Goal: Transaction & Acquisition: Obtain resource

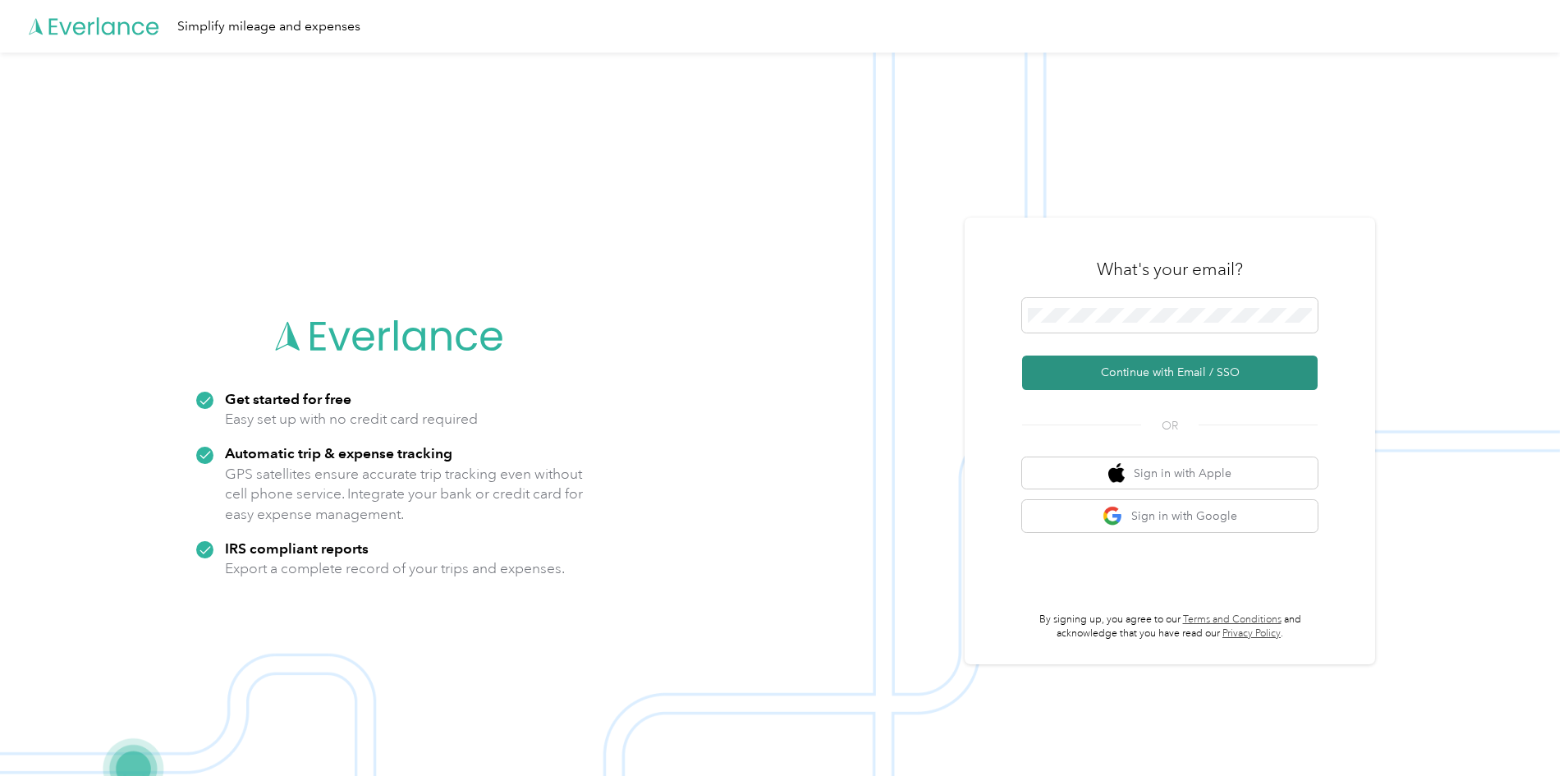
click at [1119, 375] on button "Continue with Email / SSO" at bounding box center [1169, 372] width 296 height 34
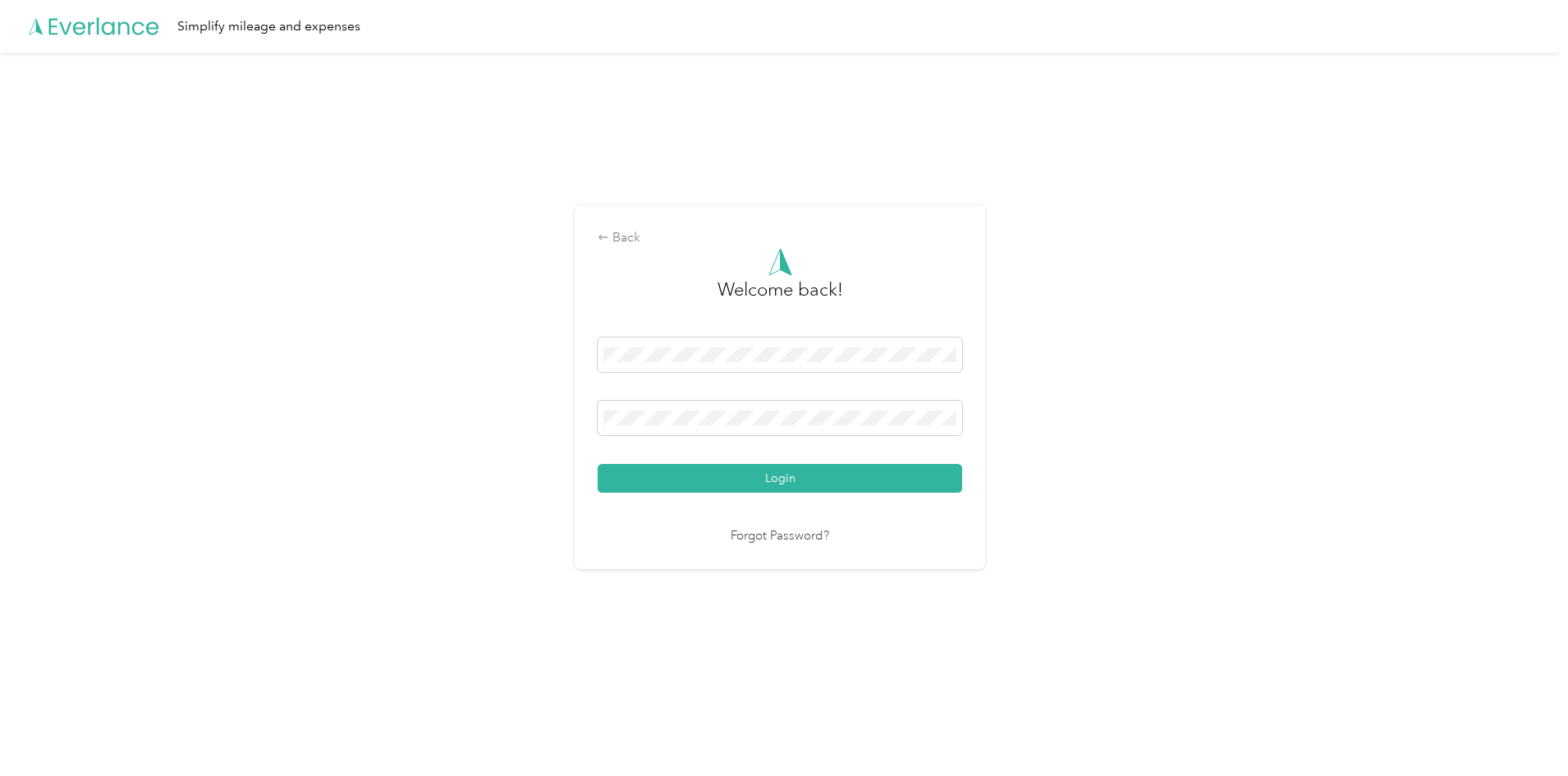
click at [1153, 416] on div "Back Welcome back! Login Forgot Password?" at bounding box center [780, 394] width 1559 height 683
click at [849, 484] on button "Login" at bounding box center [779, 477] width 364 height 28
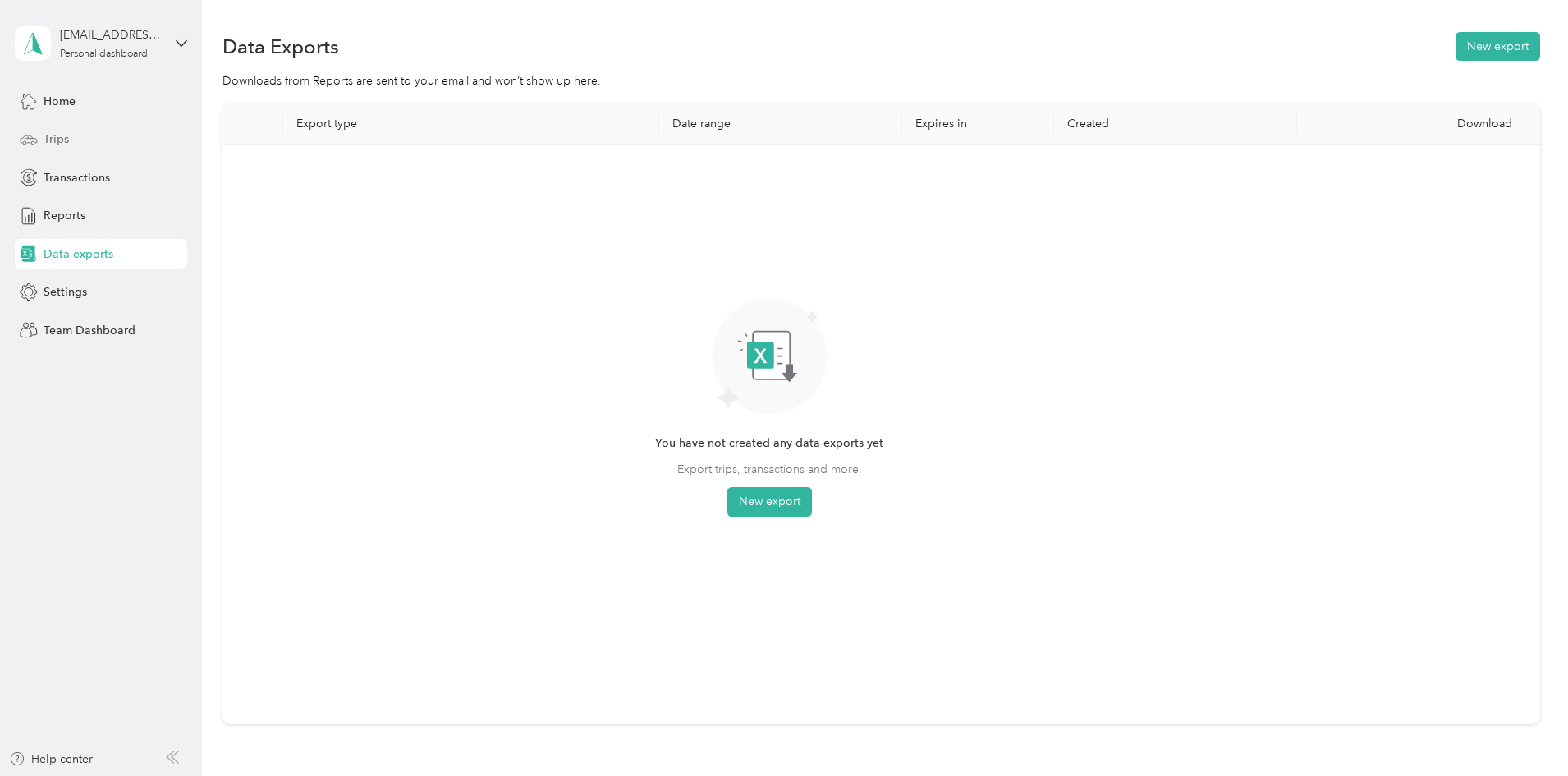
click at [65, 136] on span "Trips" at bounding box center [57, 140] width 25 height 18
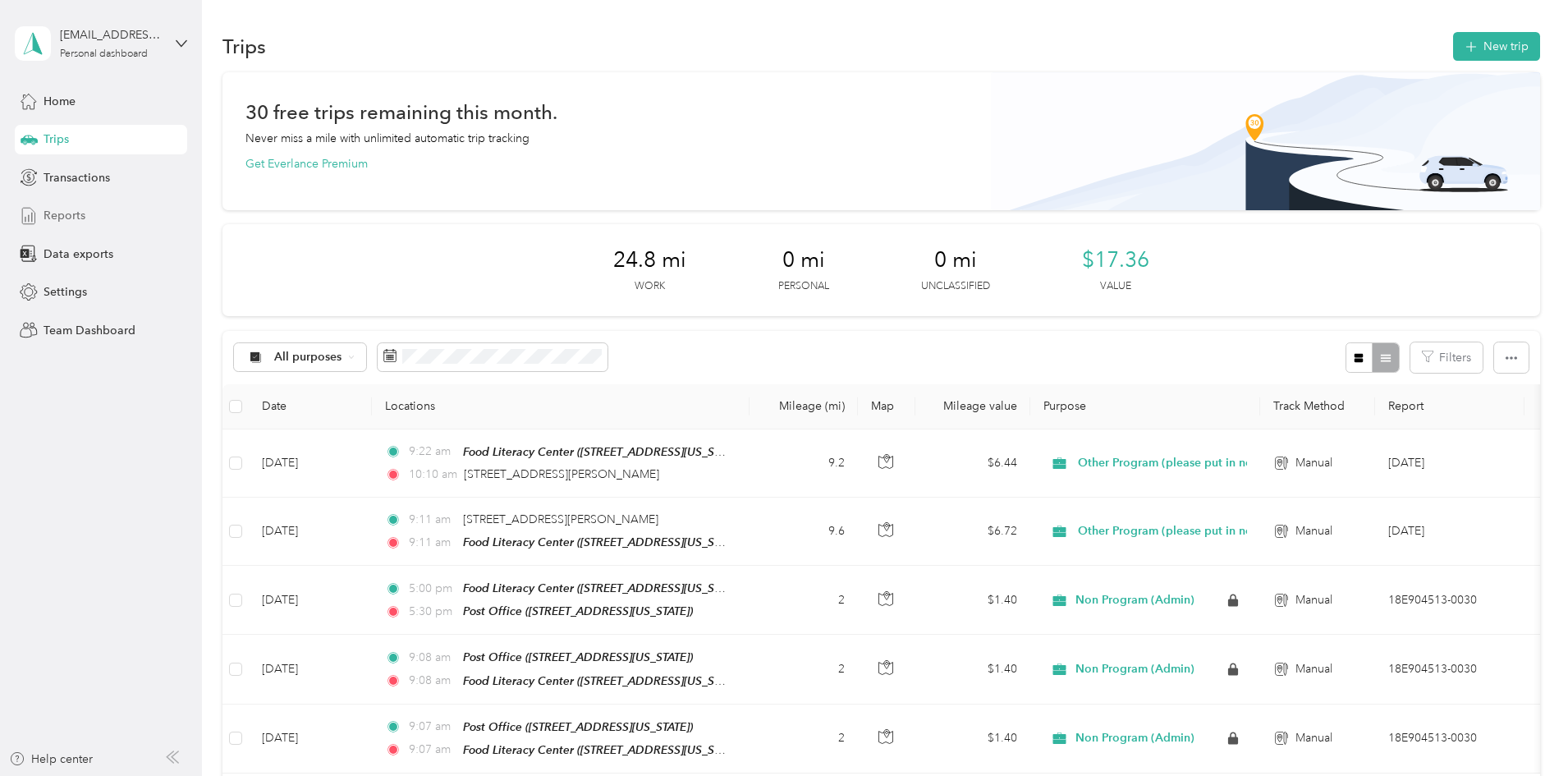
click at [59, 219] on span "Reports" at bounding box center [64, 216] width 42 height 18
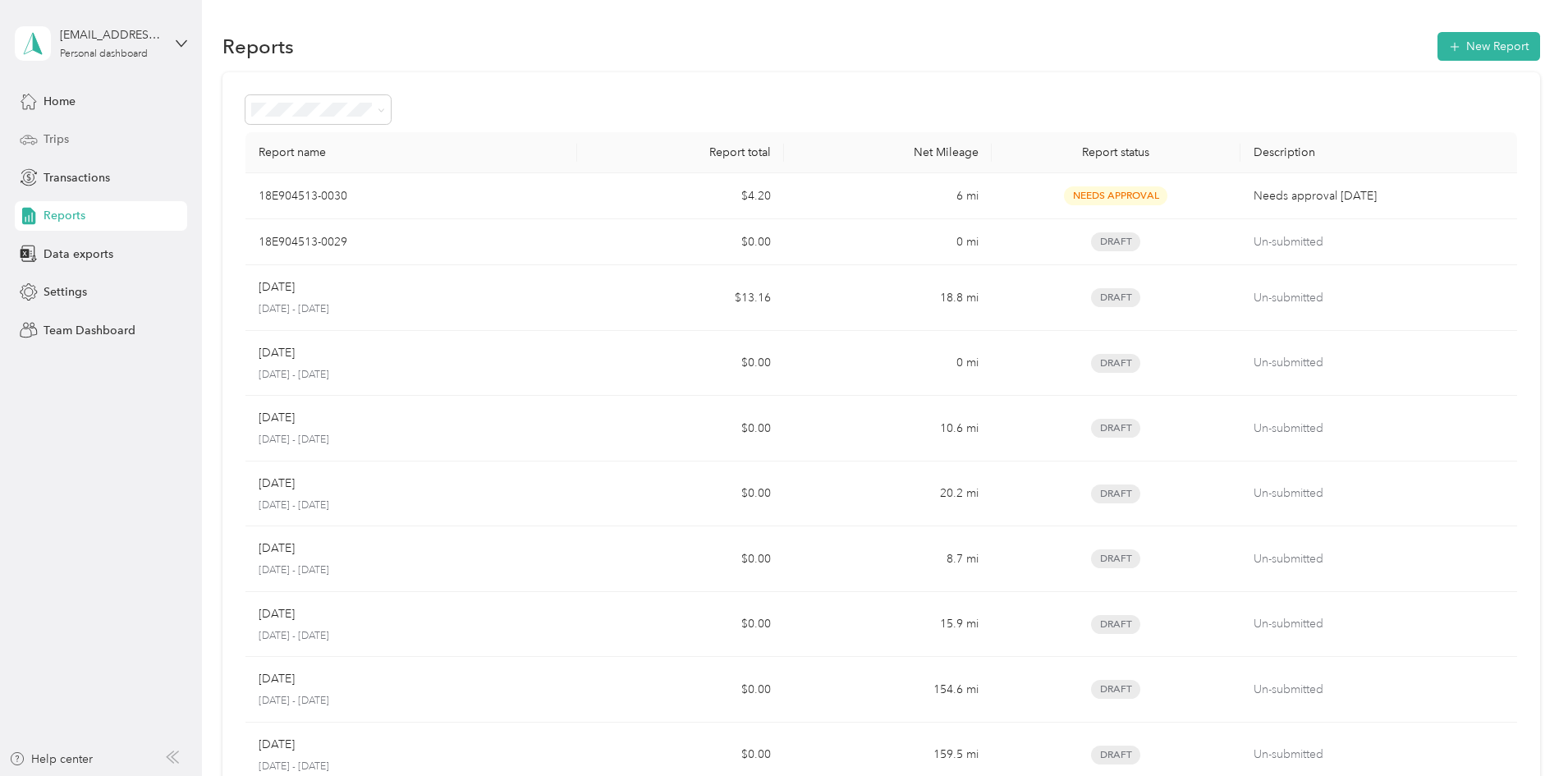
click at [80, 143] on div "Trips" at bounding box center [101, 140] width 173 height 29
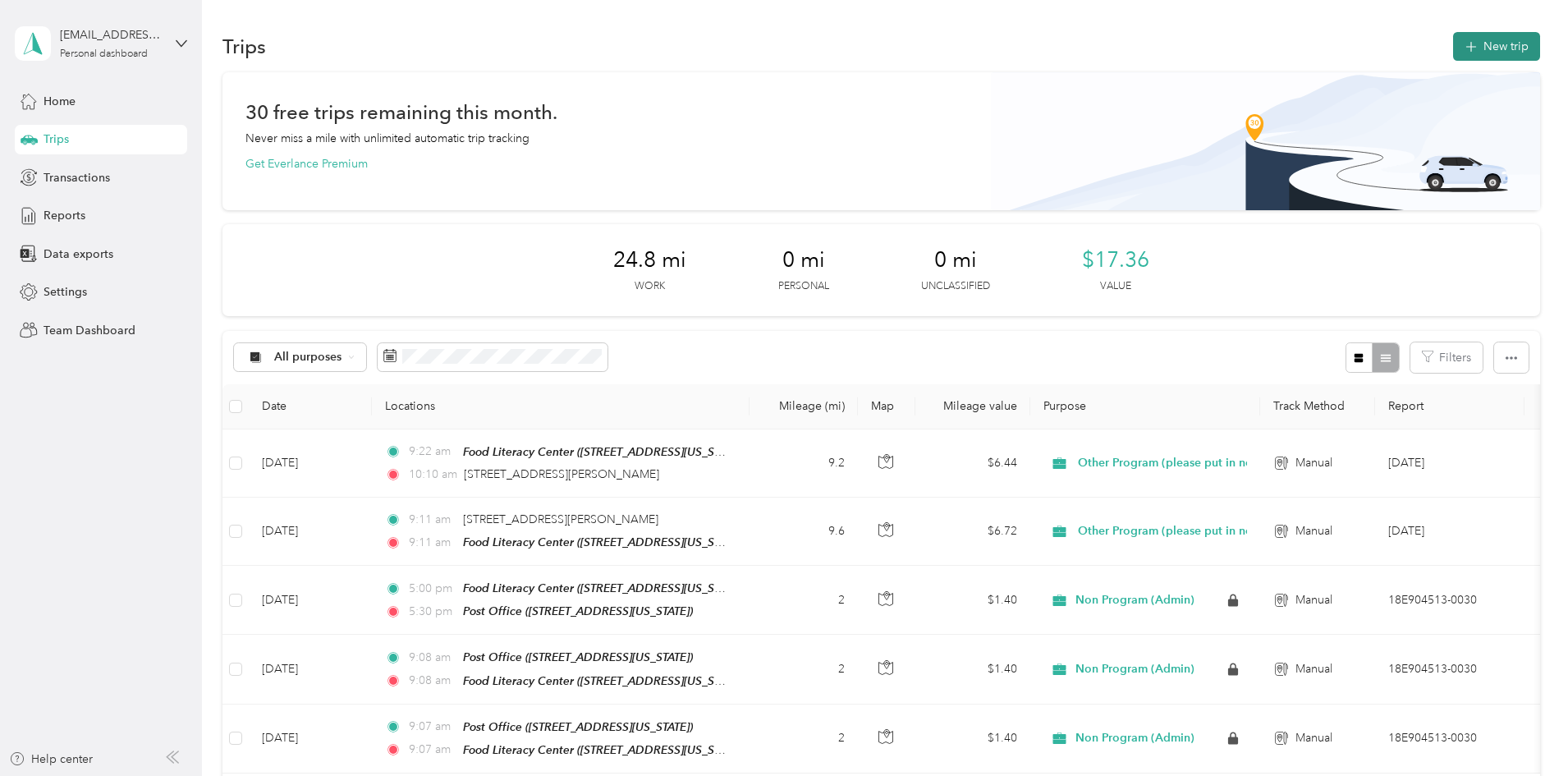
click at [1461, 45] on icon "button" at bounding box center [1469, 47] width 19 height 19
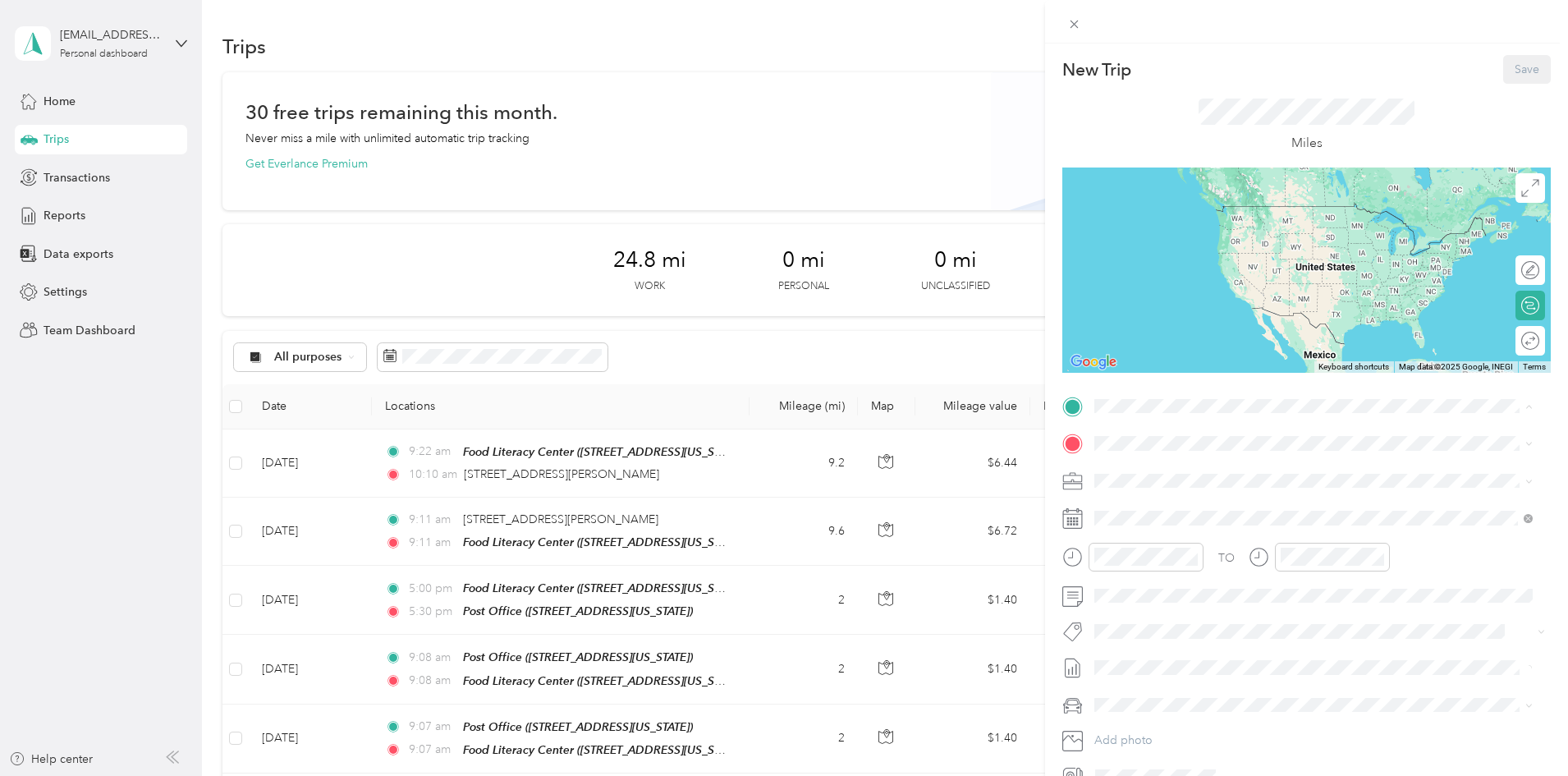
click at [1196, 469] on strong "Food [GEOGRAPHIC_DATA]" at bounding box center [1258, 473] width 153 height 15
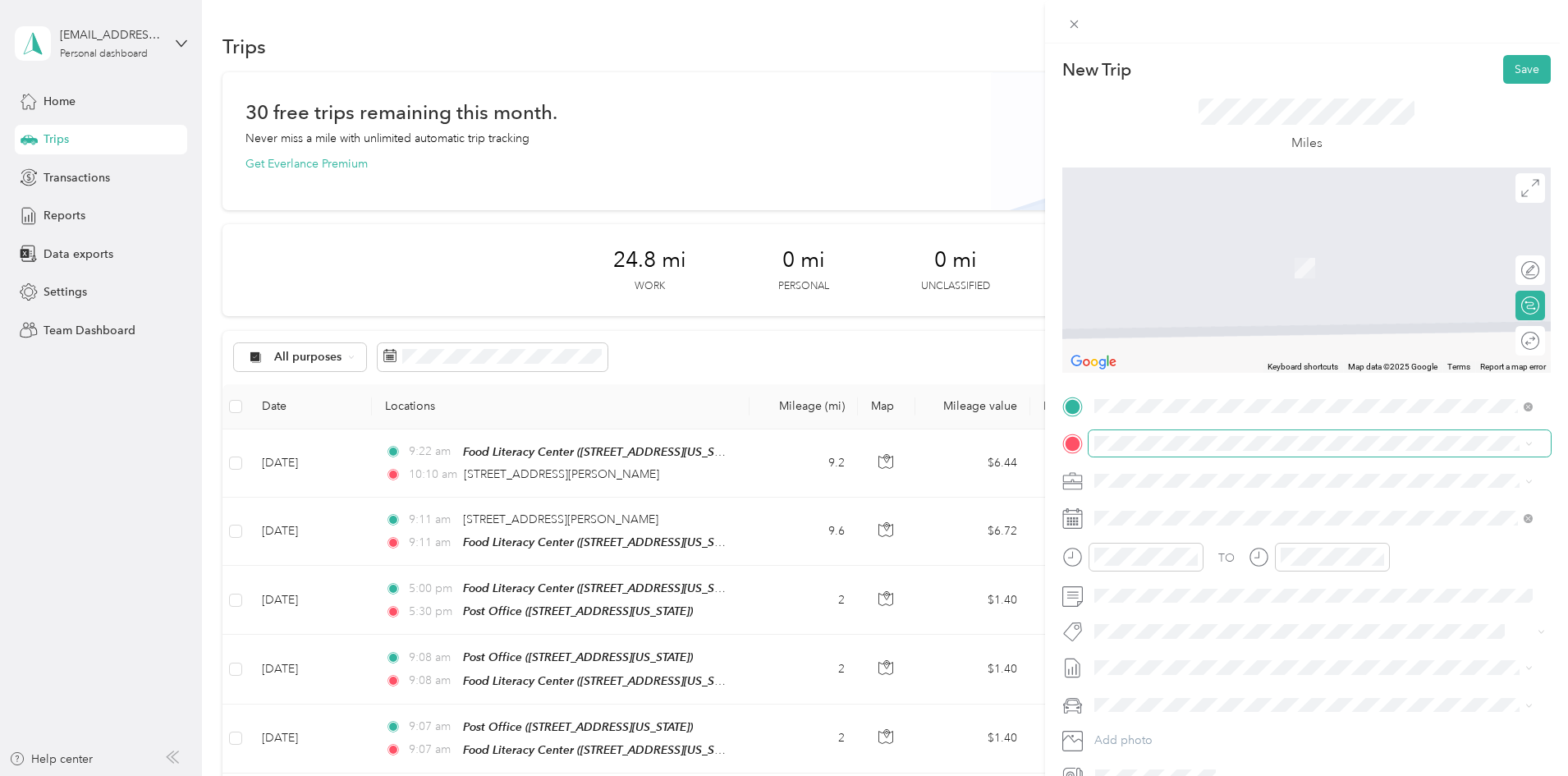
click at [1172, 434] on span at bounding box center [1319, 443] width 462 height 26
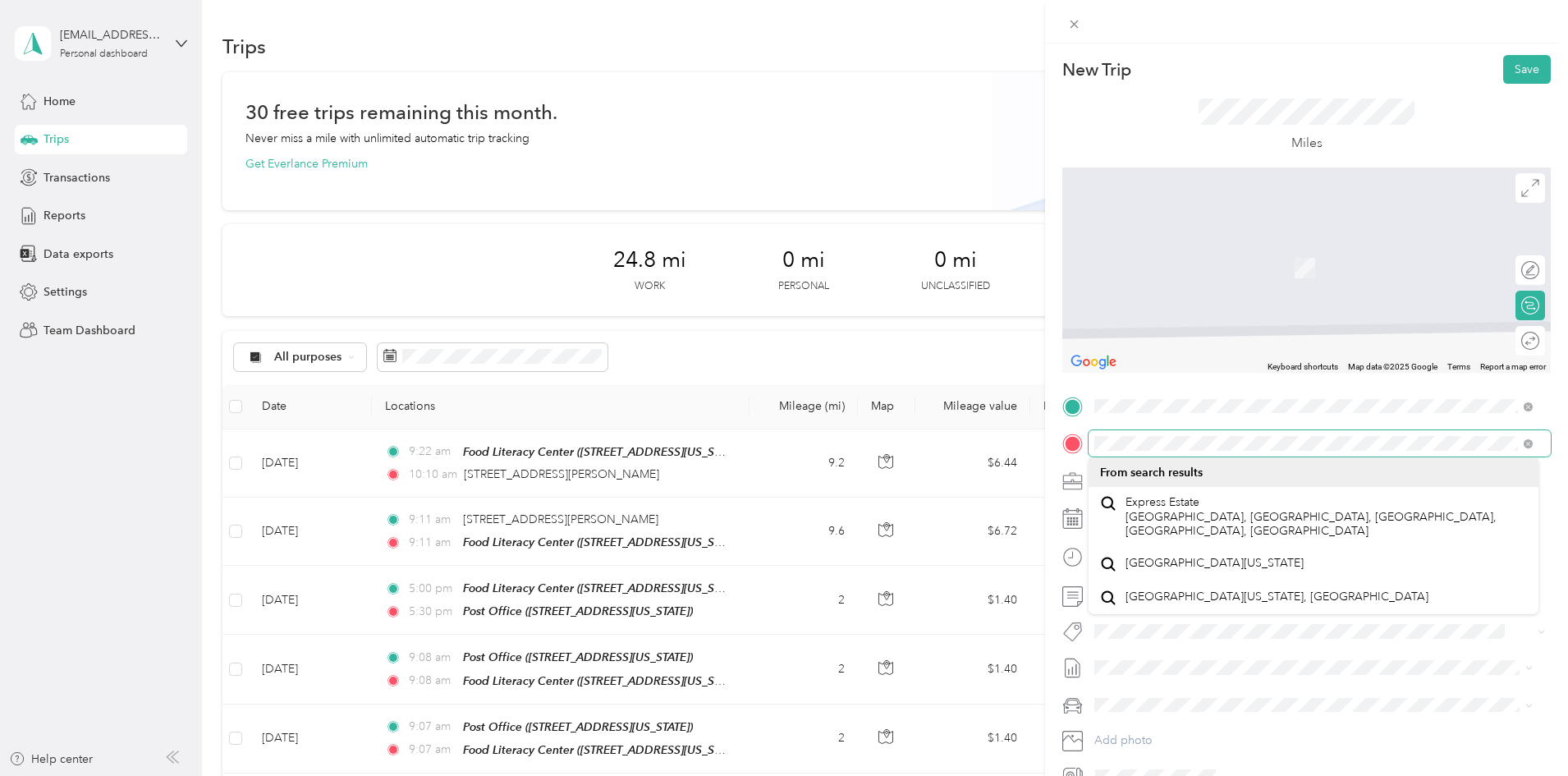
click at [1083, 450] on div at bounding box center [1307, 443] width 489 height 26
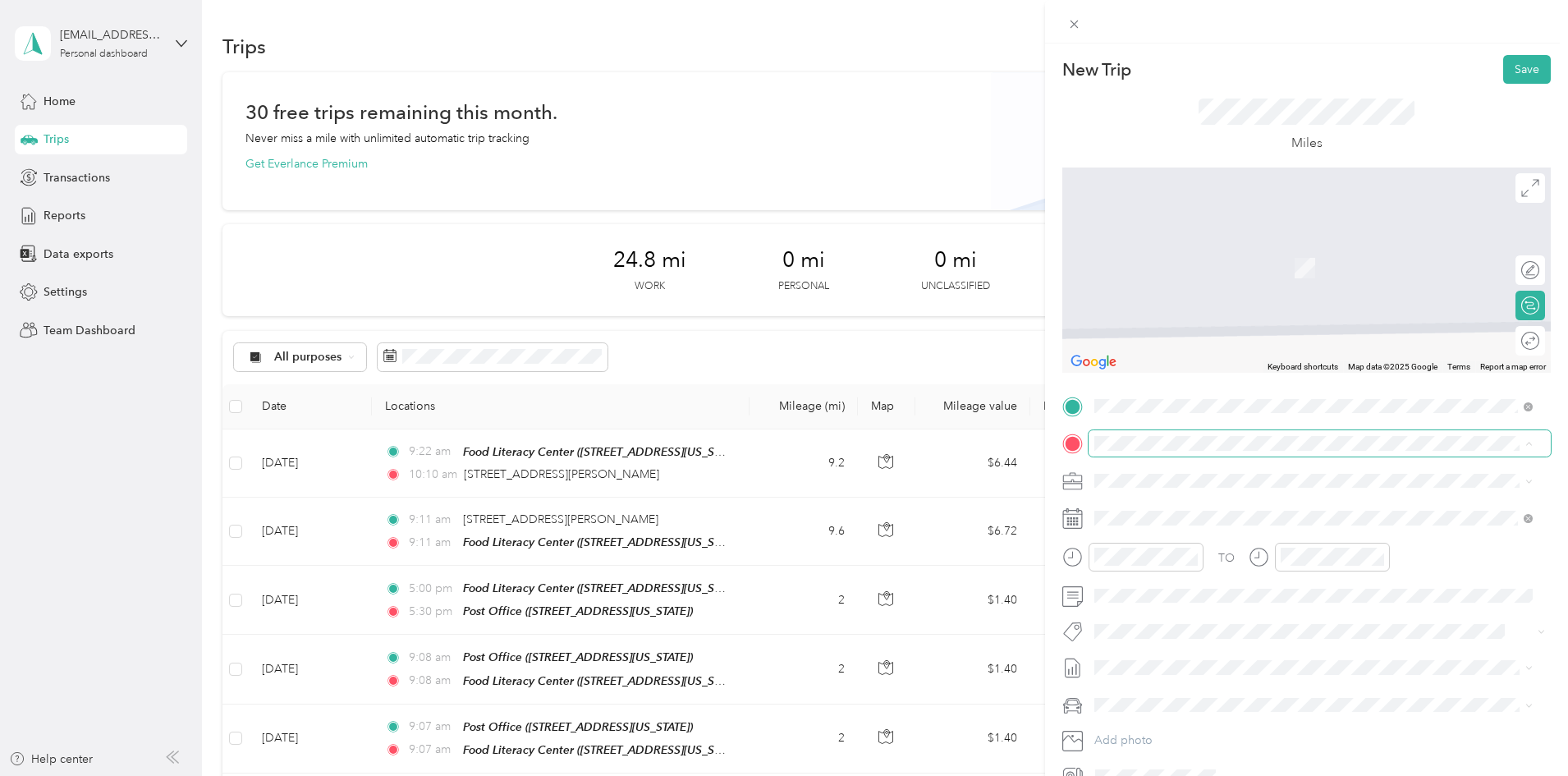
click at [1089, 450] on div at bounding box center [1307, 443] width 489 height 26
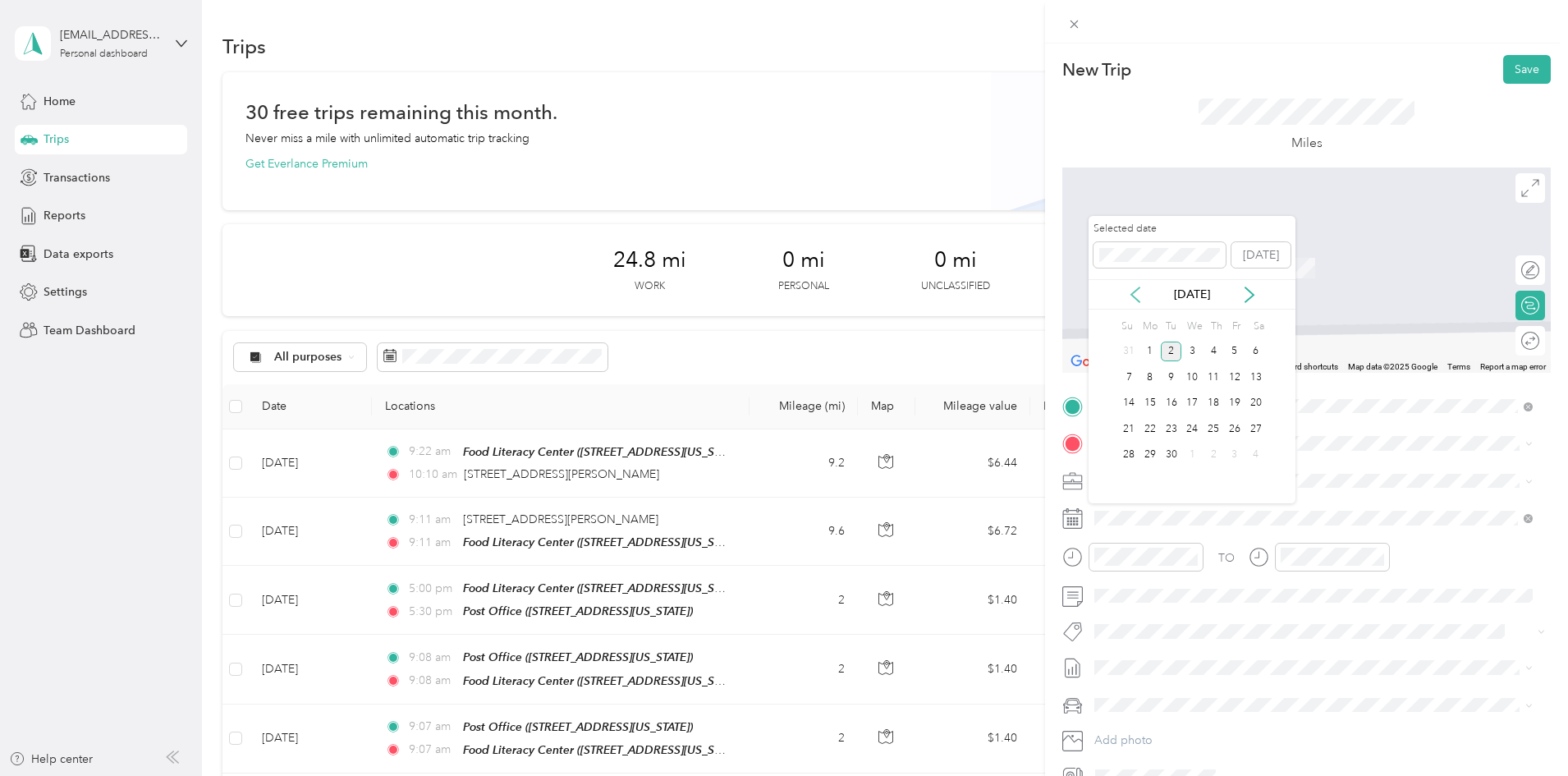
click at [1127, 291] on icon at bounding box center [1135, 295] width 17 height 17
click at [1175, 379] on div "5" at bounding box center [1171, 377] width 21 height 20
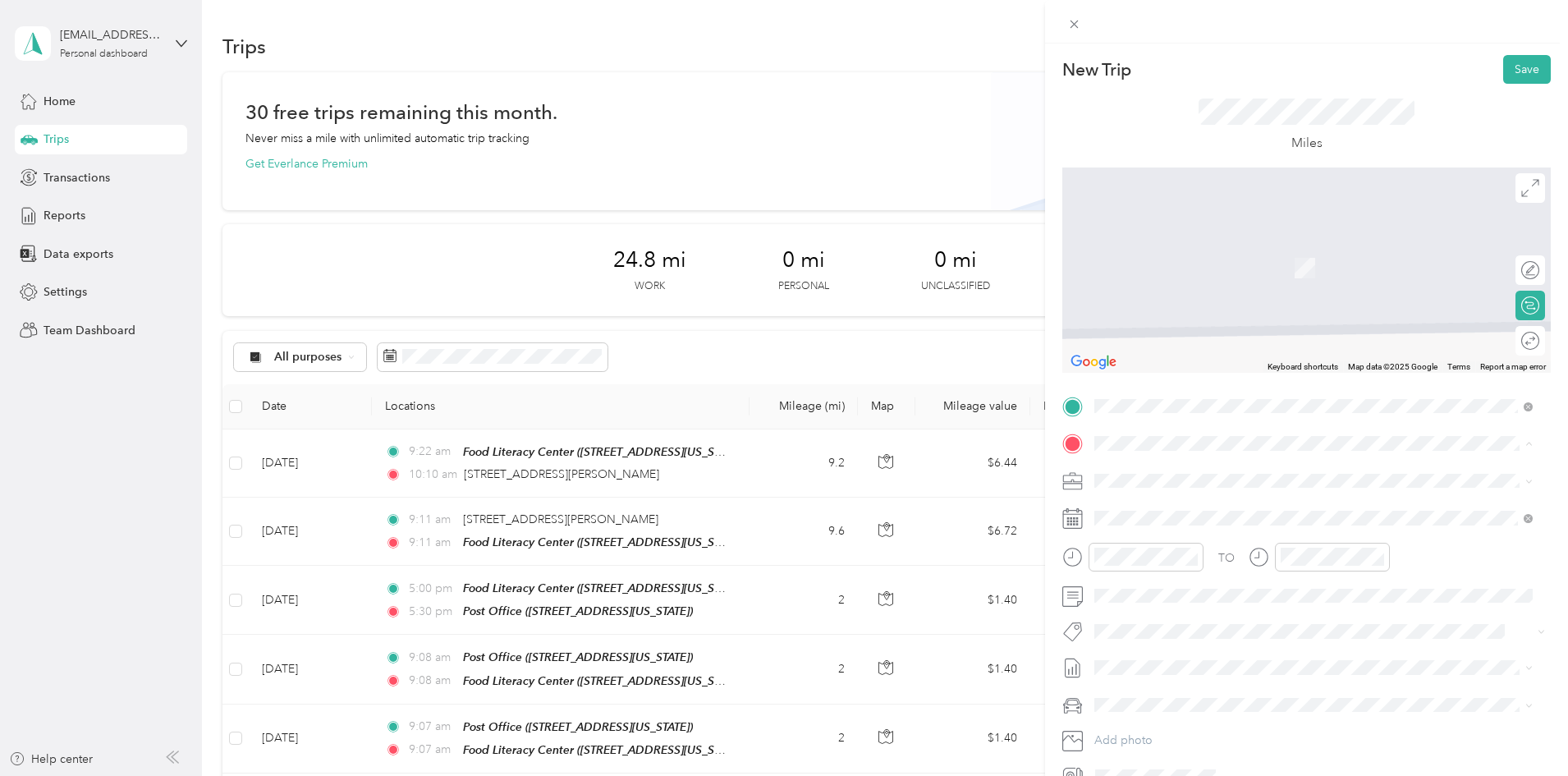
click at [1166, 510] on span "[STREET_ADDRESS][US_STATE]" at bounding box center [1207, 502] width 164 height 15
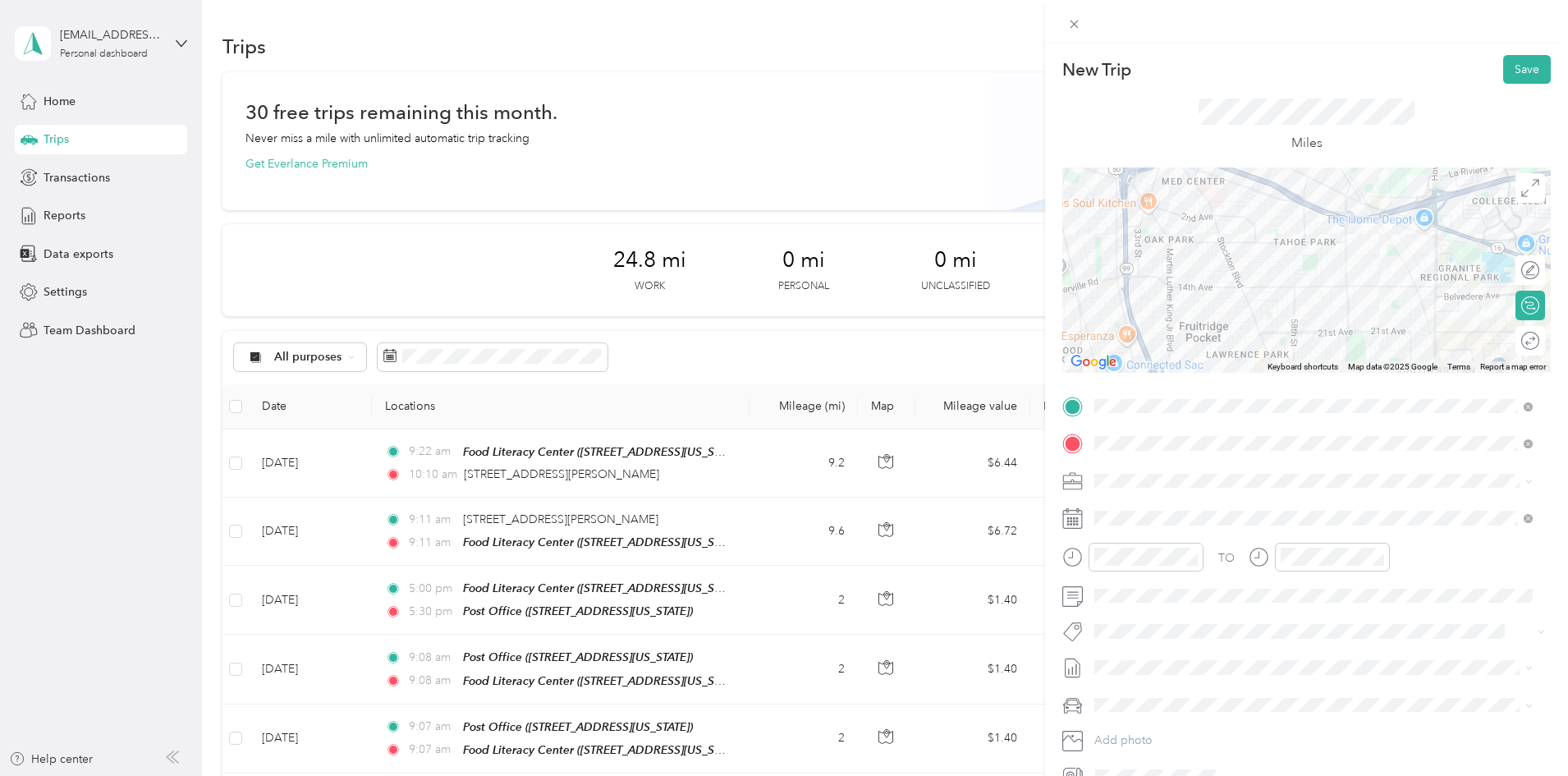
click at [1487, 71] on div "New Trip Save" at bounding box center [1307, 68] width 489 height 28
click at [1503, 71] on button "Save" at bounding box center [1526, 68] width 48 height 28
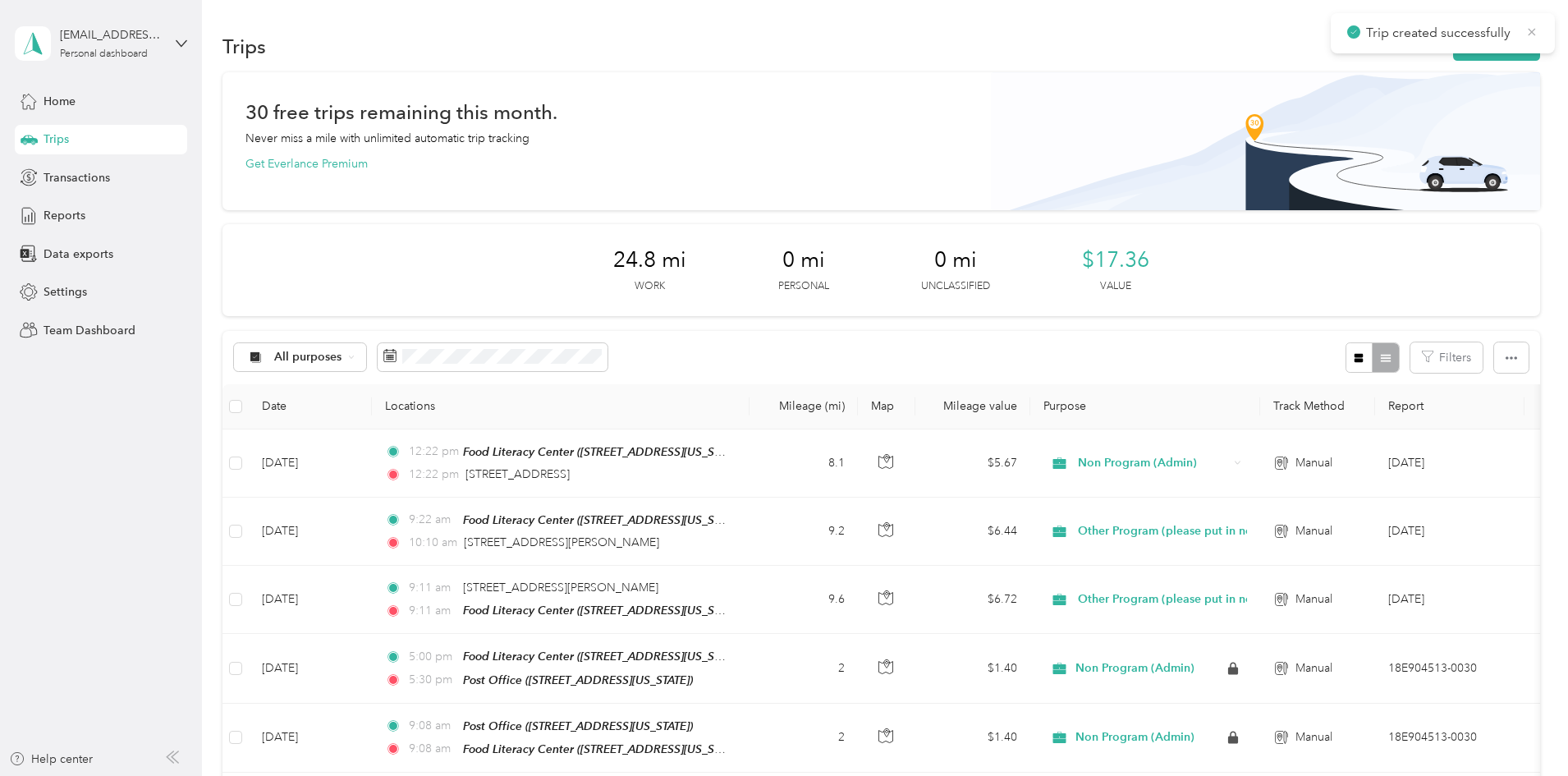
click at [1536, 33] on icon at bounding box center [1531, 31] width 13 height 15
click at [1453, 44] on button "New trip" at bounding box center [1496, 46] width 87 height 28
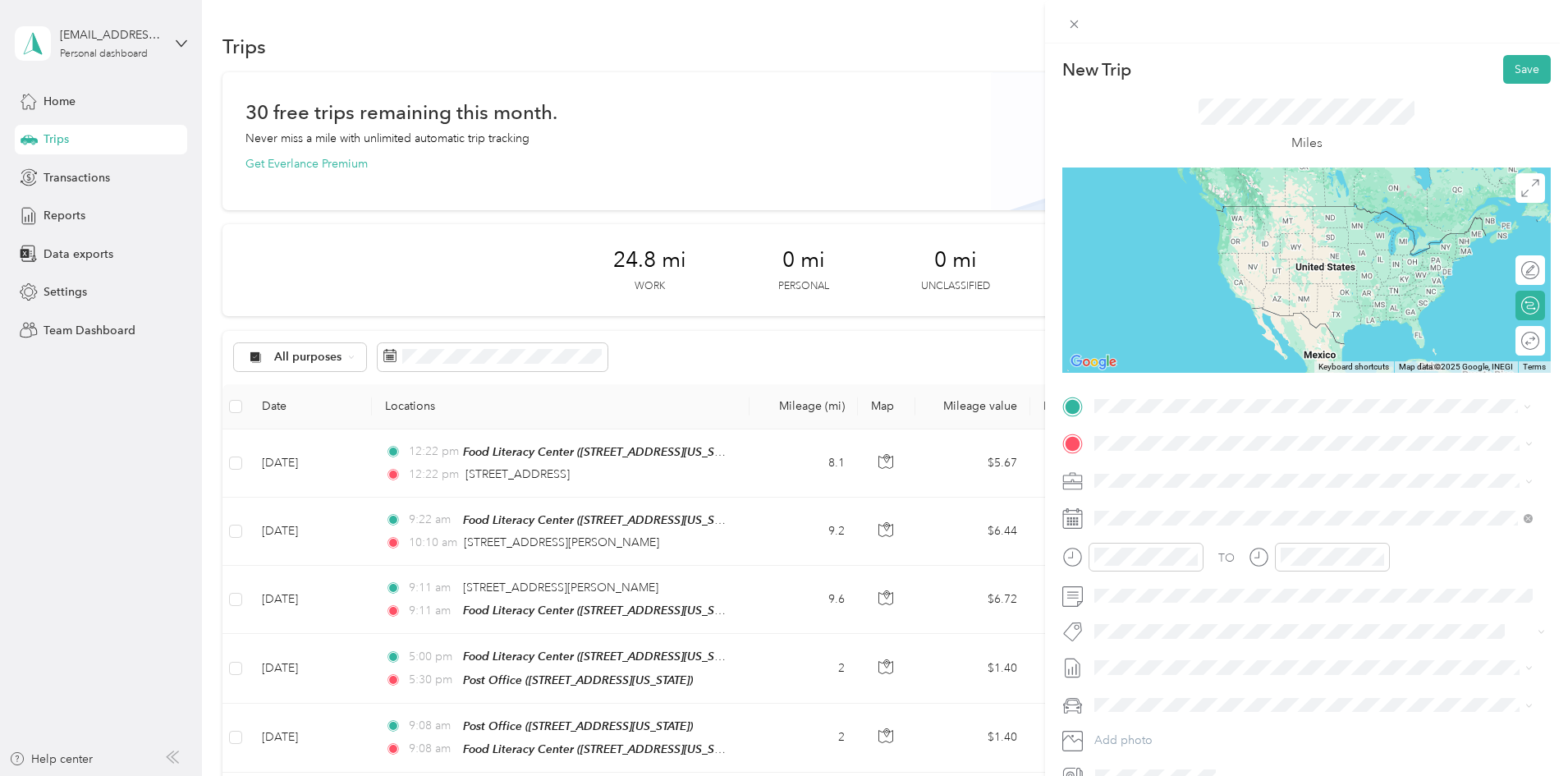
click at [1072, 404] on icon at bounding box center [1072, 406] width 15 height 15
click at [1139, 458] on span "[STREET_ADDRESS][US_STATE]" at bounding box center [1207, 465] width 164 height 15
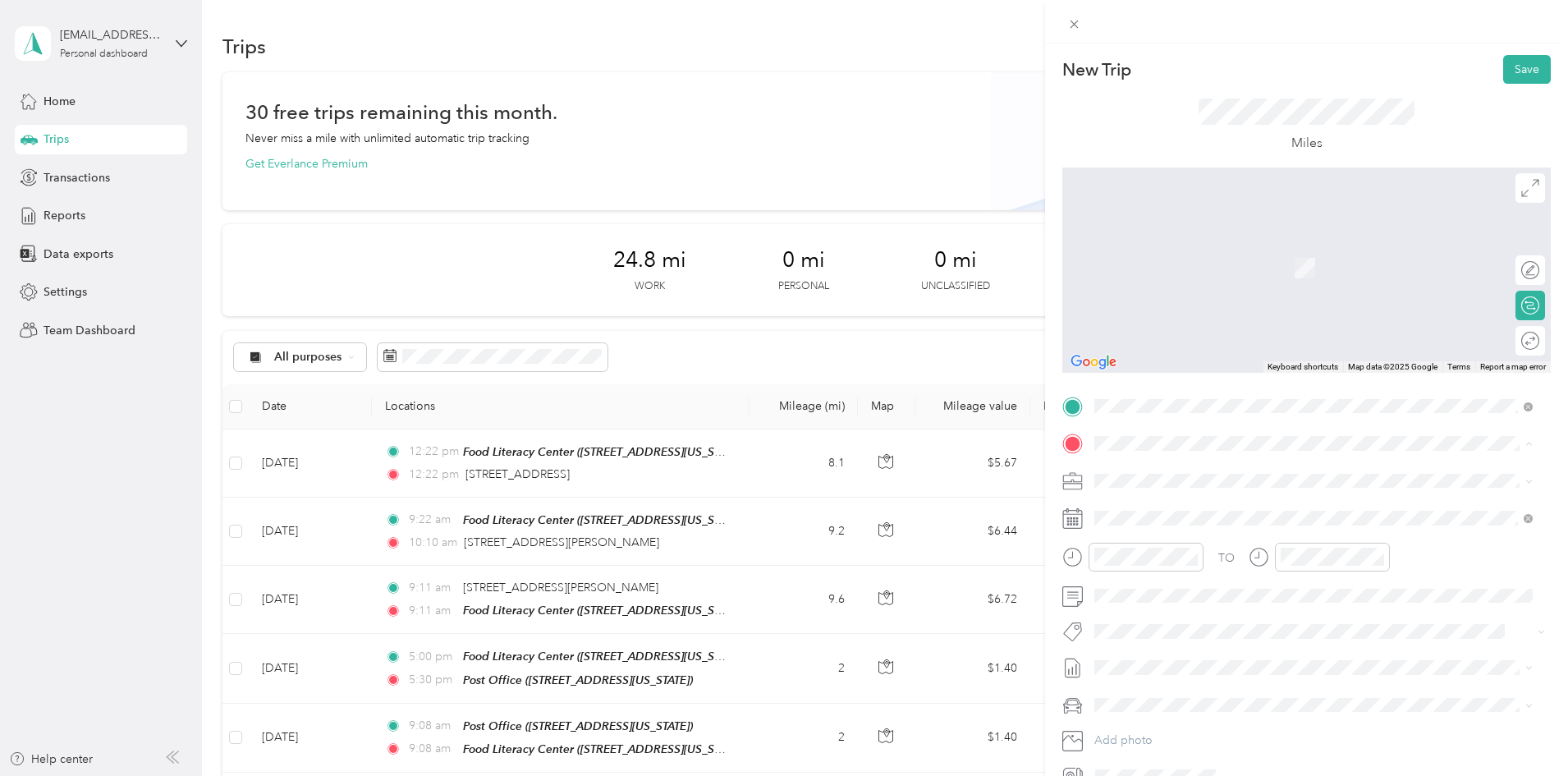
click at [1192, 506] on strong "Food [GEOGRAPHIC_DATA]" at bounding box center [1258, 511] width 153 height 15
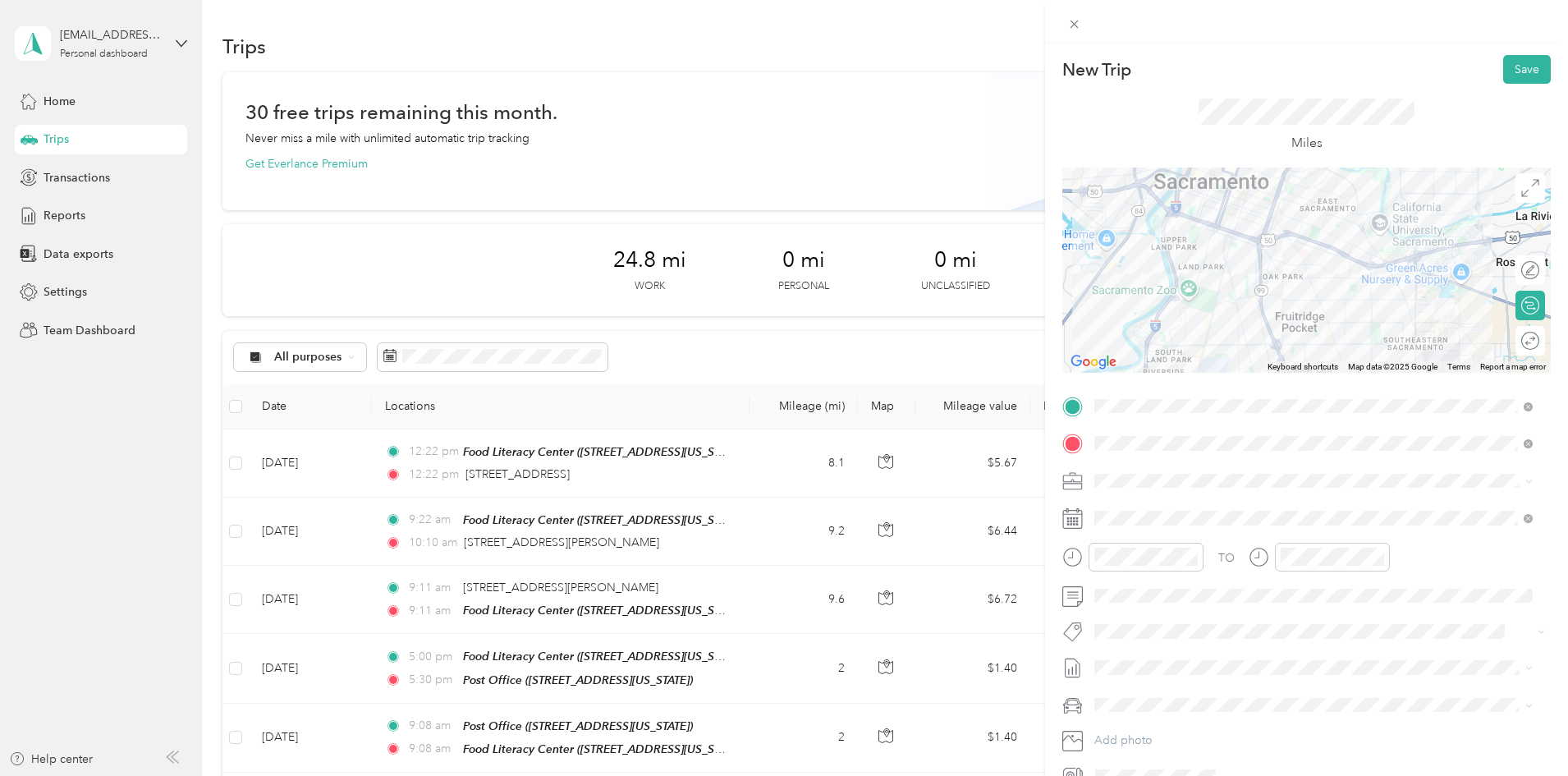
click at [1077, 514] on icon at bounding box center [1072, 514] width 20 height 0
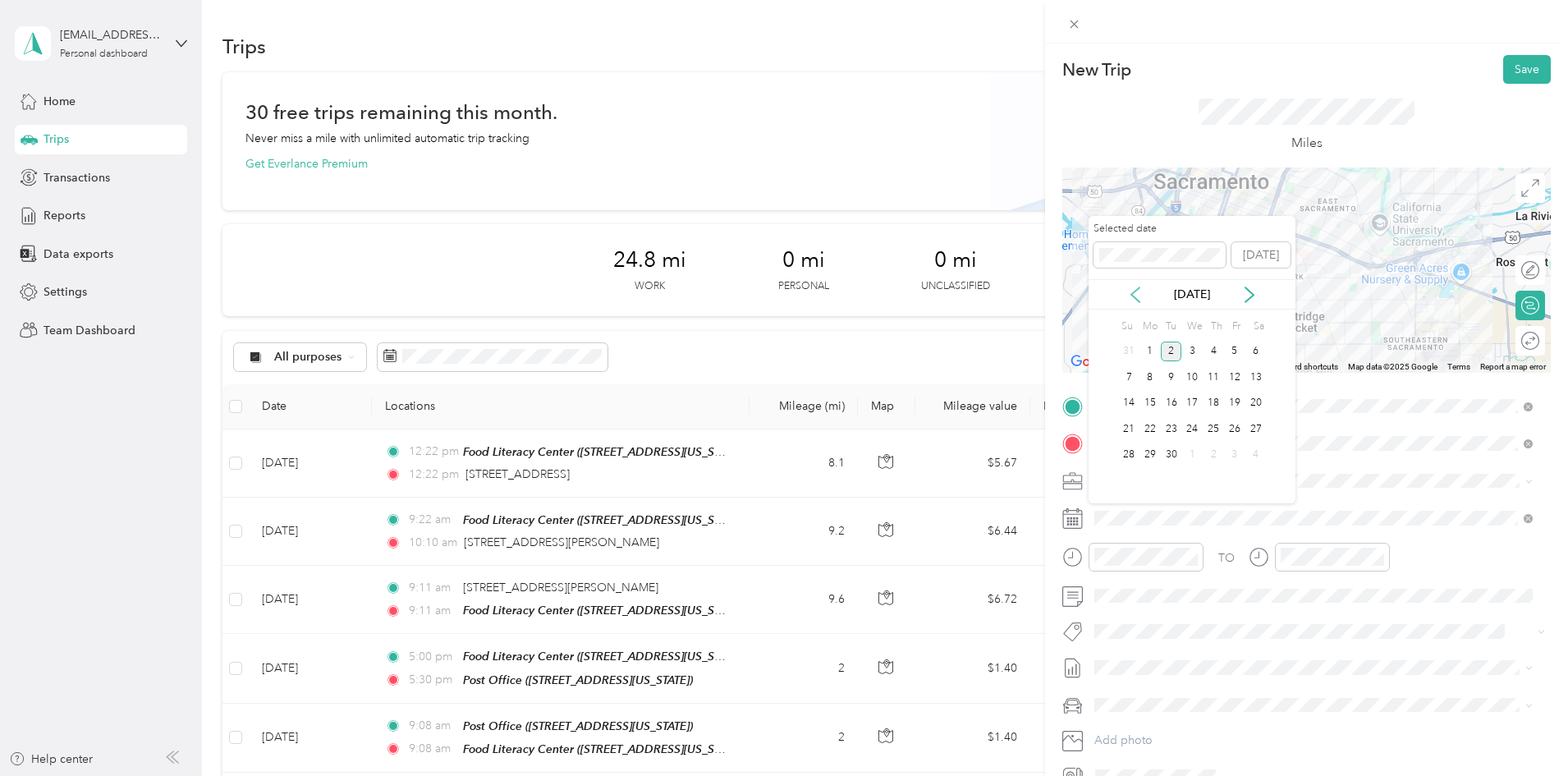
click at [1138, 303] on icon at bounding box center [1135, 295] width 17 height 17
click at [1176, 375] on div "5" at bounding box center [1171, 377] width 21 height 20
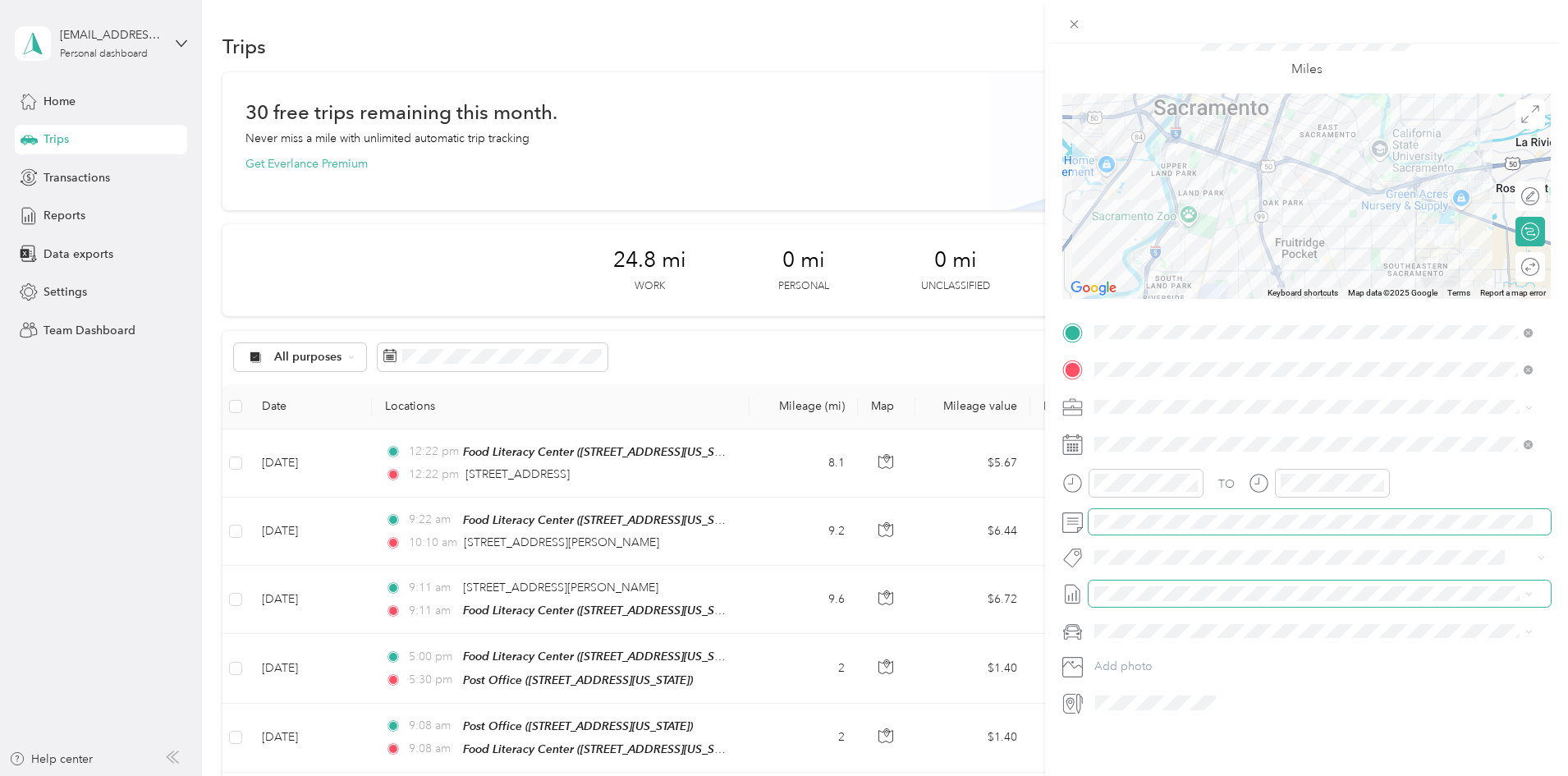
scroll to position [86, 0]
click at [1126, 425] on span "Non Program (Admin)" at bounding box center [1157, 423] width 115 height 14
click at [314, 205] on div "New Trip Save This trip cannot be edited because it is either under review, app…" at bounding box center [784, 388] width 1568 height 776
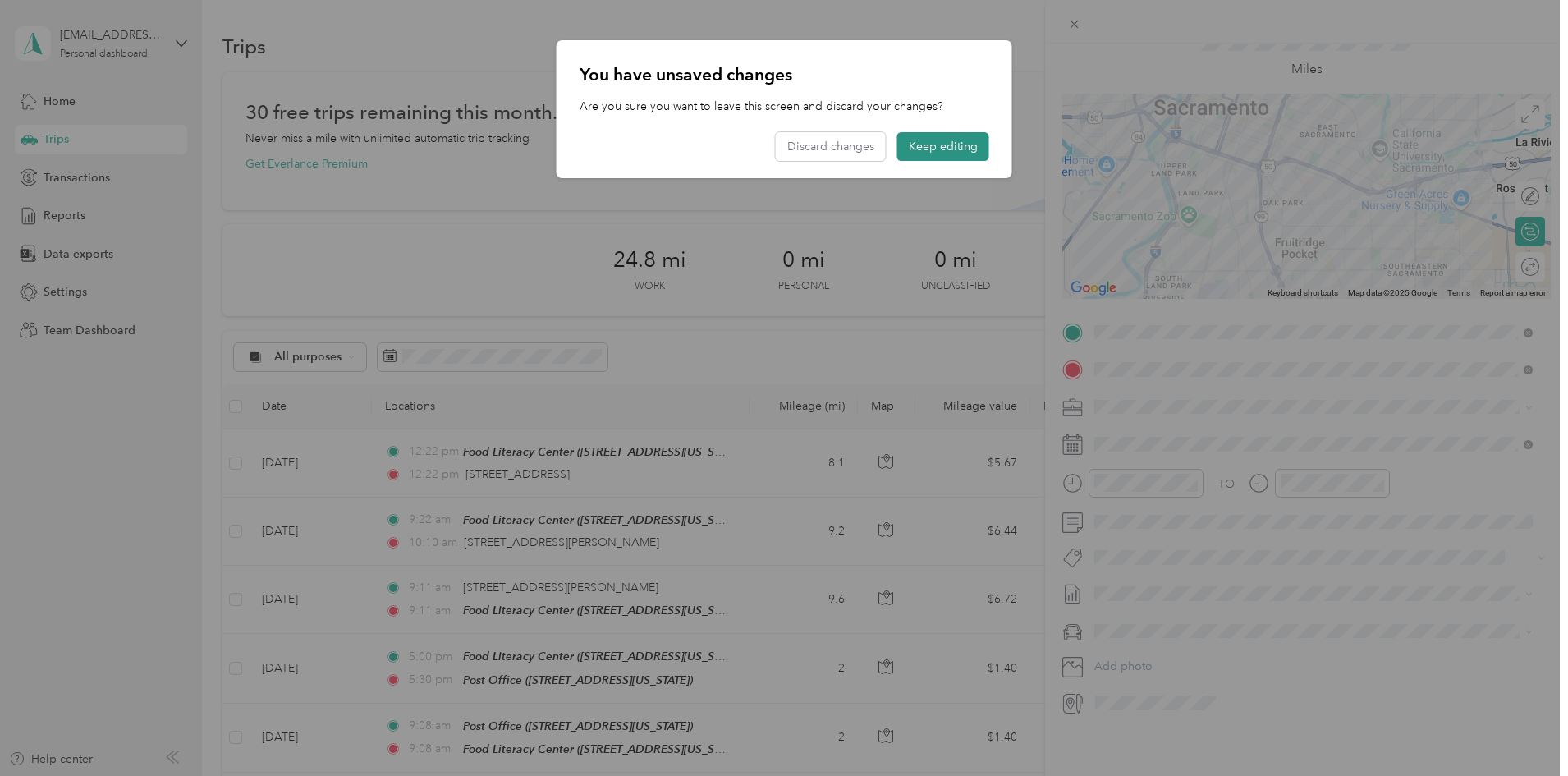
click at [928, 151] on button "Keep editing" at bounding box center [943, 145] width 92 height 28
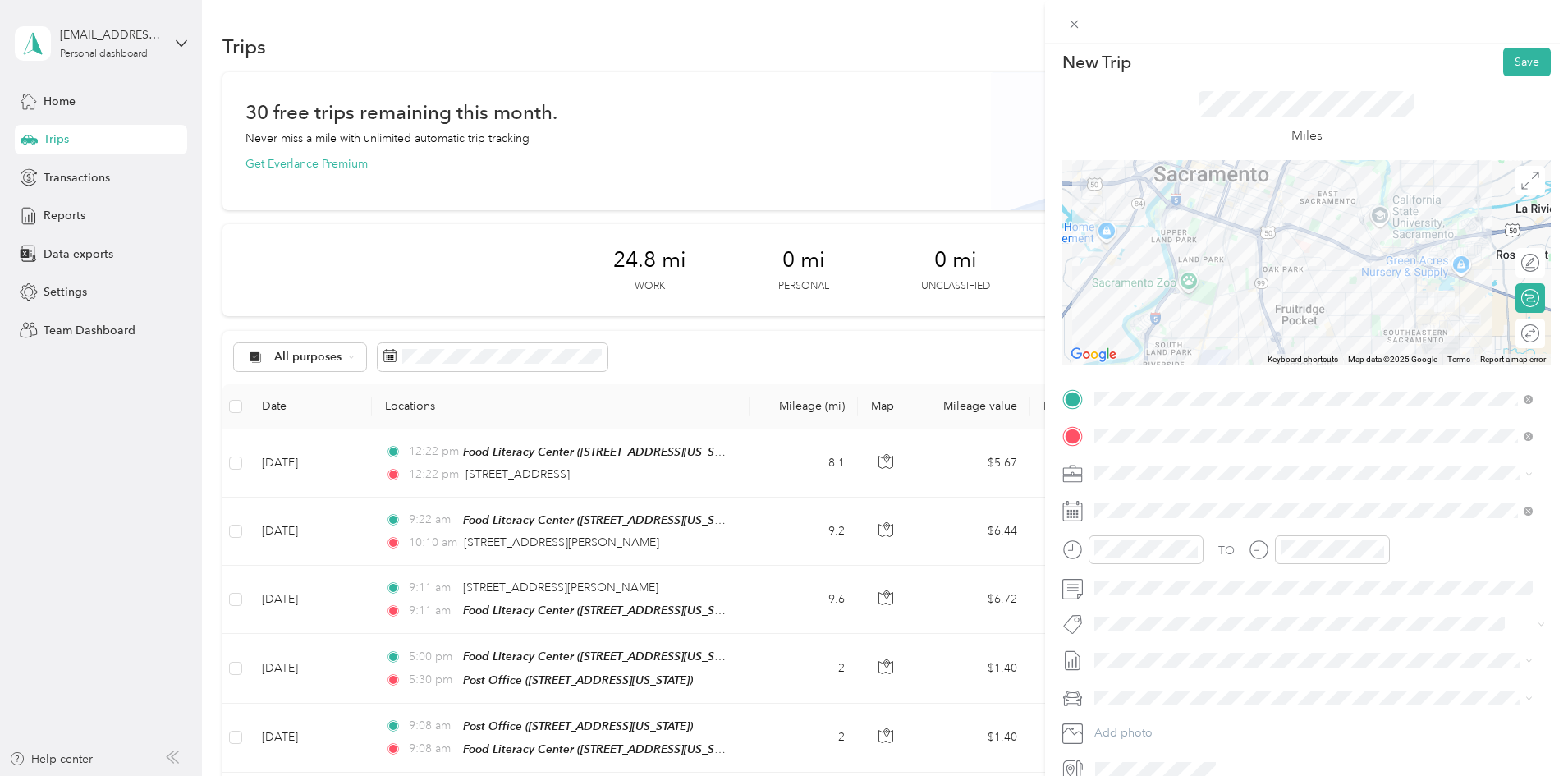
scroll to position [0, 0]
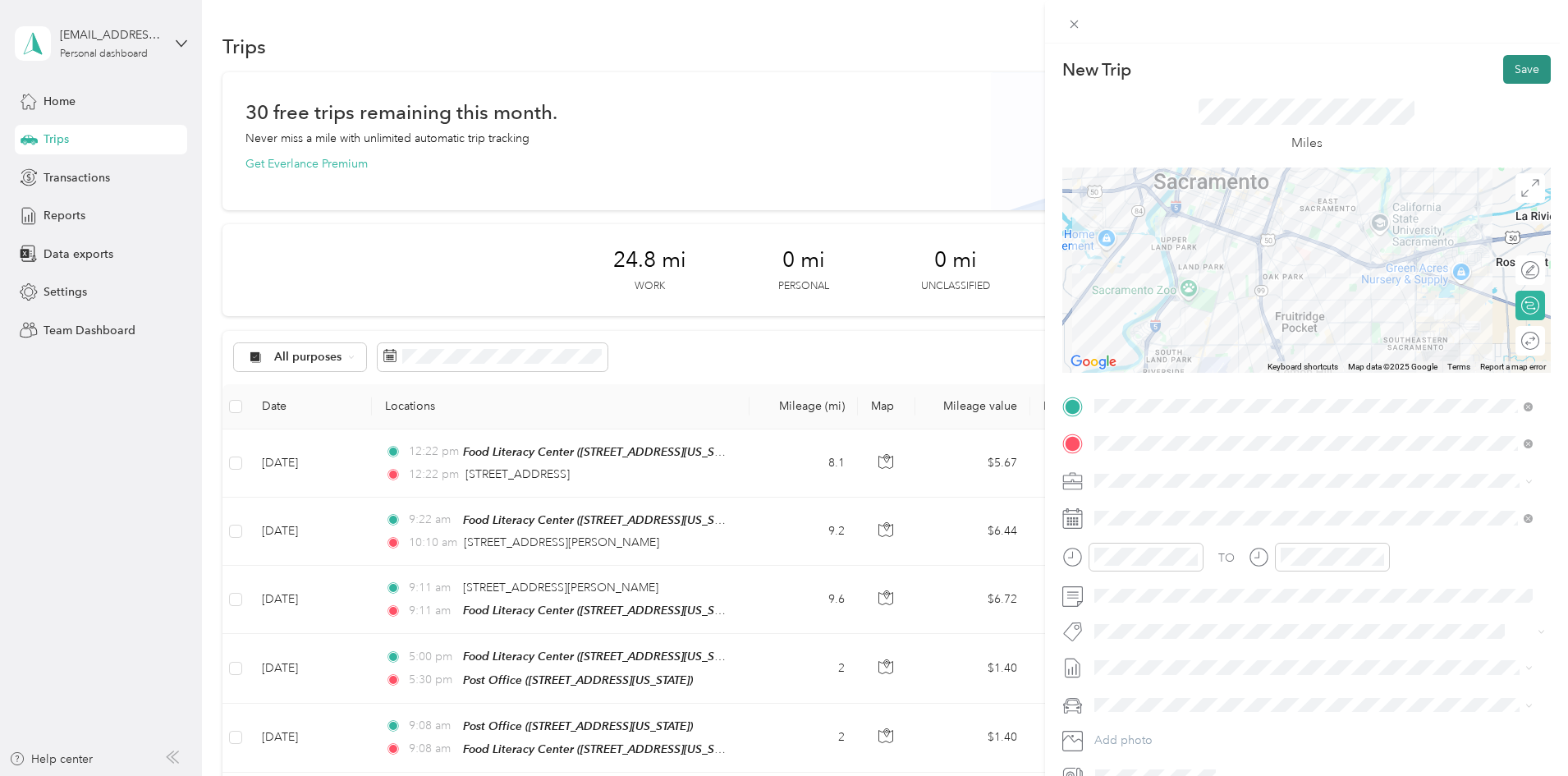
click at [1518, 74] on button "Save" at bounding box center [1526, 68] width 48 height 28
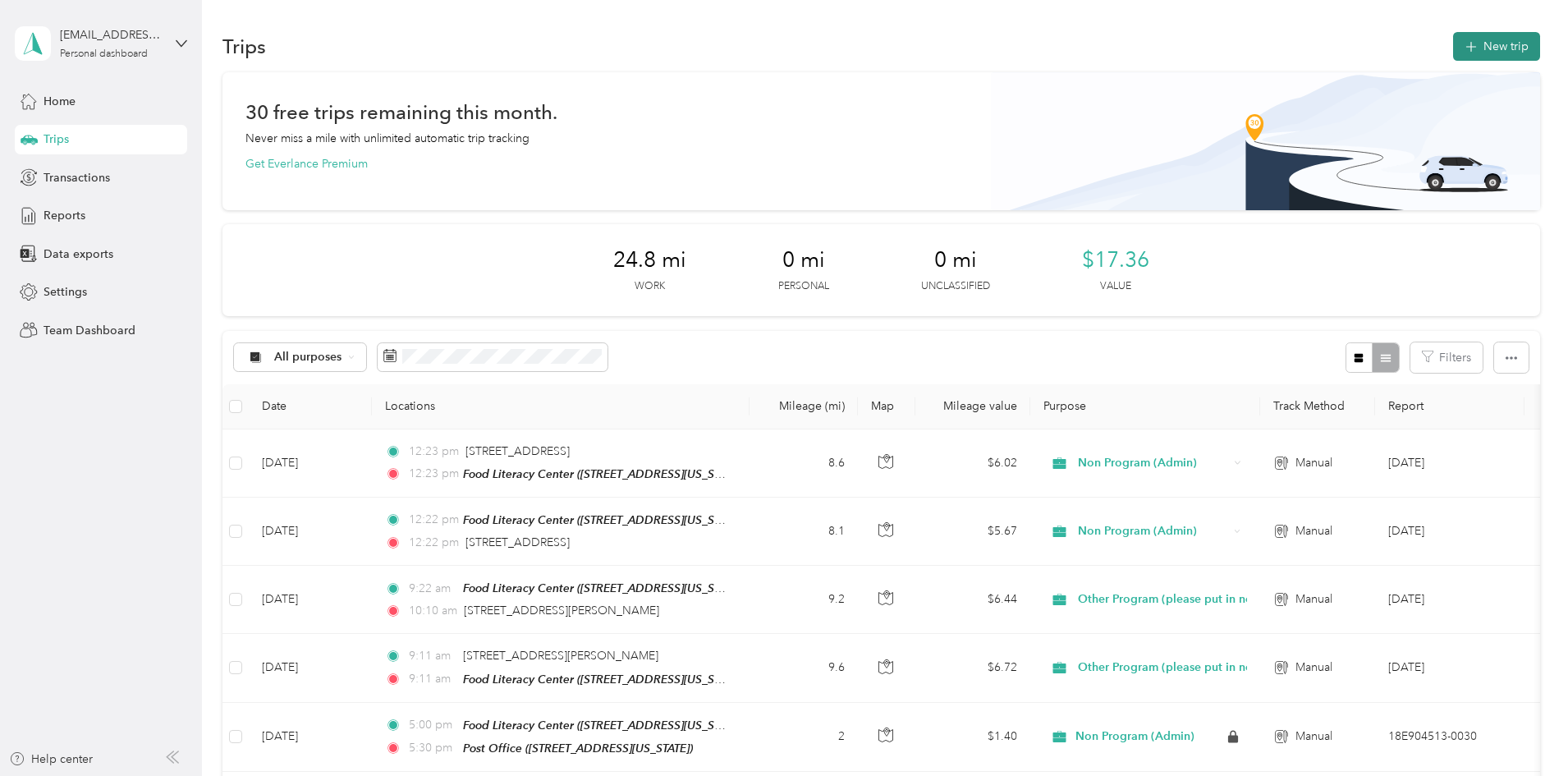
click at [1453, 47] on button "New trip" at bounding box center [1496, 46] width 87 height 28
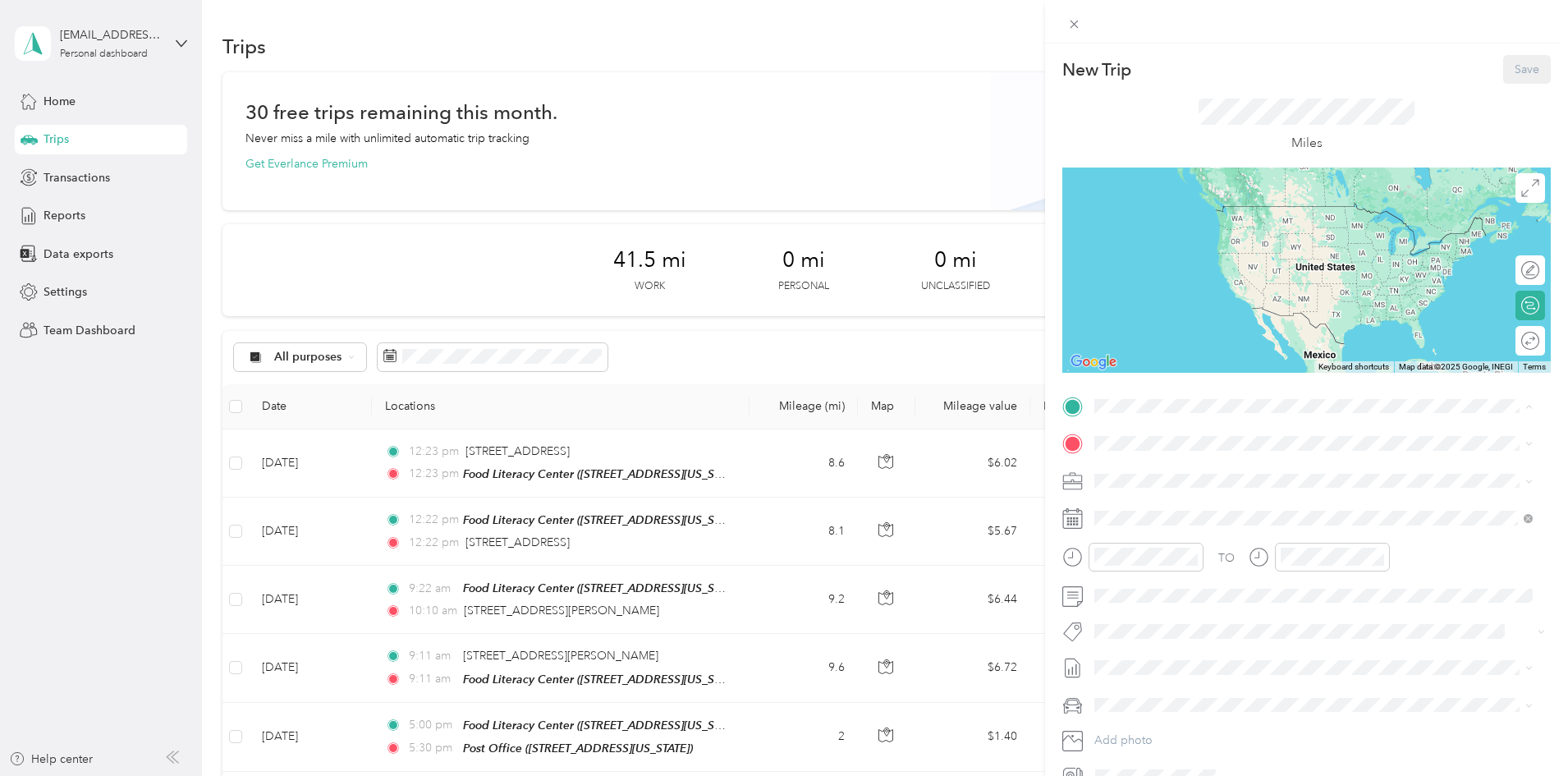
click at [1208, 476] on strong "Food [GEOGRAPHIC_DATA]" at bounding box center [1258, 473] width 153 height 15
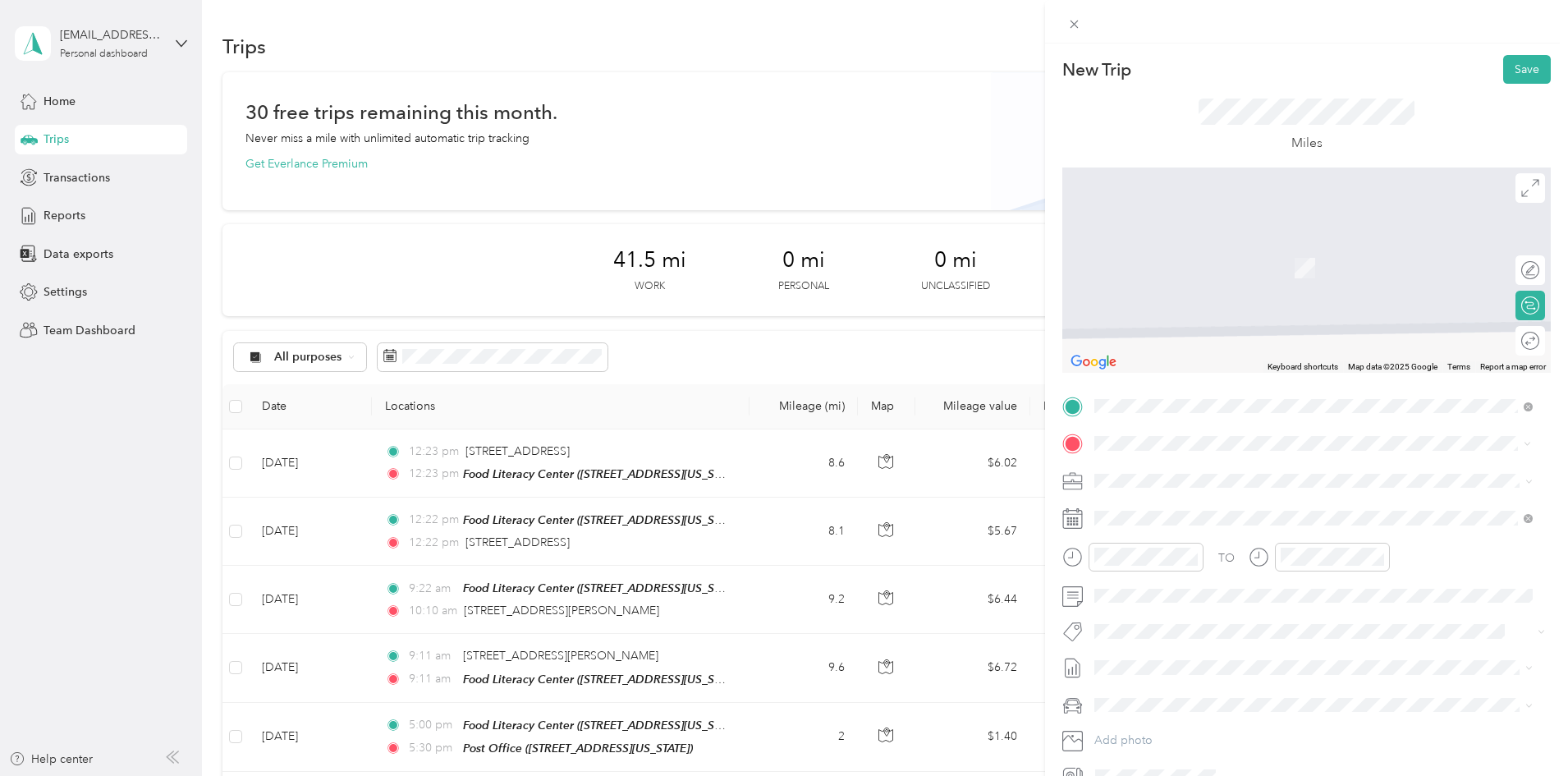
click at [1183, 512] on div "Post Office" at bounding box center [1207, 508] width 164 height 15
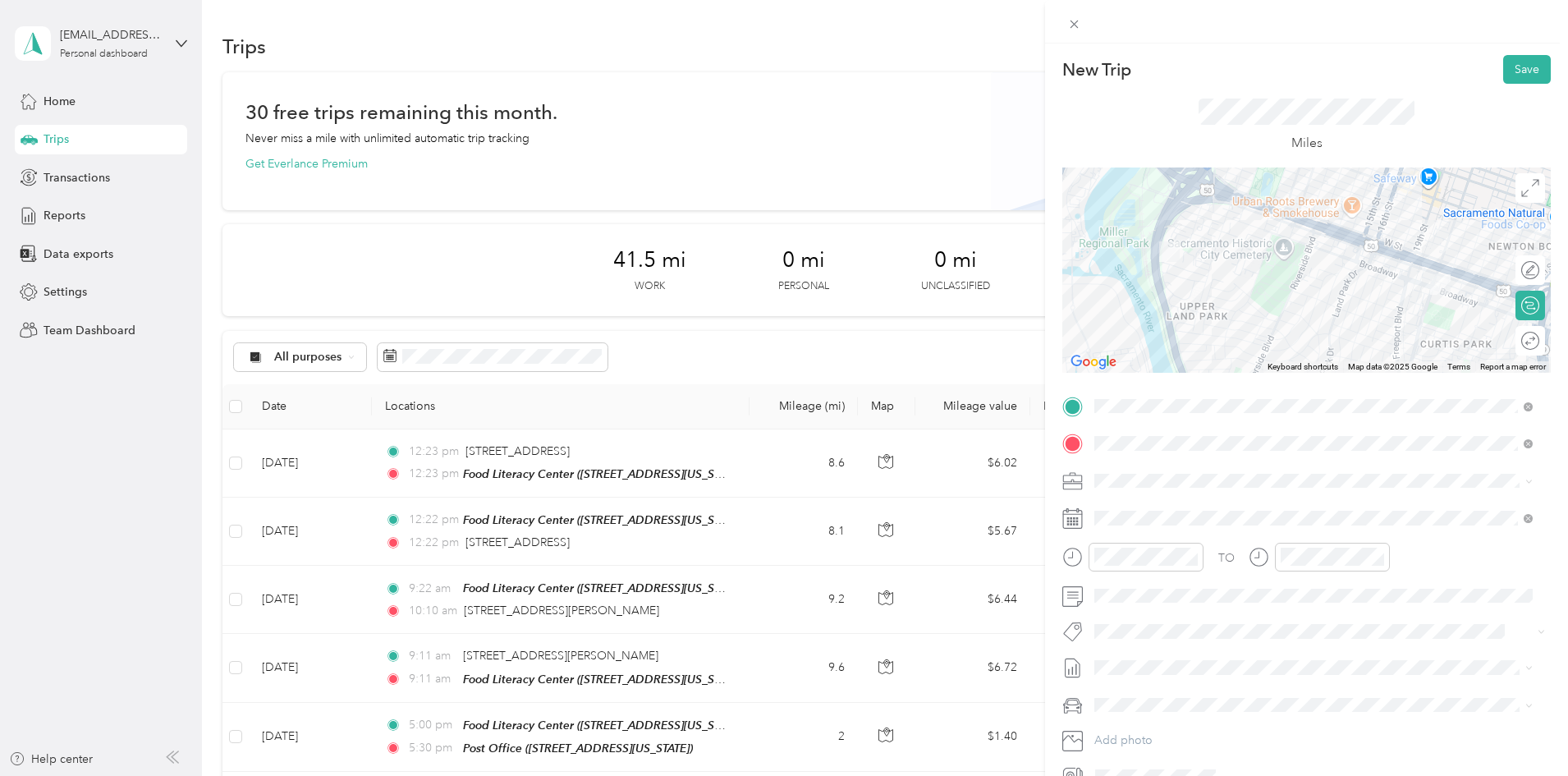
click at [1171, 503] on span "Non Program (Admin)" at bounding box center [1157, 509] width 115 height 14
click at [1145, 604] on span at bounding box center [1319, 595] width 462 height 26
click at [1507, 81] on button "Save" at bounding box center [1526, 68] width 48 height 28
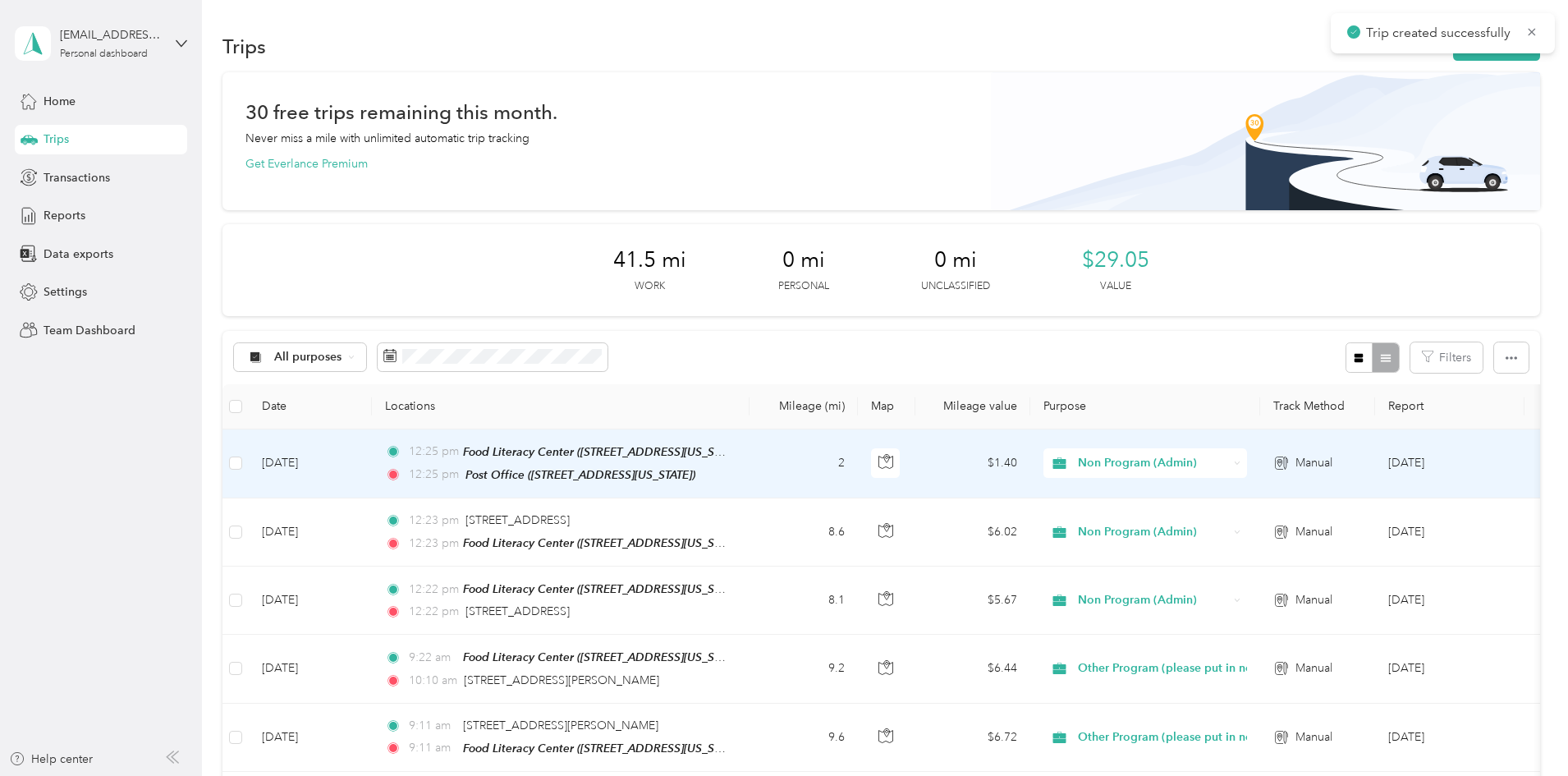
click at [372, 475] on td "[DATE]" at bounding box center [310, 464] width 123 height 69
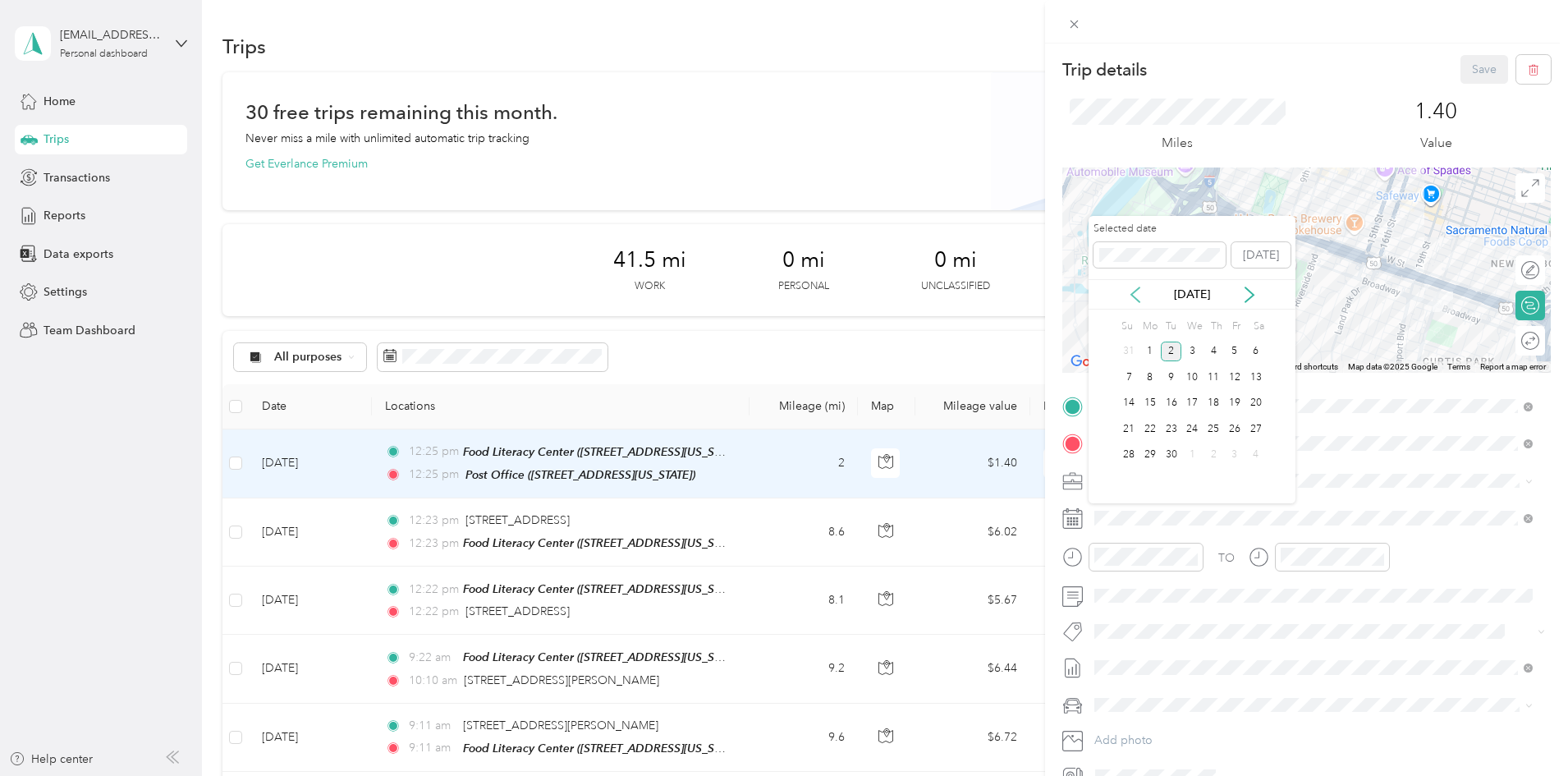
click at [1138, 294] on icon at bounding box center [1135, 295] width 17 height 17
click at [1175, 406] on div "12" at bounding box center [1171, 403] width 21 height 20
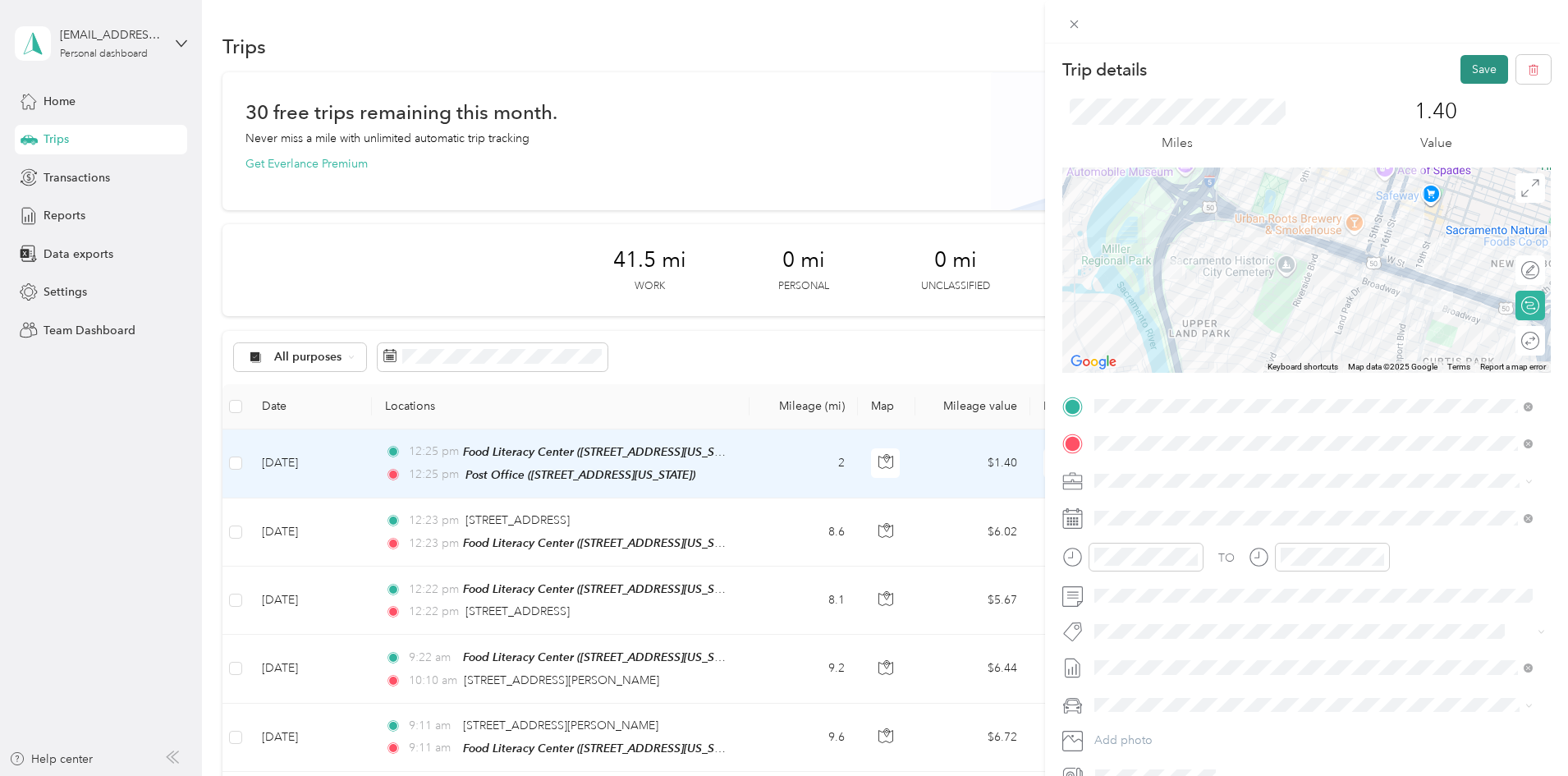
click at [1469, 63] on button "Save" at bounding box center [1483, 68] width 48 height 28
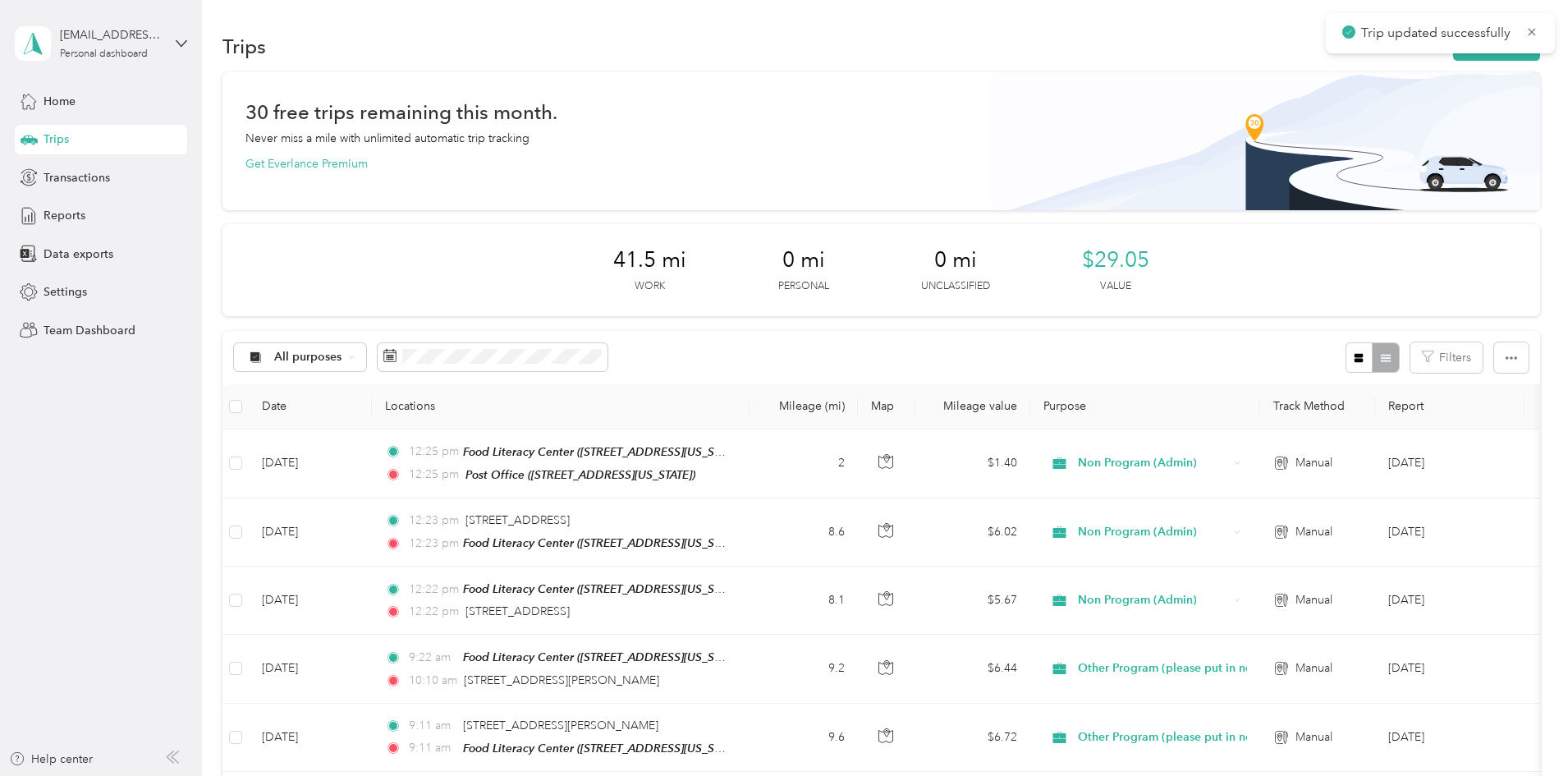
click at [1233, 13] on div "Trips New trip 30 free trips remaining this month. Never miss a mile with unlim…" at bounding box center [880, 592] width 1357 height 1183
click at [1453, 60] on button "New trip" at bounding box center [1496, 46] width 87 height 28
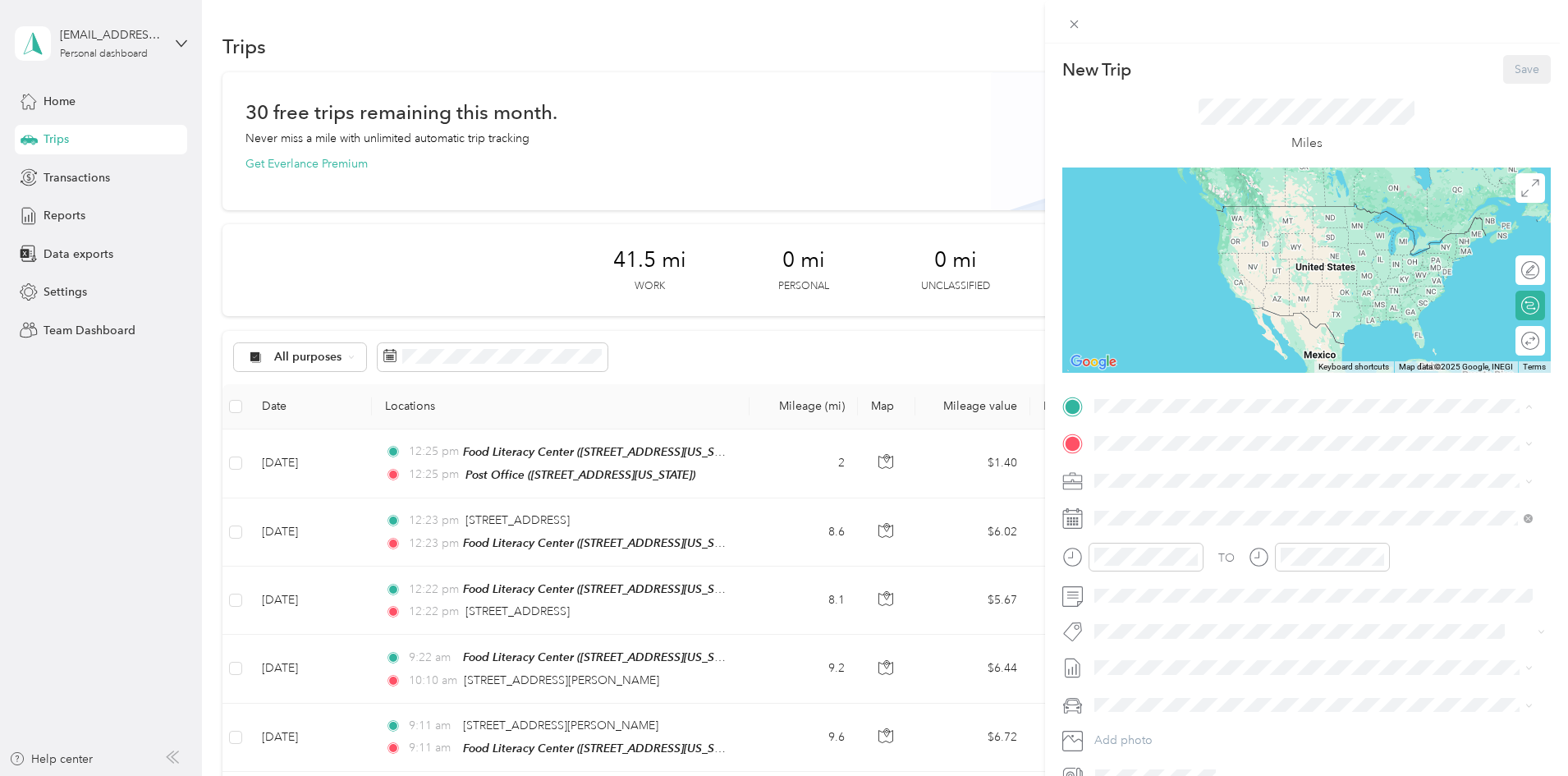
click at [1186, 536] on div "Post Office [STREET_ADDRESS][US_STATE]" at bounding box center [1207, 538] width 164 height 34
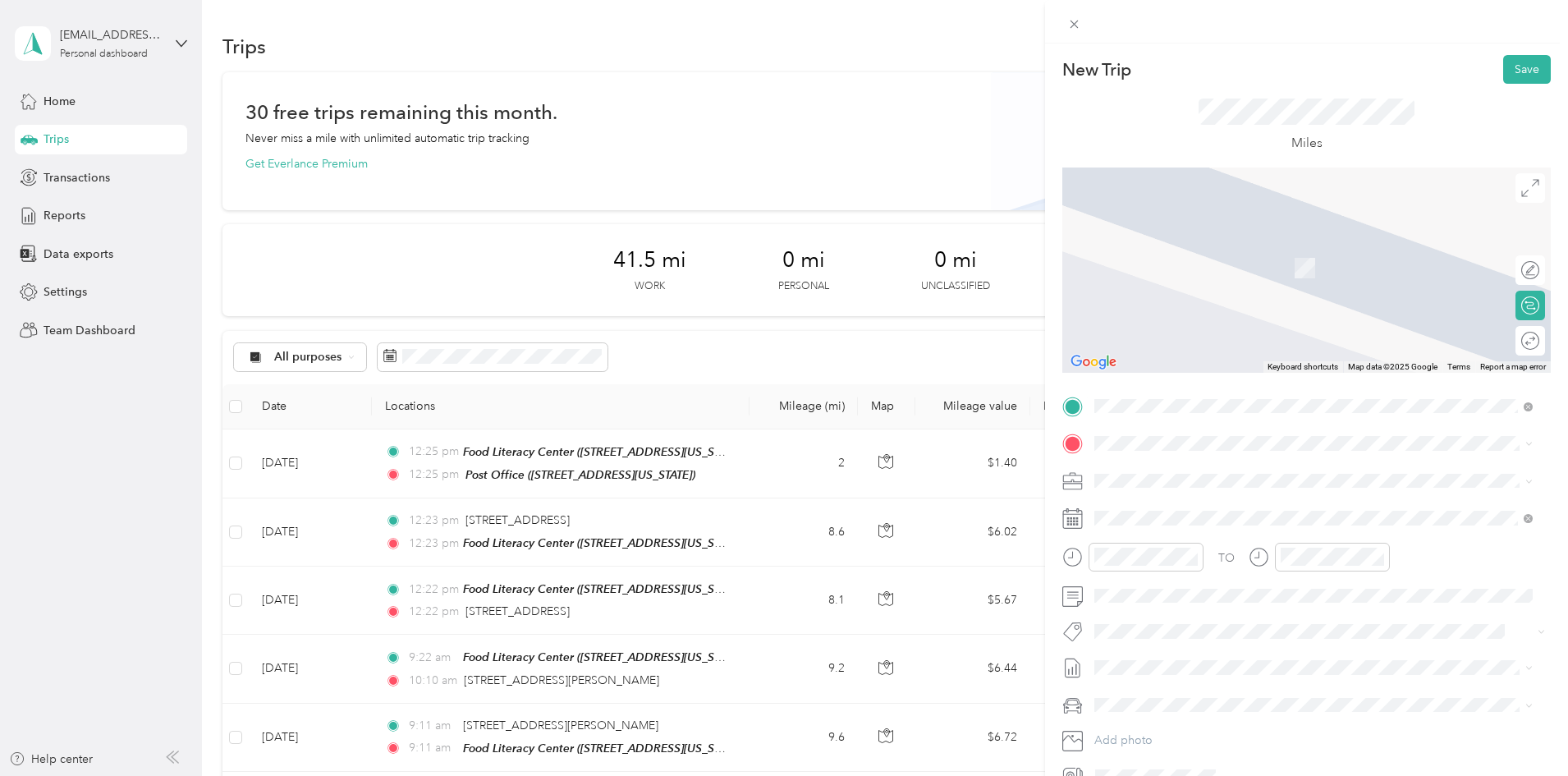
click at [1202, 527] on span "[STREET_ADDRESS][US_STATE]" at bounding box center [1207, 532] width 164 height 14
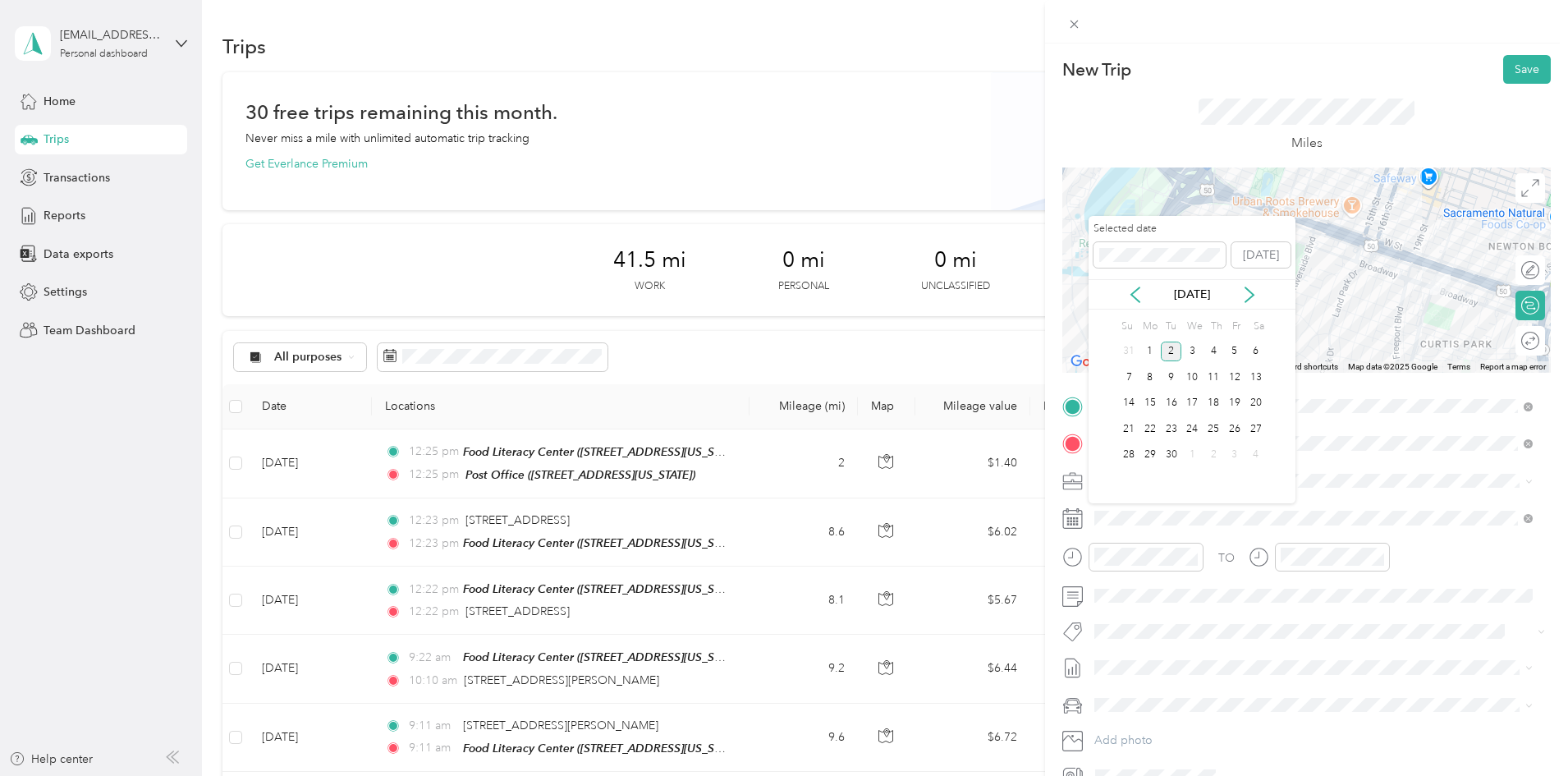
click at [1137, 303] on div "[DATE]" at bounding box center [1191, 294] width 207 height 30
click at [1135, 295] on icon at bounding box center [1135, 295] width 17 height 17
click at [1165, 401] on div "12" at bounding box center [1171, 403] width 21 height 20
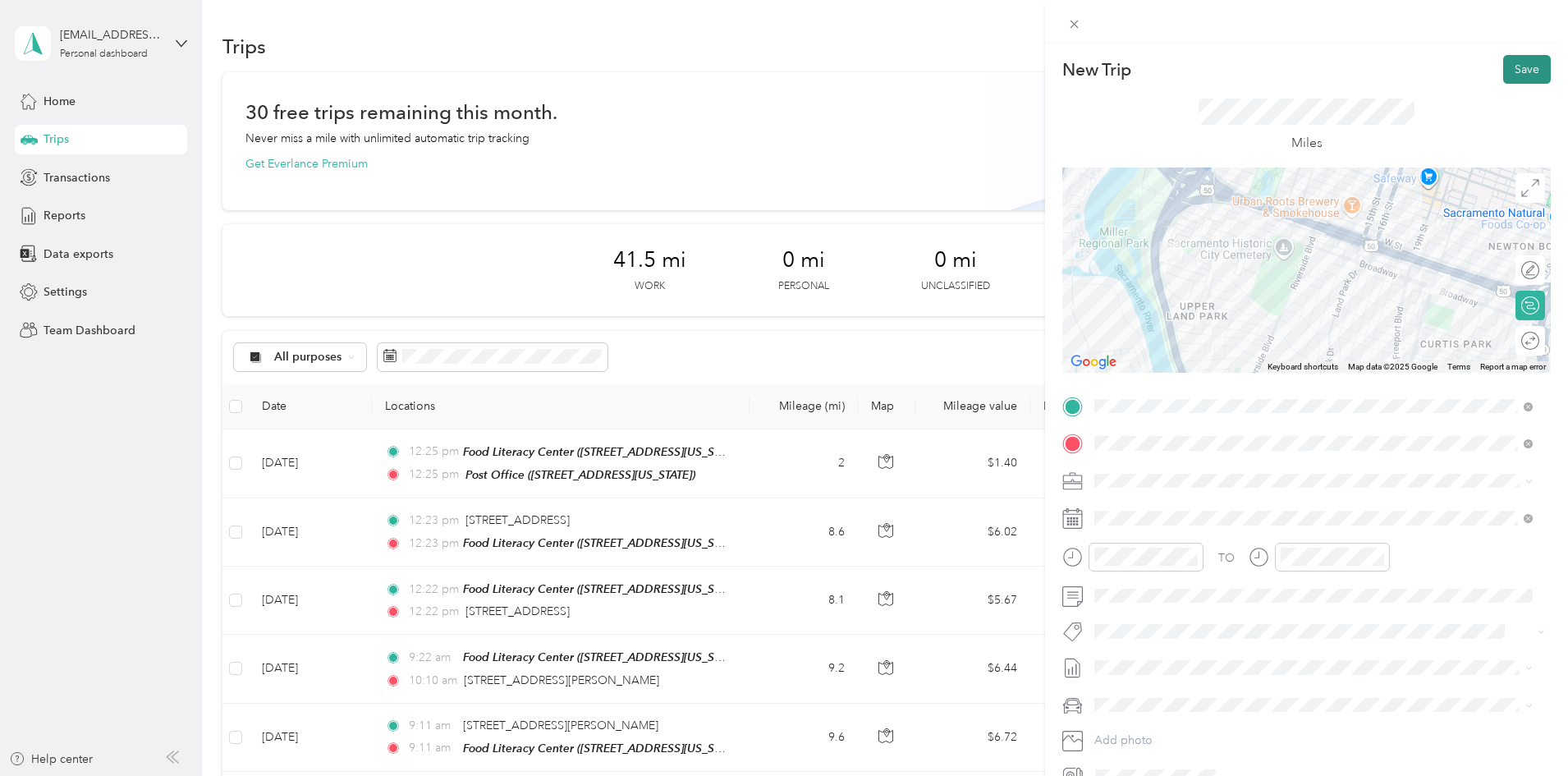
click at [1527, 68] on button "Save" at bounding box center [1526, 68] width 48 height 28
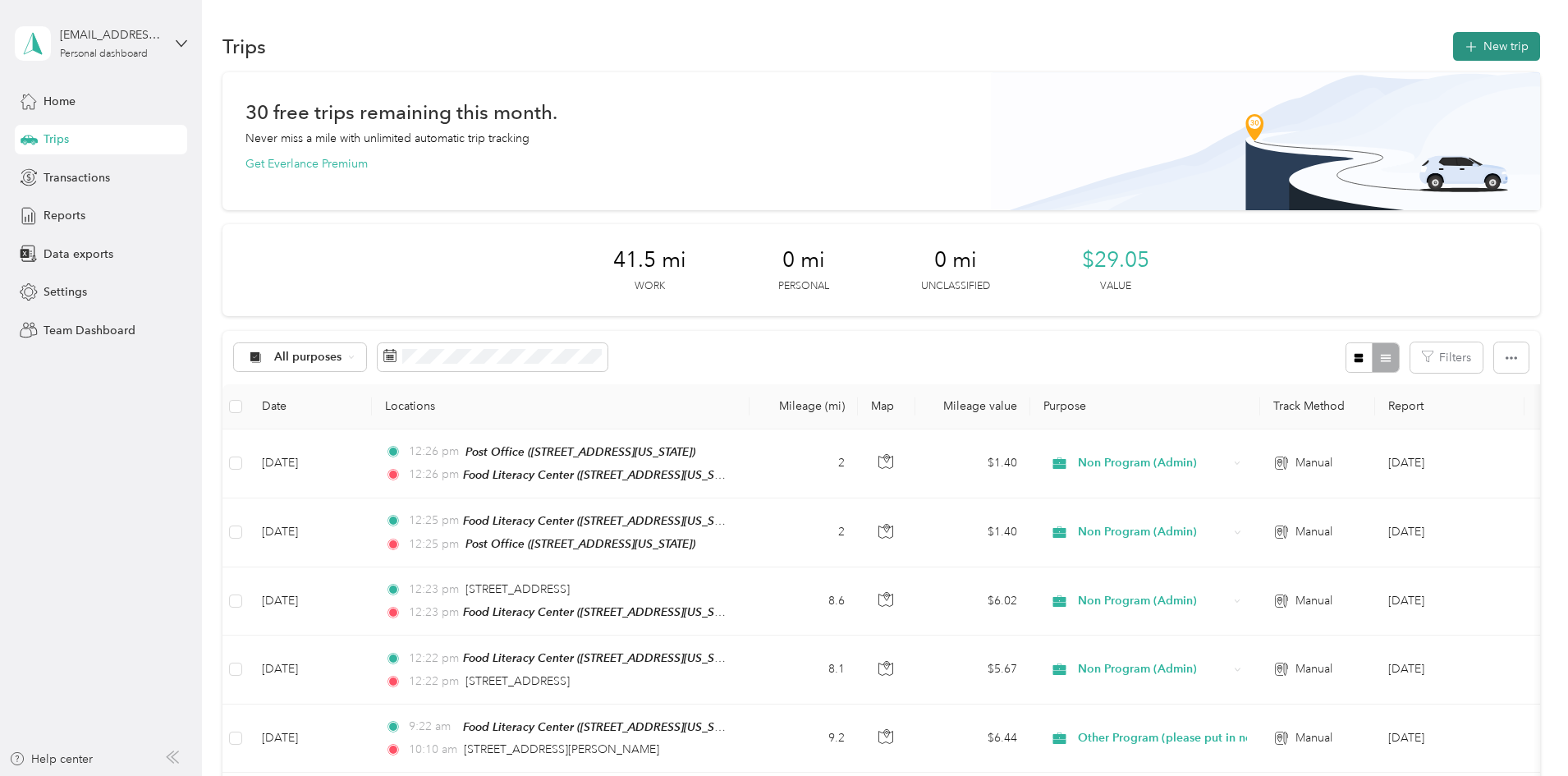
click at [1453, 50] on button "New trip" at bounding box center [1496, 46] width 87 height 28
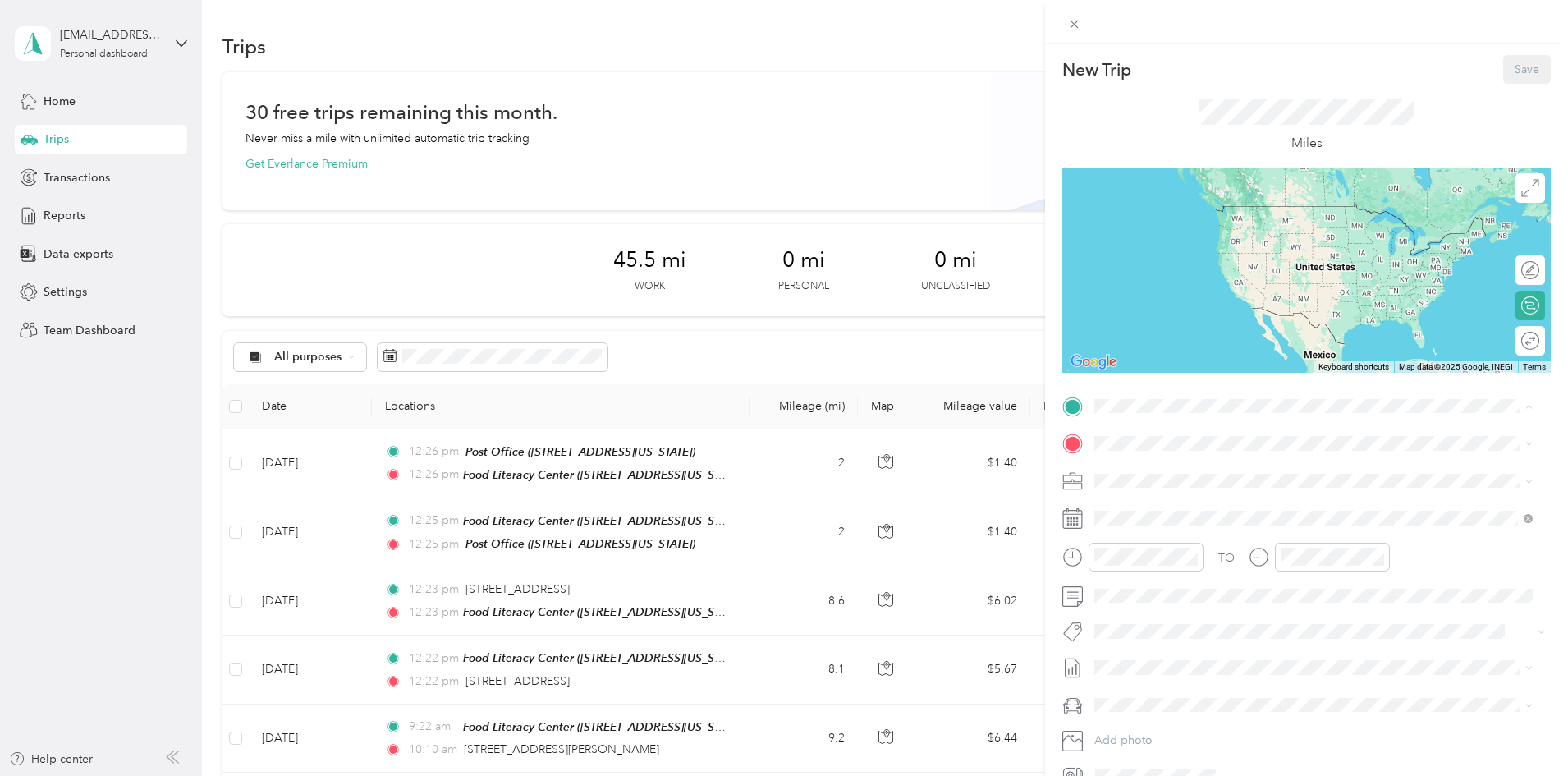
click at [1188, 462] on div "TEAM Food Literacy Center [STREET_ADDRESS][US_STATE]" at bounding box center [1312, 483] width 426 height 46
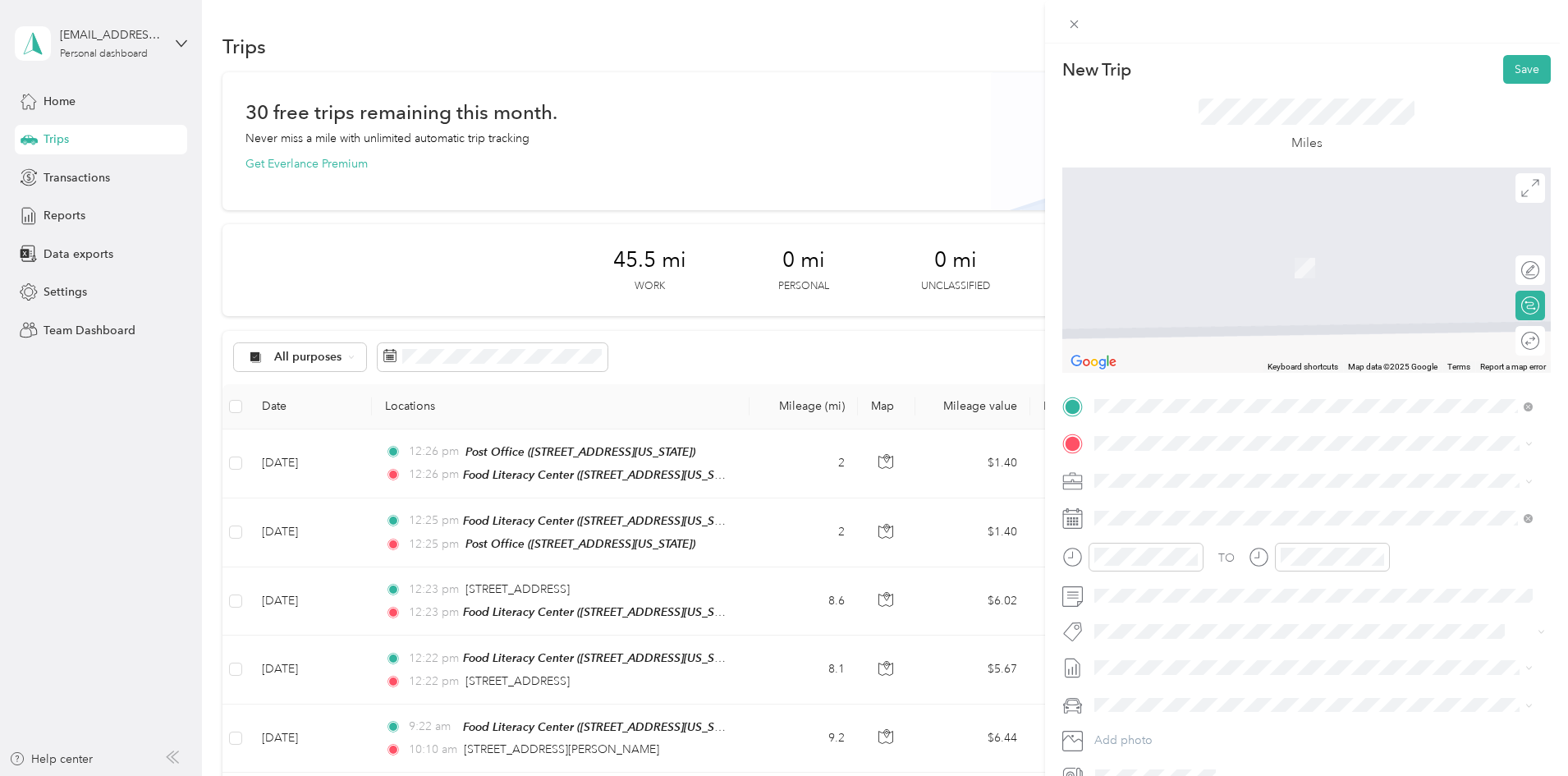
click at [1186, 420] on div "TO Add photo" at bounding box center [1307, 592] width 489 height 396
click at [1171, 452] on span at bounding box center [1319, 443] width 462 height 26
click at [1186, 432] on span at bounding box center [1319, 443] width 462 height 26
click at [1189, 561] on div "Post Office" at bounding box center [1207, 565] width 164 height 15
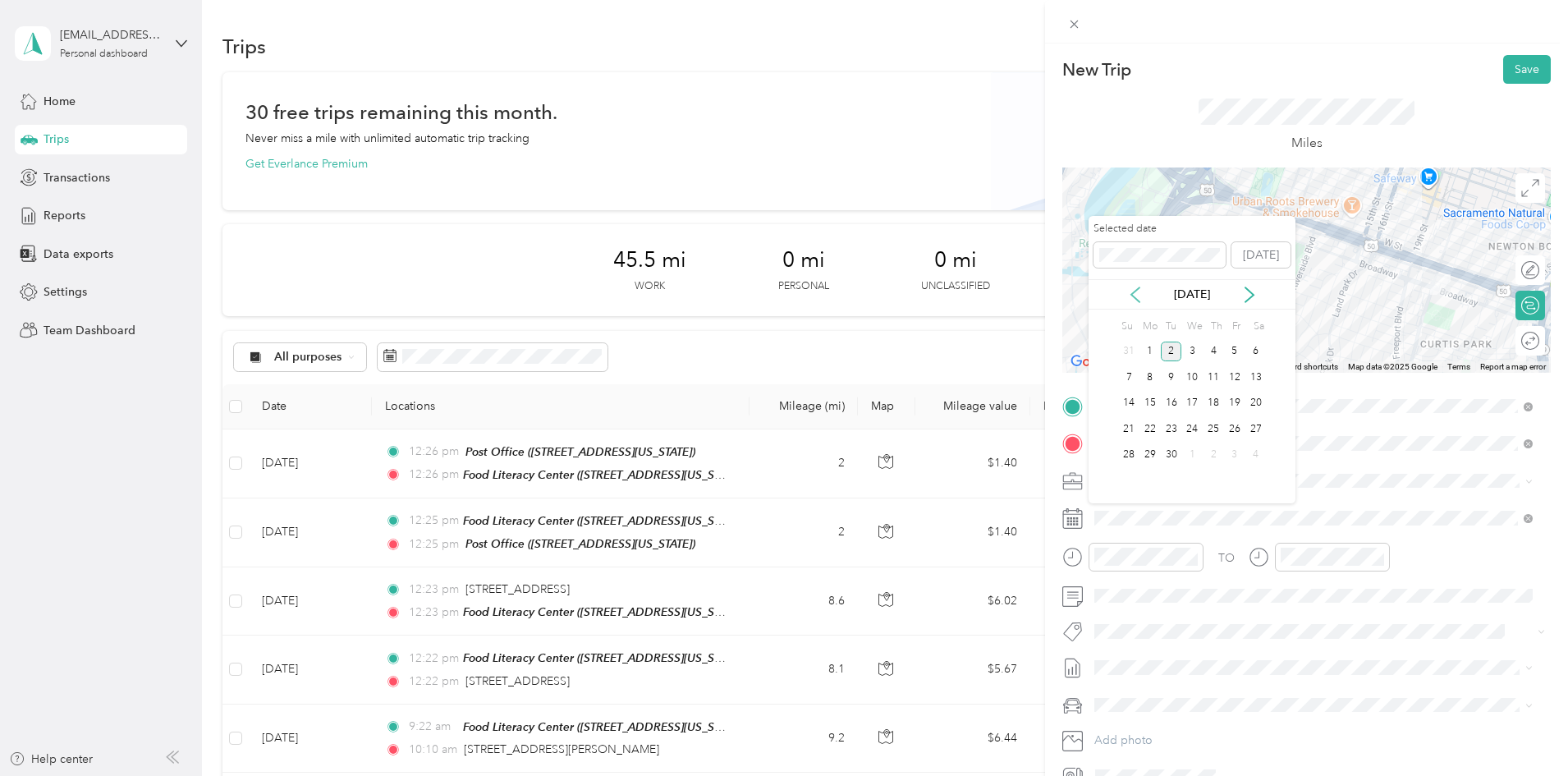
click at [1133, 296] on icon at bounding box center [1135, 294] width 8 height 15
click at [1156, 451] on div "25" at bounding box center [1150, 455] width 21 height 20
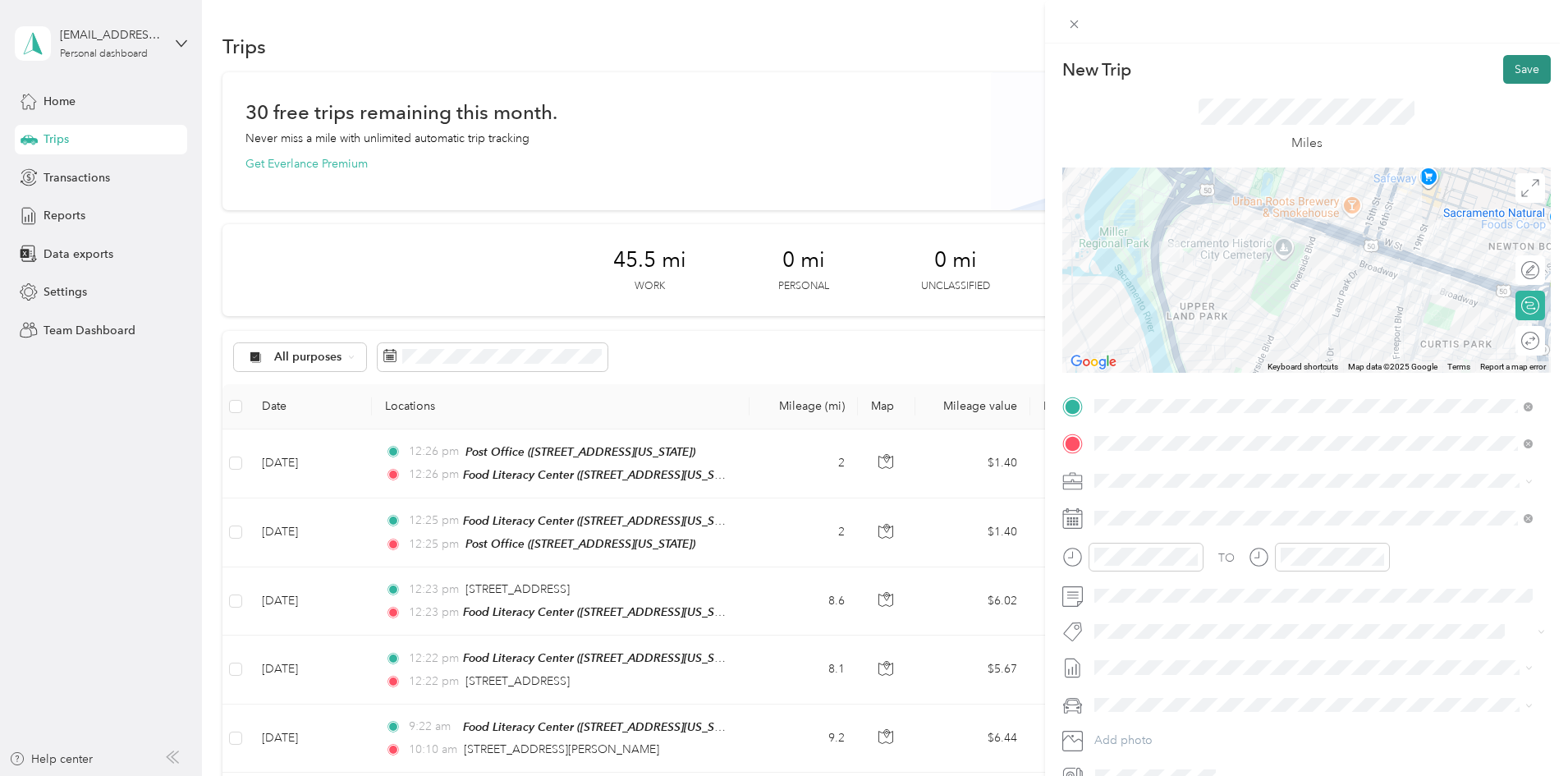
click at [1510, 71] on button "Save" at bounding box center [1526, 68] width 48 height 28
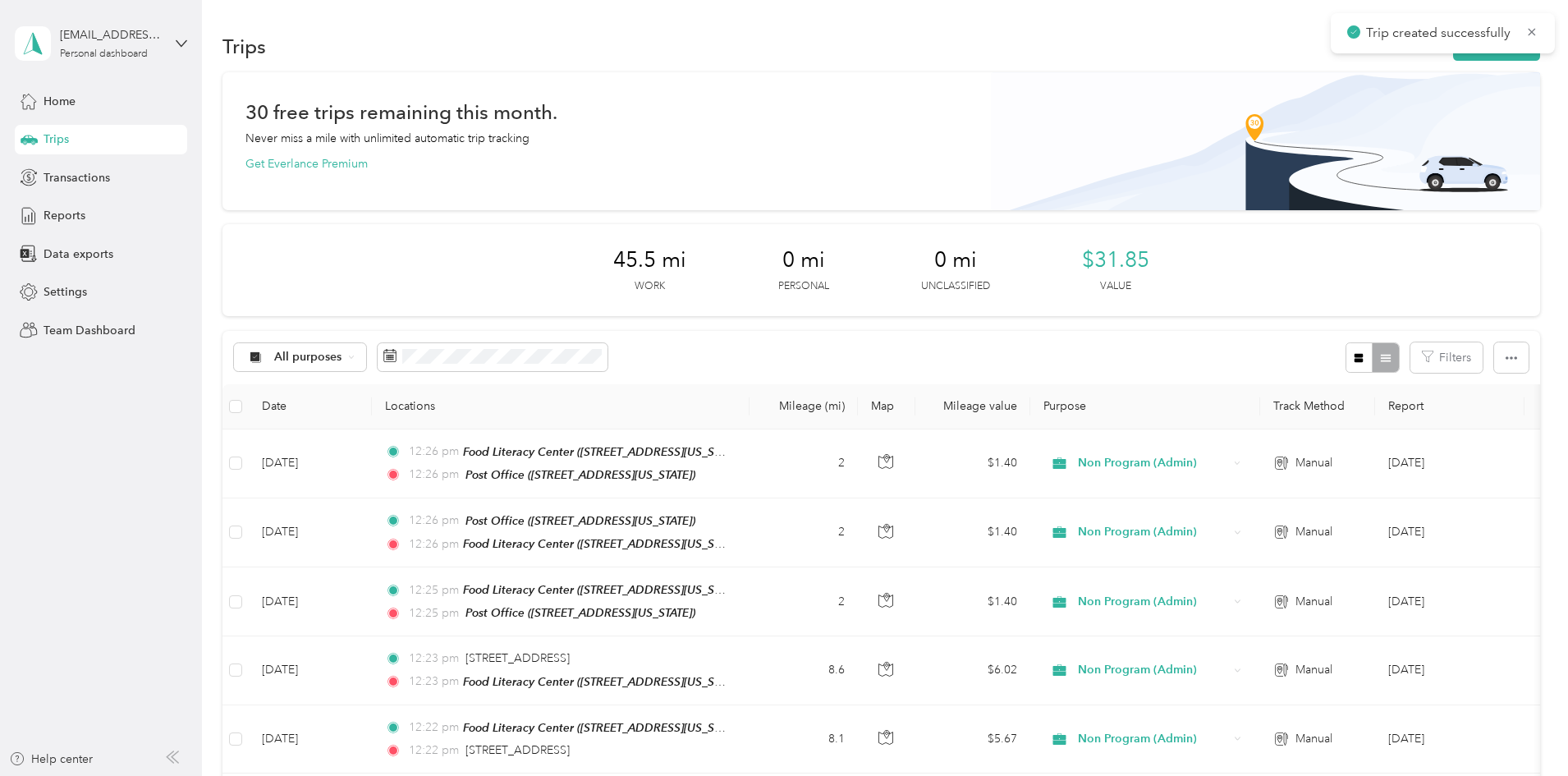
click at [1493, 139] on div "30 free trips remaining this month. Never miss a mile with unlimited automatic …" at bounding box center [881, 652] width 1317 height 1161
click at [1453, 48] on button "New trip" at bounding box center [1496, 46] width 87 height 28
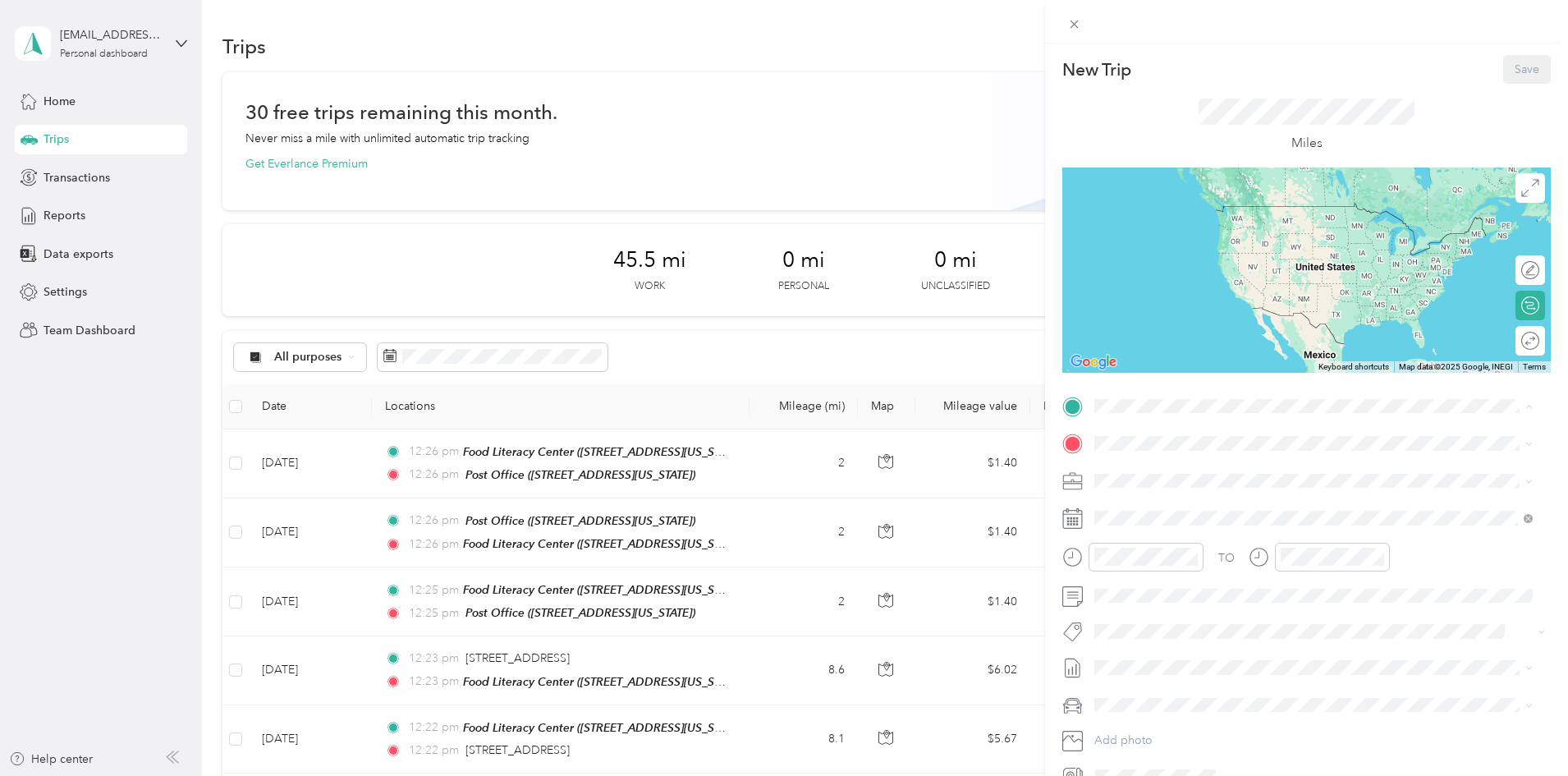
click at [1194, 535] on div "Post Office [STREET_ADDRESS][US_STATE]" at bounding box center [1207, 538] width 164 height 34
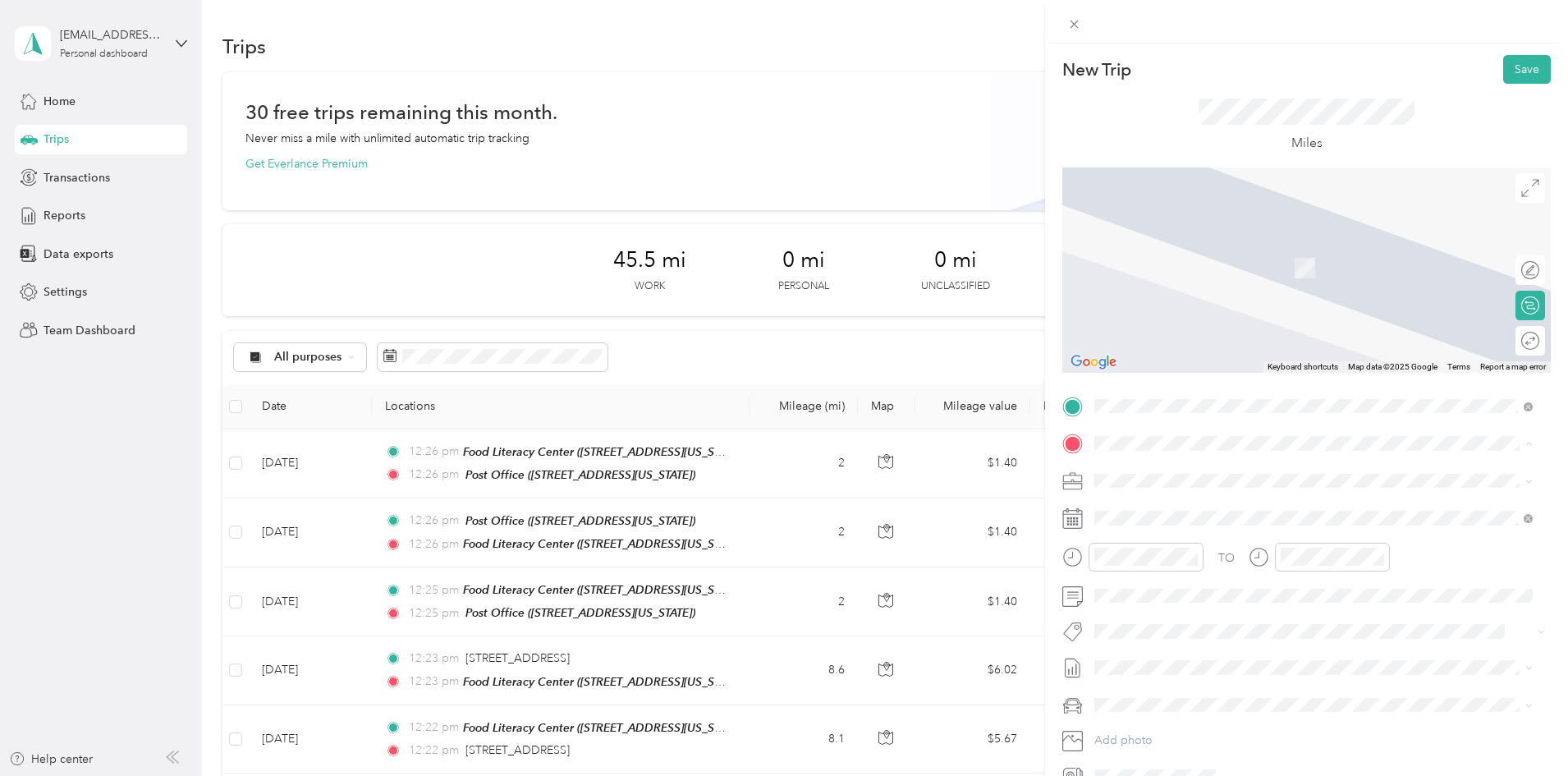
click at [1203, 511] on strong "Food [GEOGRAPHIC_DATA]" at bounding box center [1258, 511] width 153 height 15
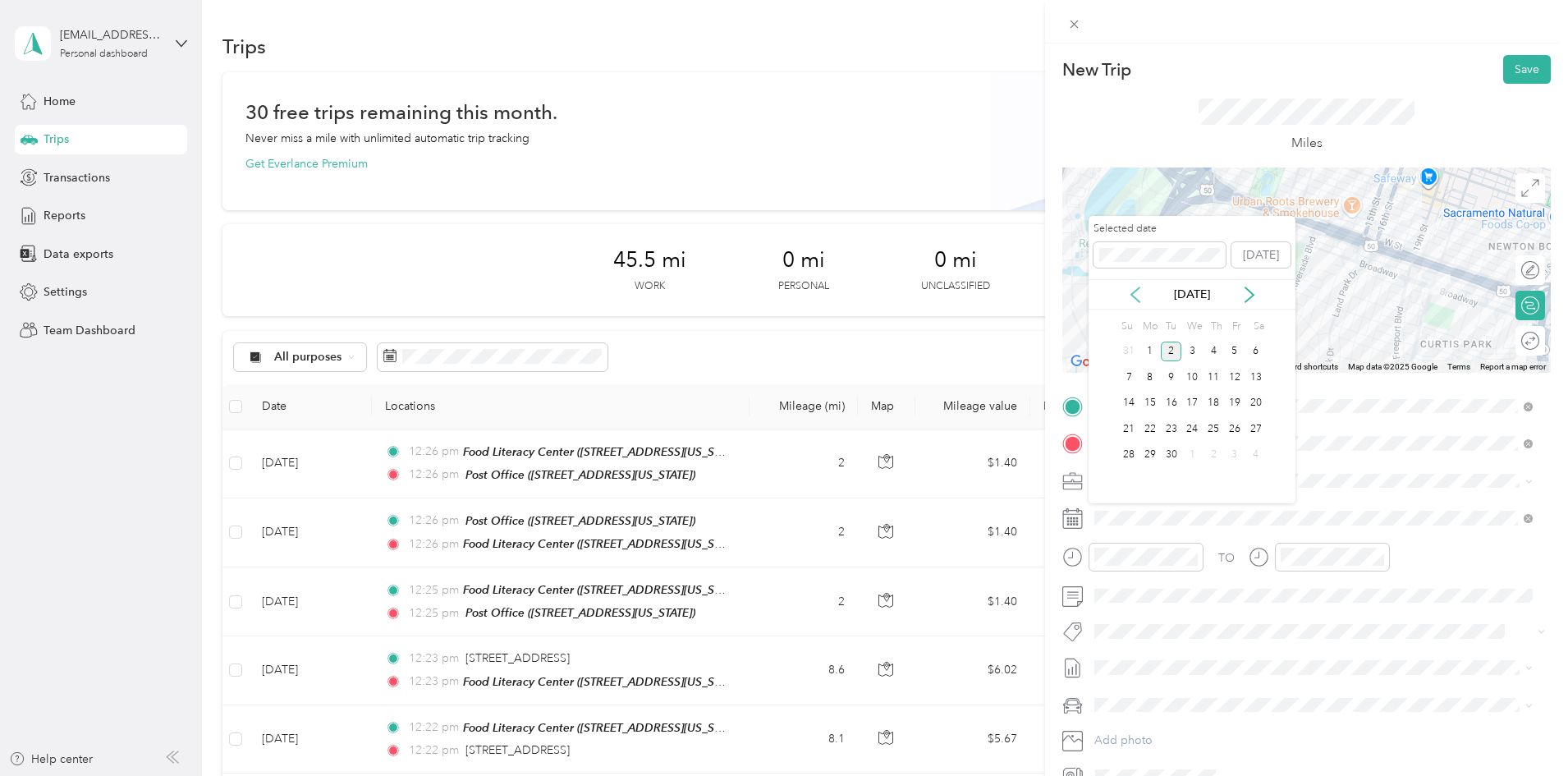
click at [1134, 298] on icon at bounding box center [1135, 294] width 8 height 15
click at [1150, 461] on div "25" at bounding box center [1150, 455] width 21 height 20
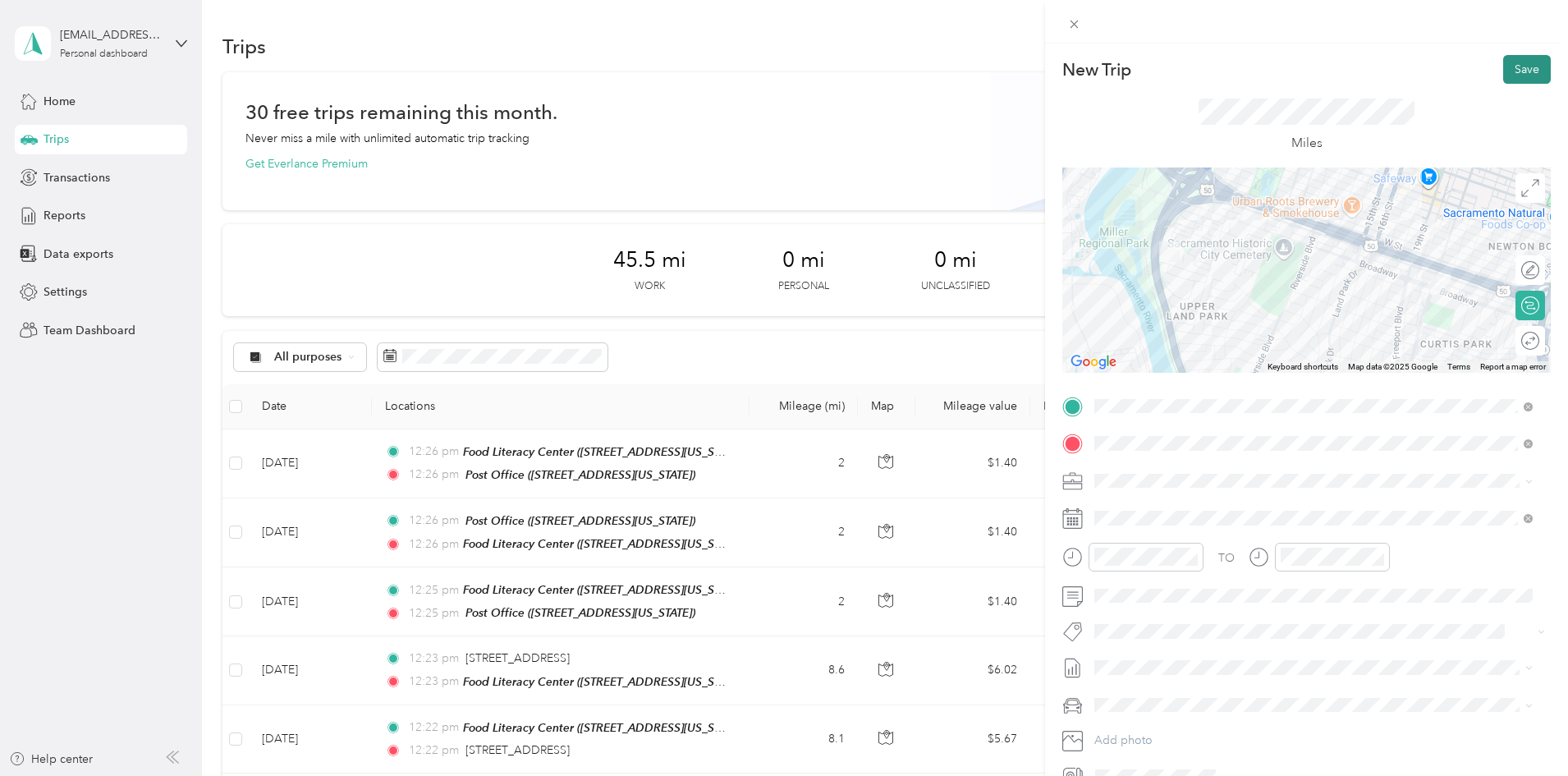
click at [1503, 68] on button "Save" at bounding box center [1526, 68] width 48 height 28
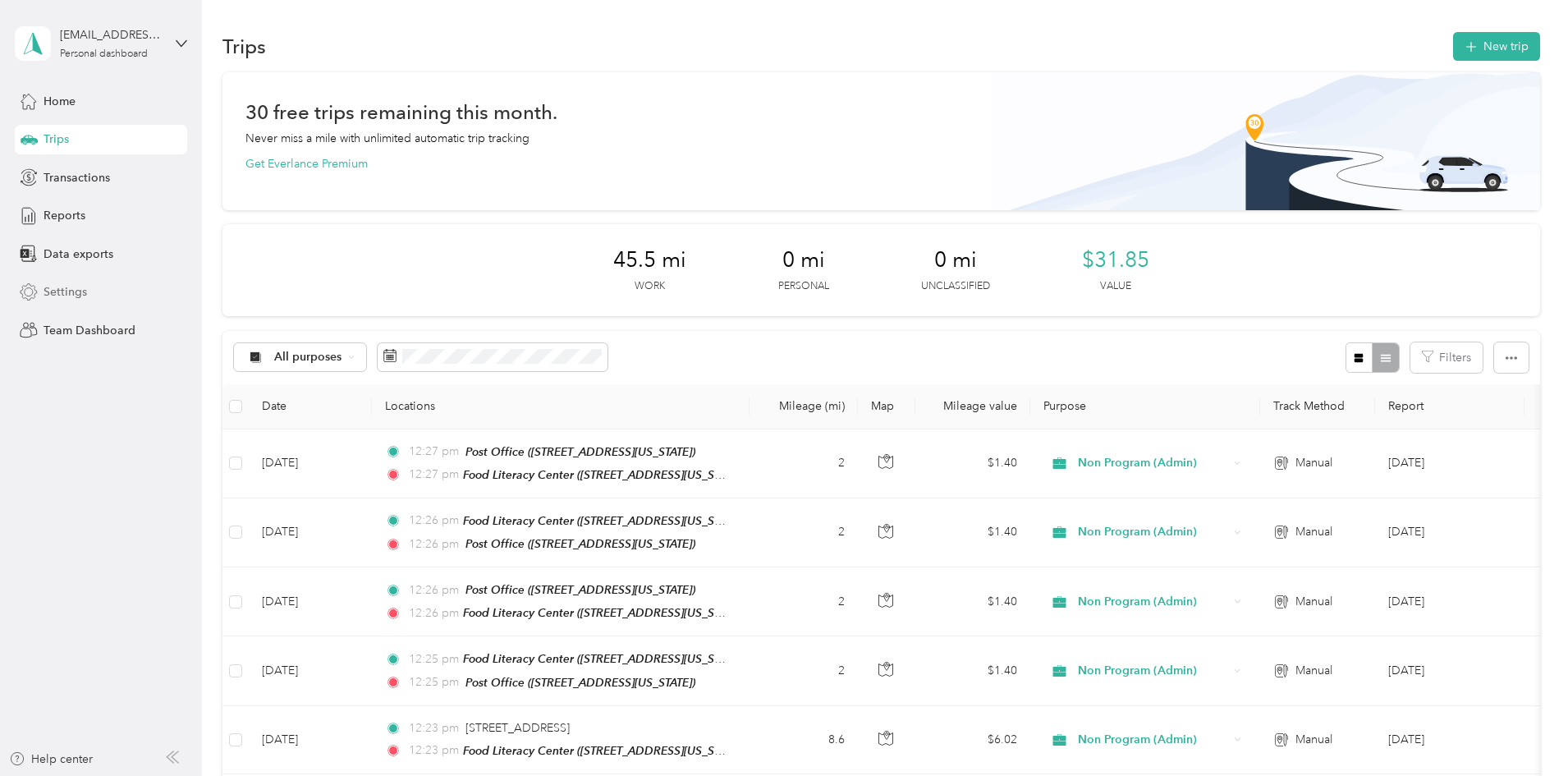
click at [44, 293] on span "Settings" at bounding box center [65, 292] width 44 height 18
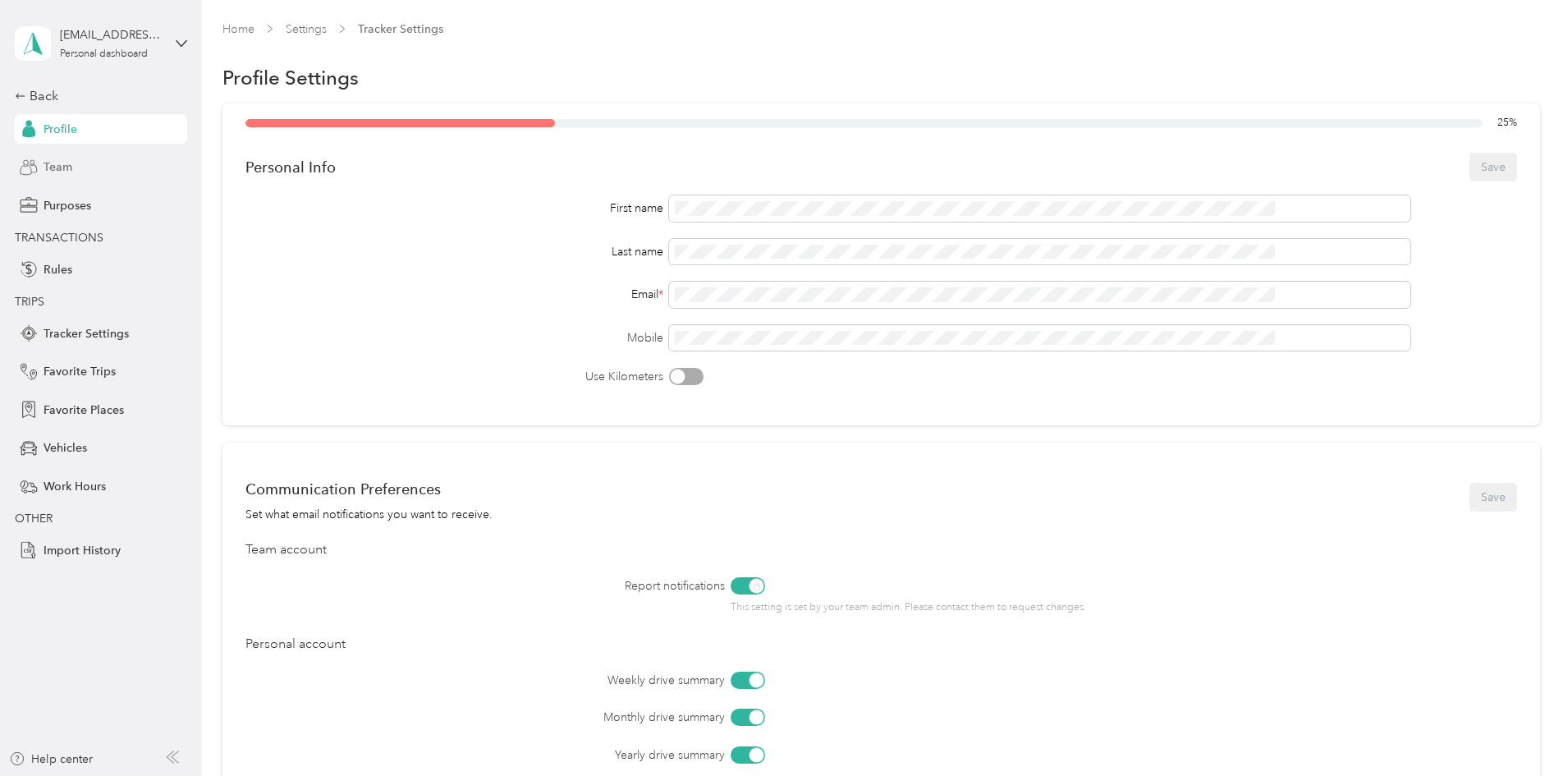
click at [58, 167] on span "Team" at bounding box center [58, 167] width 28 height 18
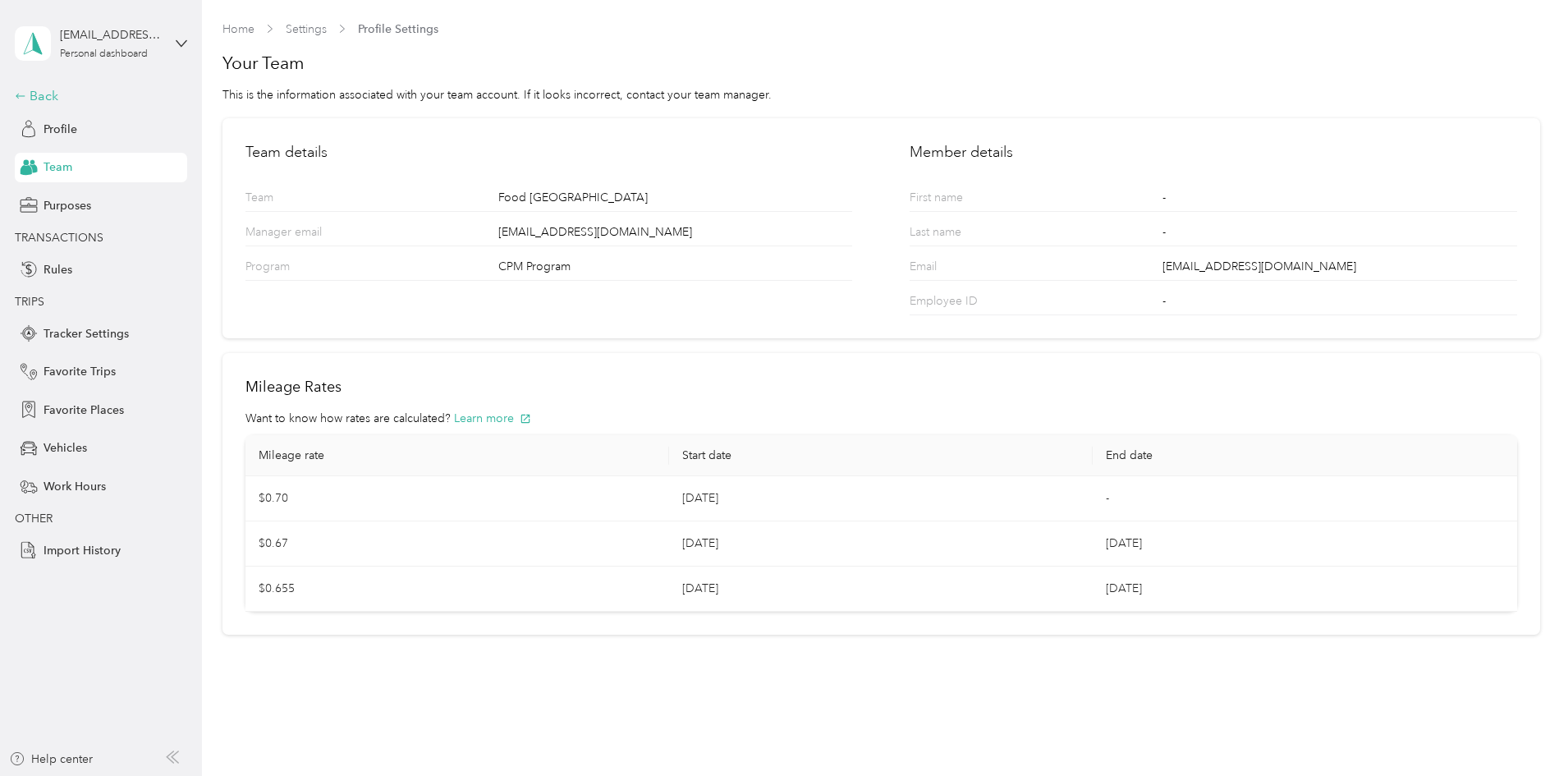
click at [33, 95] on div "Back" at bounding box center [97, 96] width 164 height 20
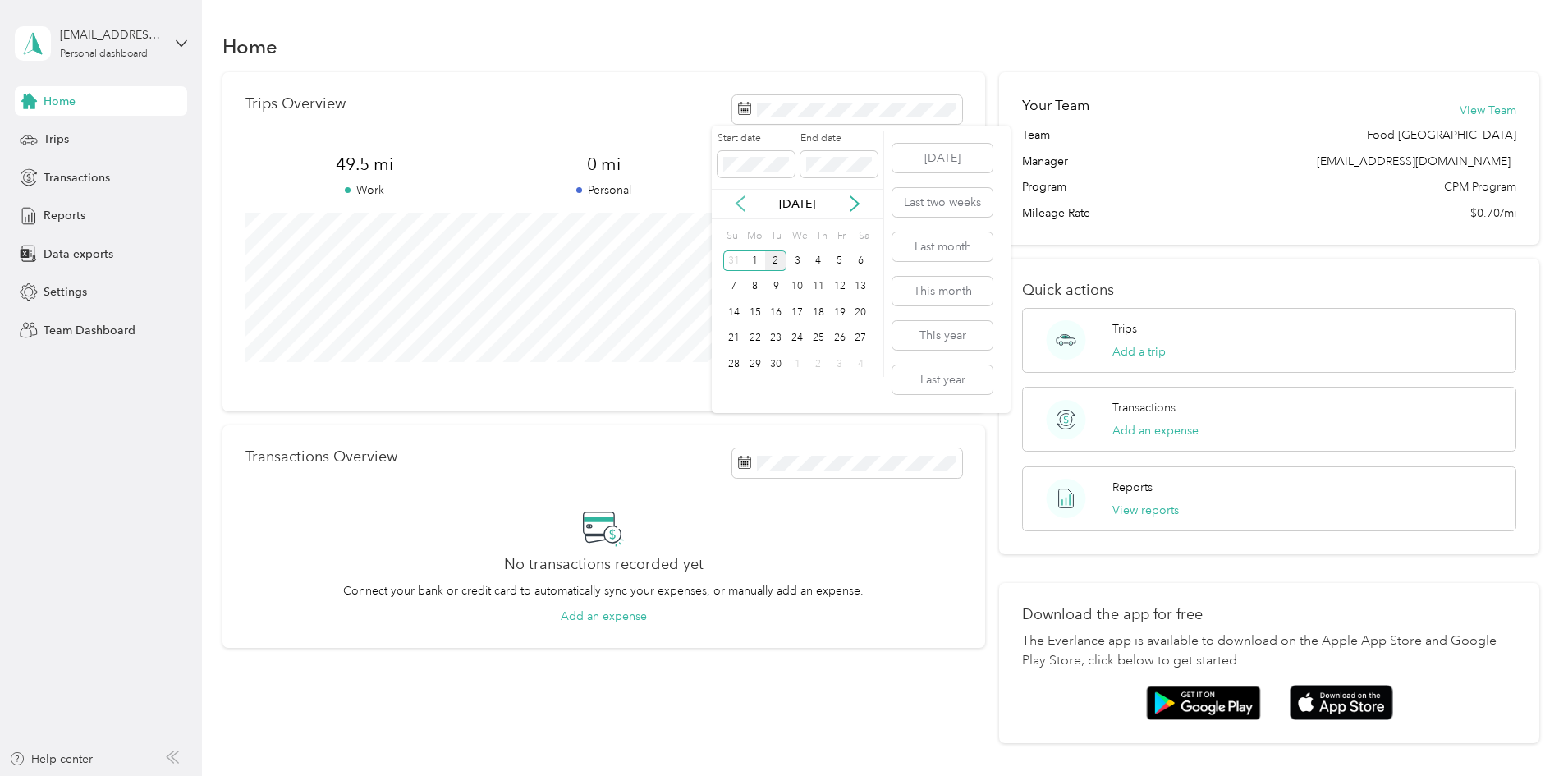
click at [746, 199] on icon at bounding box center [740, 203] width 17 height 17
click at [829, 266] on div "1" at bounding box center [840, 261] width 21 height 20
click at [845, 365] on div "29" at bounding box center [840, 364] width 21 height 20
click at [1125, 487] on p "Reports" at bounding box center [1132, 487] width 40 height 18
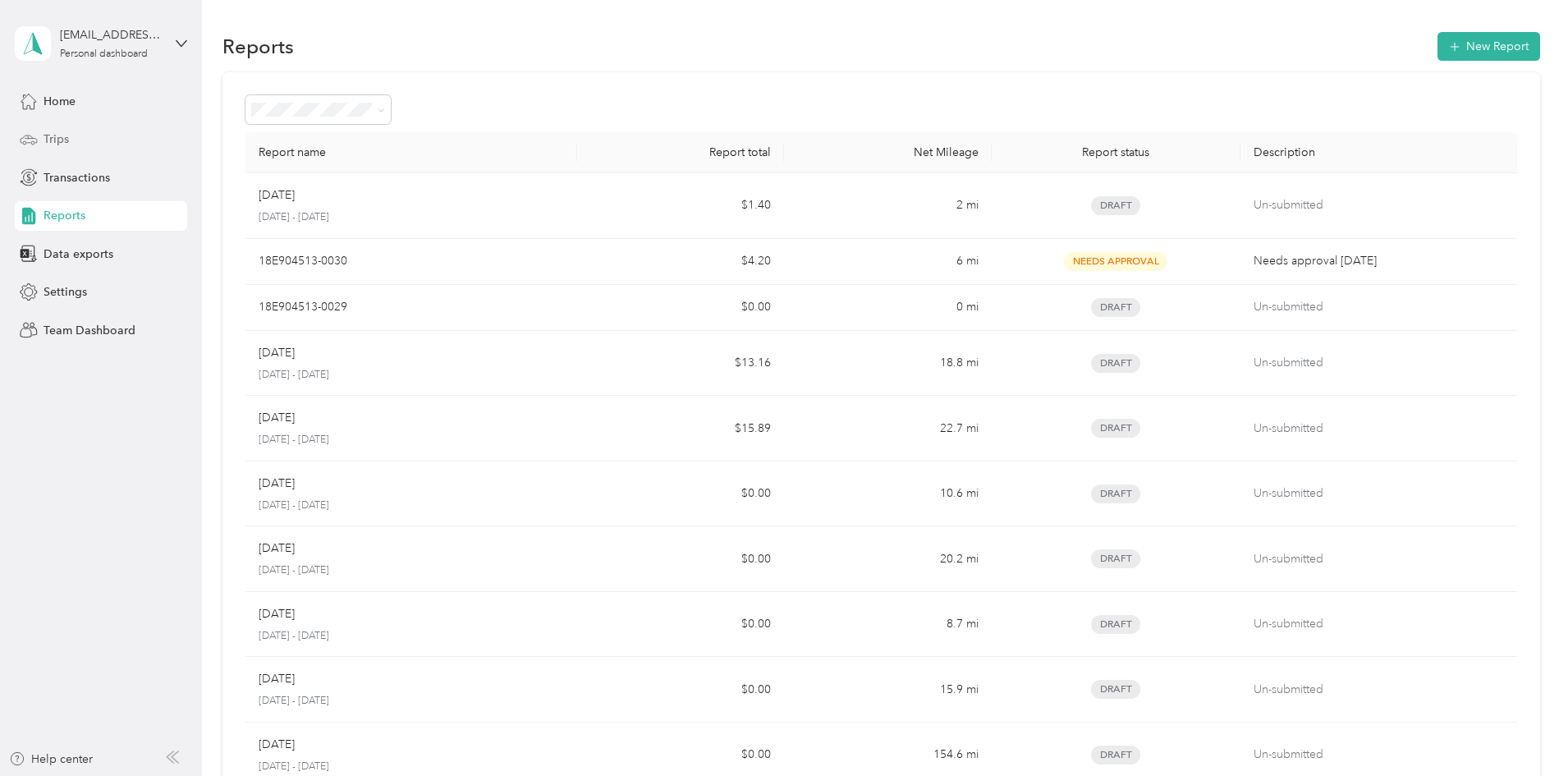
click at [99, 143] on div "Trips" at bounding box center [101, 140] width 173 height 29
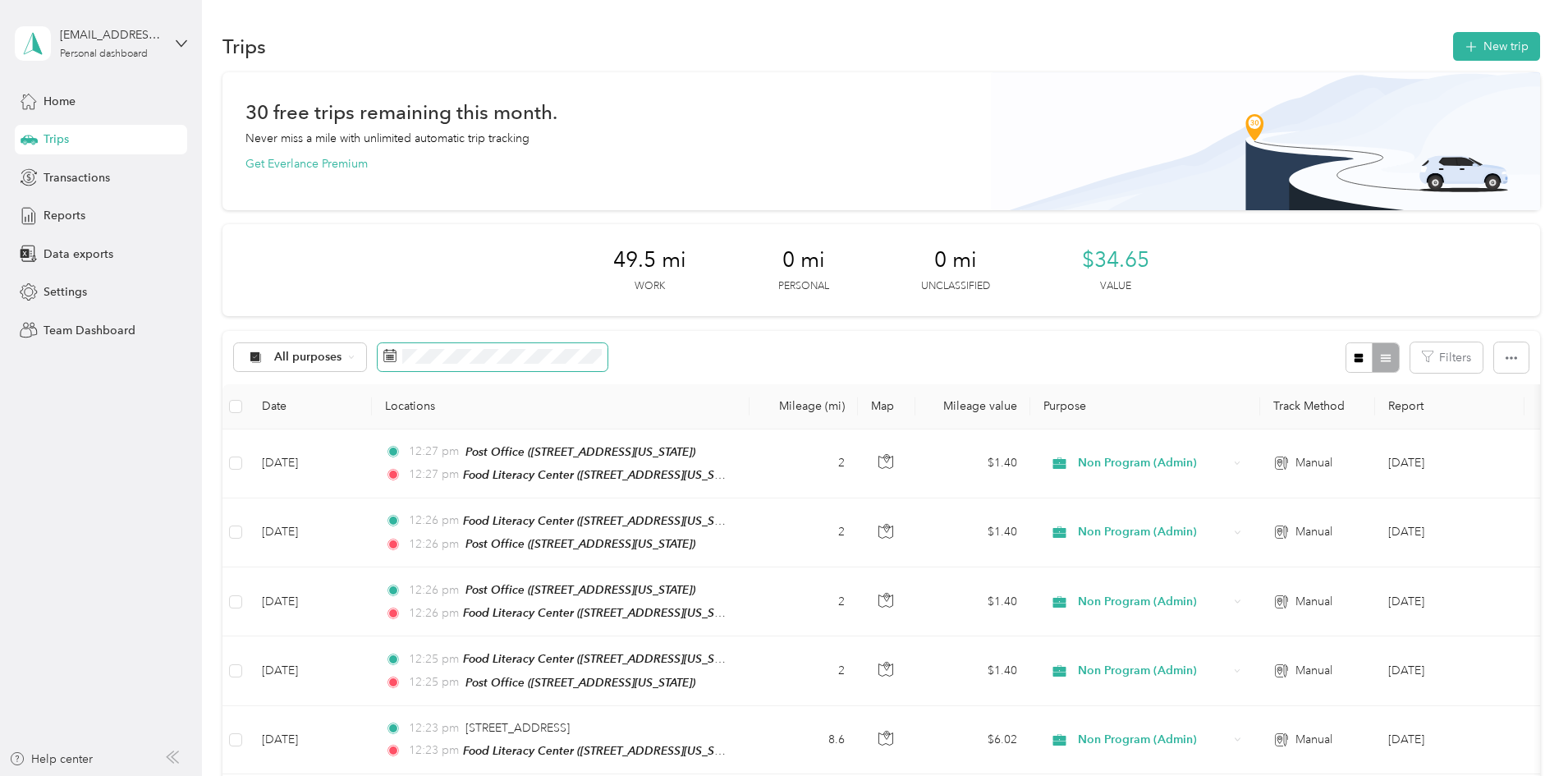
click at [396, 351] on icon at bounding box center [389, 355] width 13 height 13
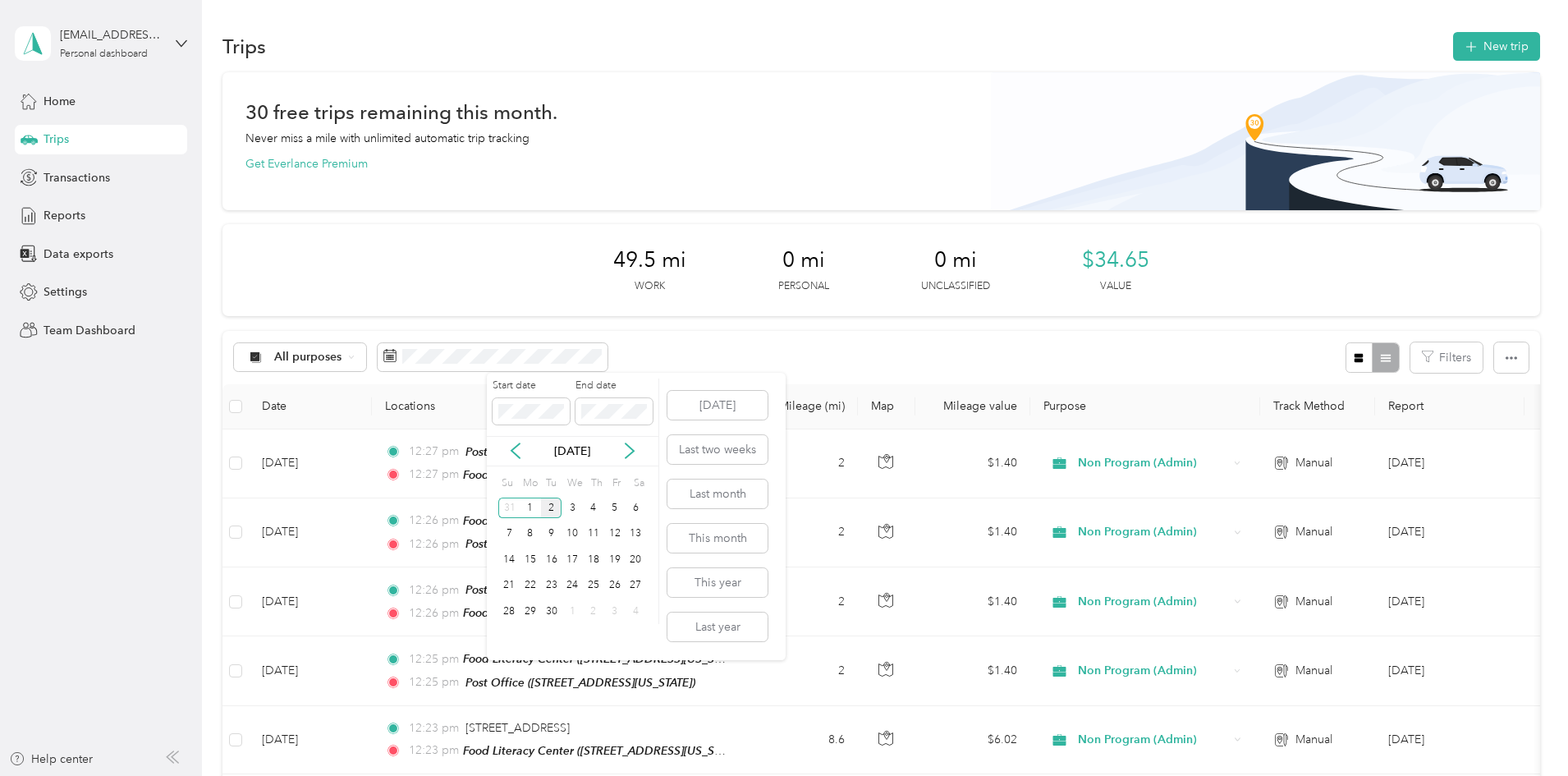
click at [525, 461] on div "[DATE]" at bounding box center [573, 451] width 172 height 30
click at [512, 452] on icon at bounding box center [515, 451] width 8 height 15
click at [611, 510] on div "1" at bounding box center [615, 508] width 21 height 20
click at [616, 608] on div "29" at bounding box center [615, 611] width 21 height 20
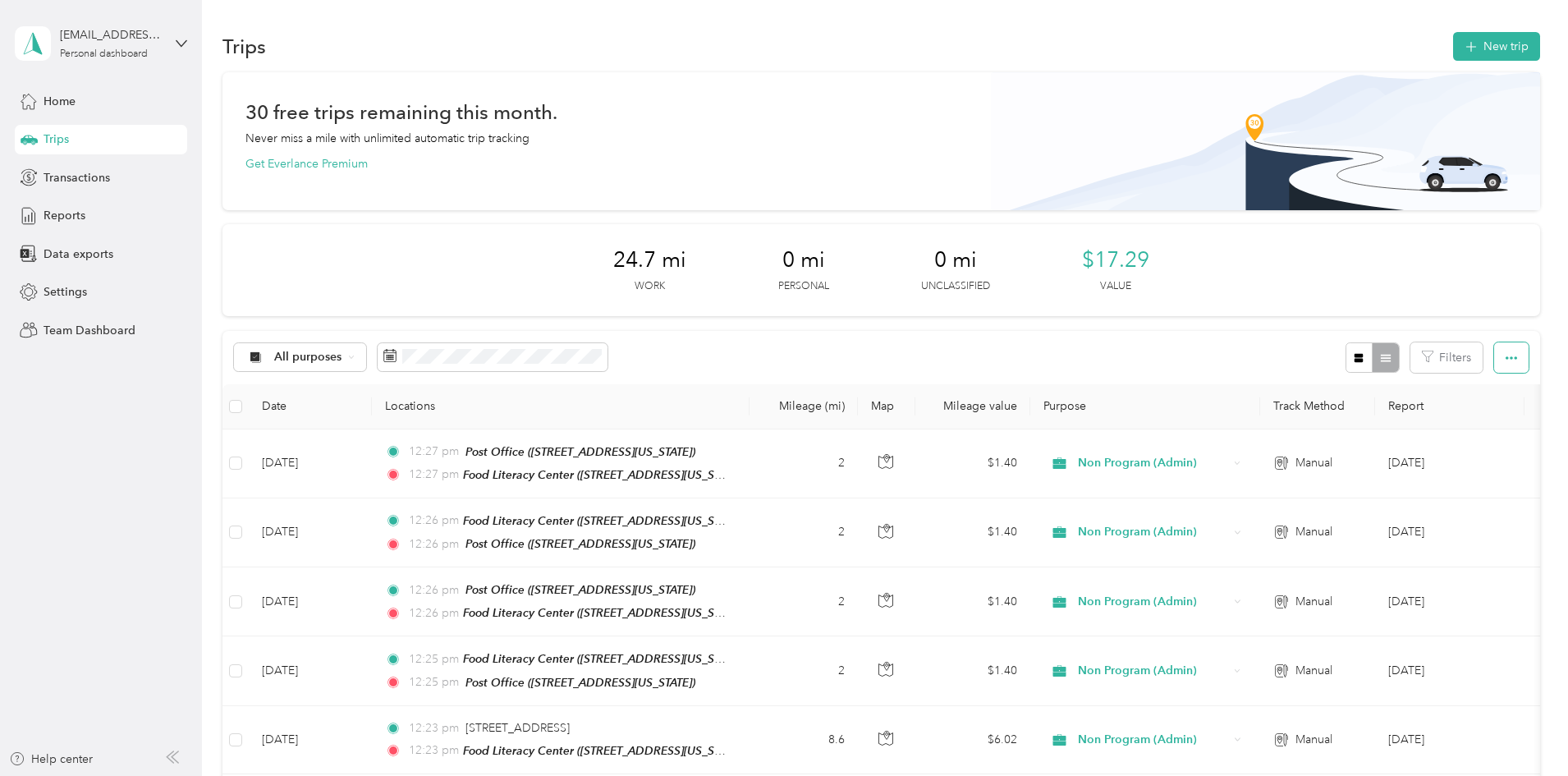
click at [1506, 359] on icon "button" at bounding box center [1511, 358] width 12 height 12
click at [1389, 415] on span "Export" at bounding box center [1374, 418] width 34 height 14
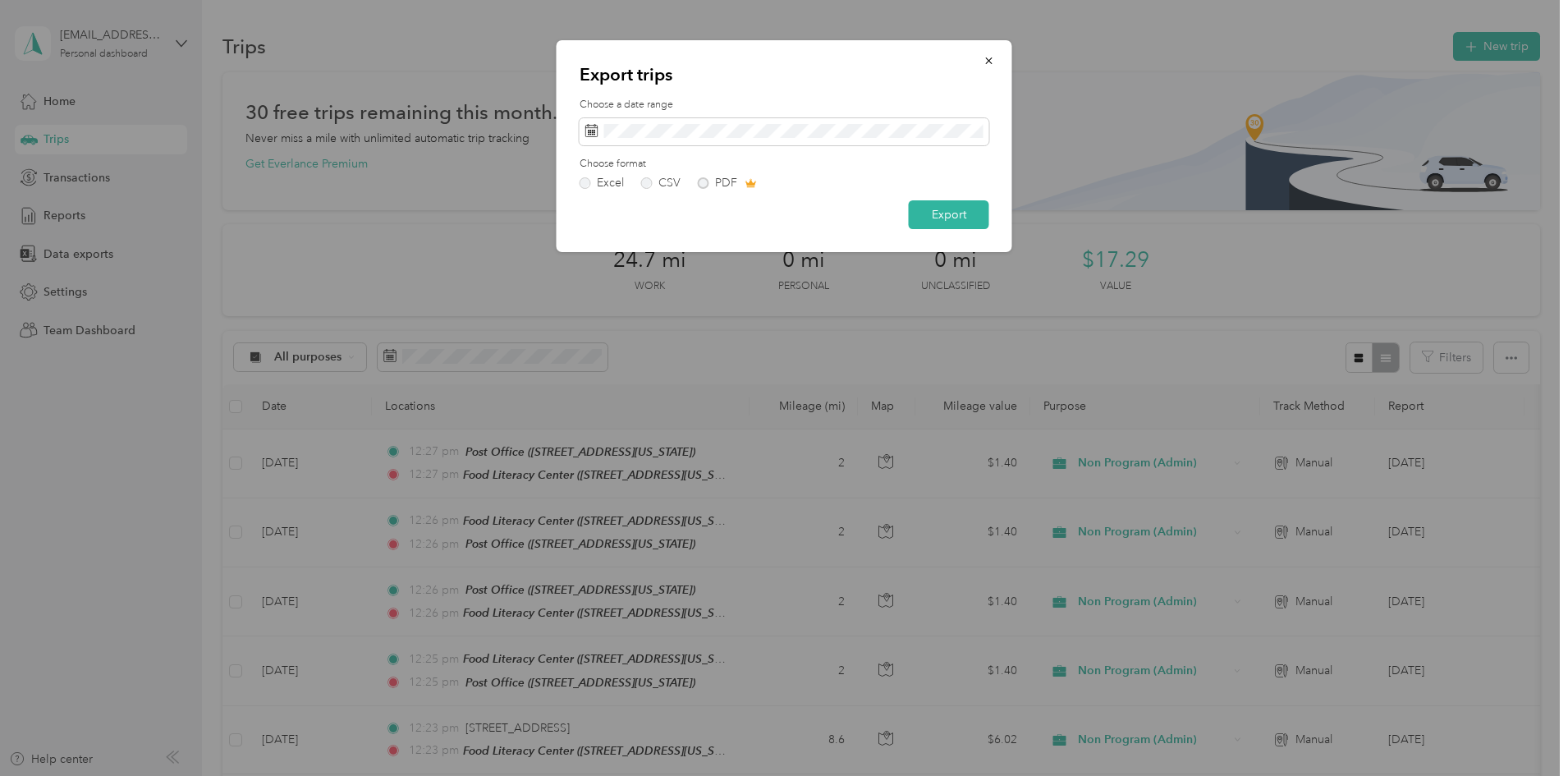
click at [940, 164] on label "Choose format" at bounding box center [784, 164] width 410 height 15
click at [703, 181] on div "Excel CSV PDF" at bounding box center [784, 184] width 410 height 12
click at [984, 60] on icon "button" at bounding box center [989, 61] width 12 height 12
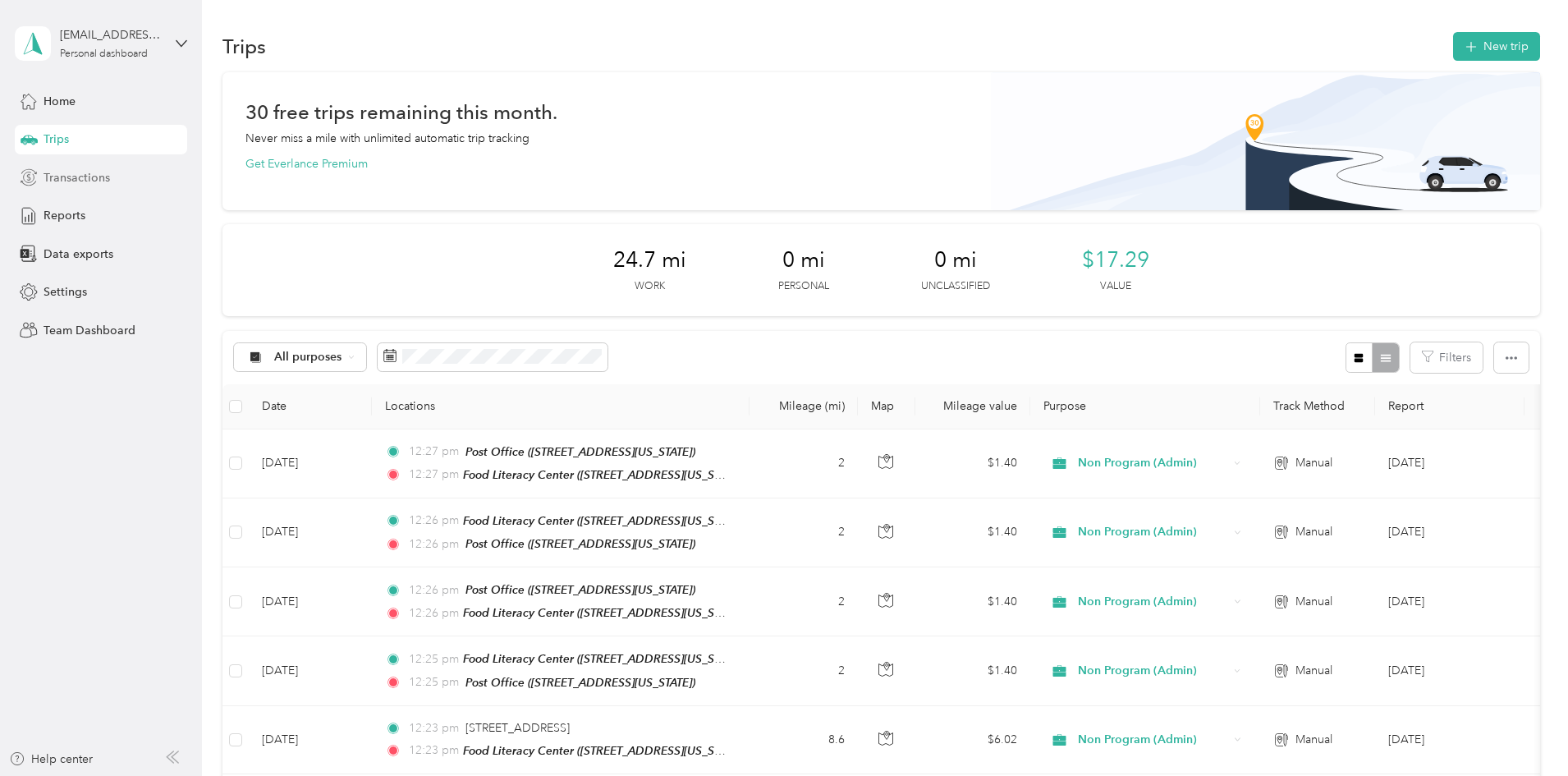
click at [75, 187] on div "Transactions" at bounding box center [101, 178] width 173 height 29
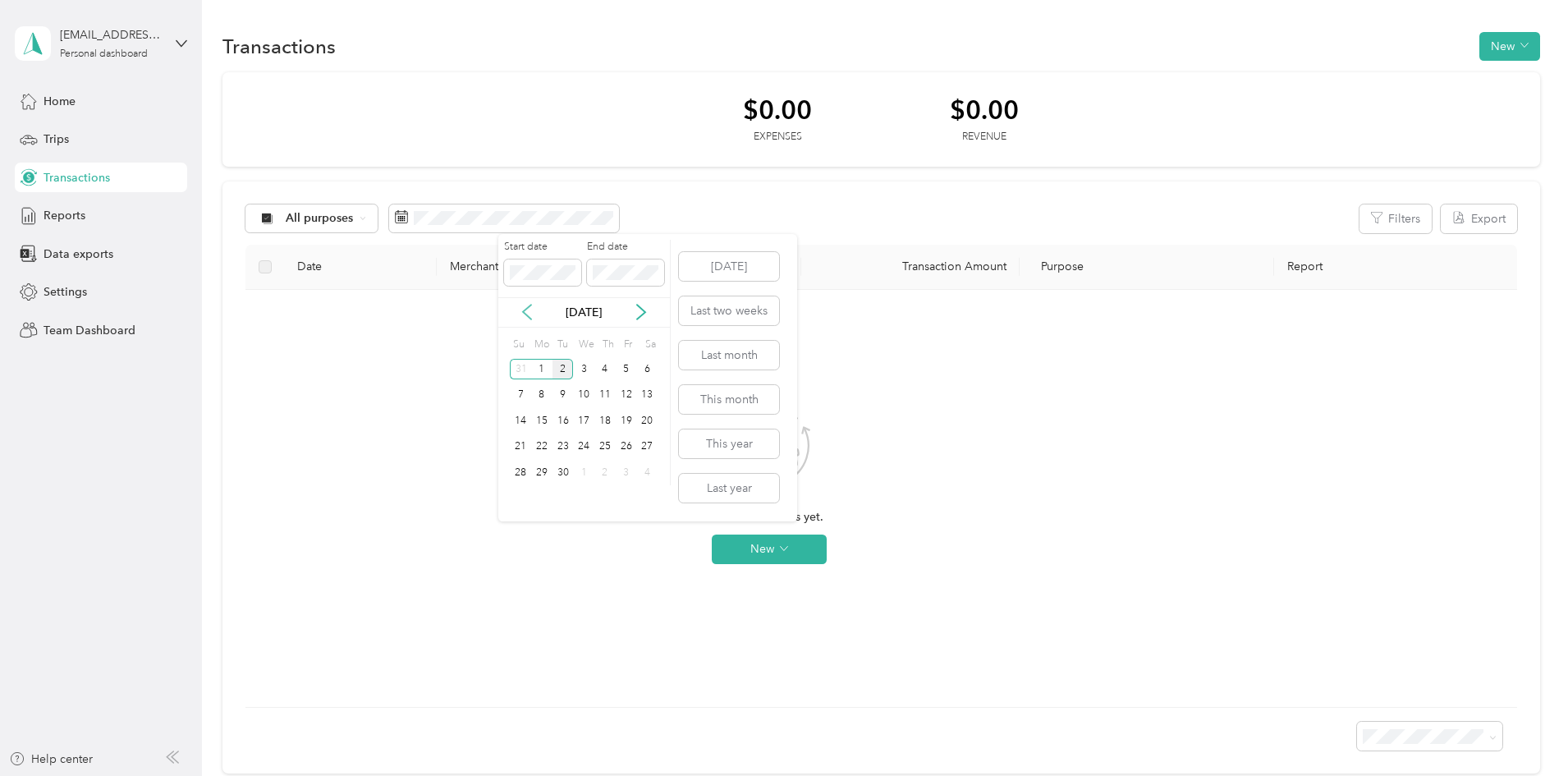
click at [523, 316] on icon at bounding box center [527, 311] width 17 height 17
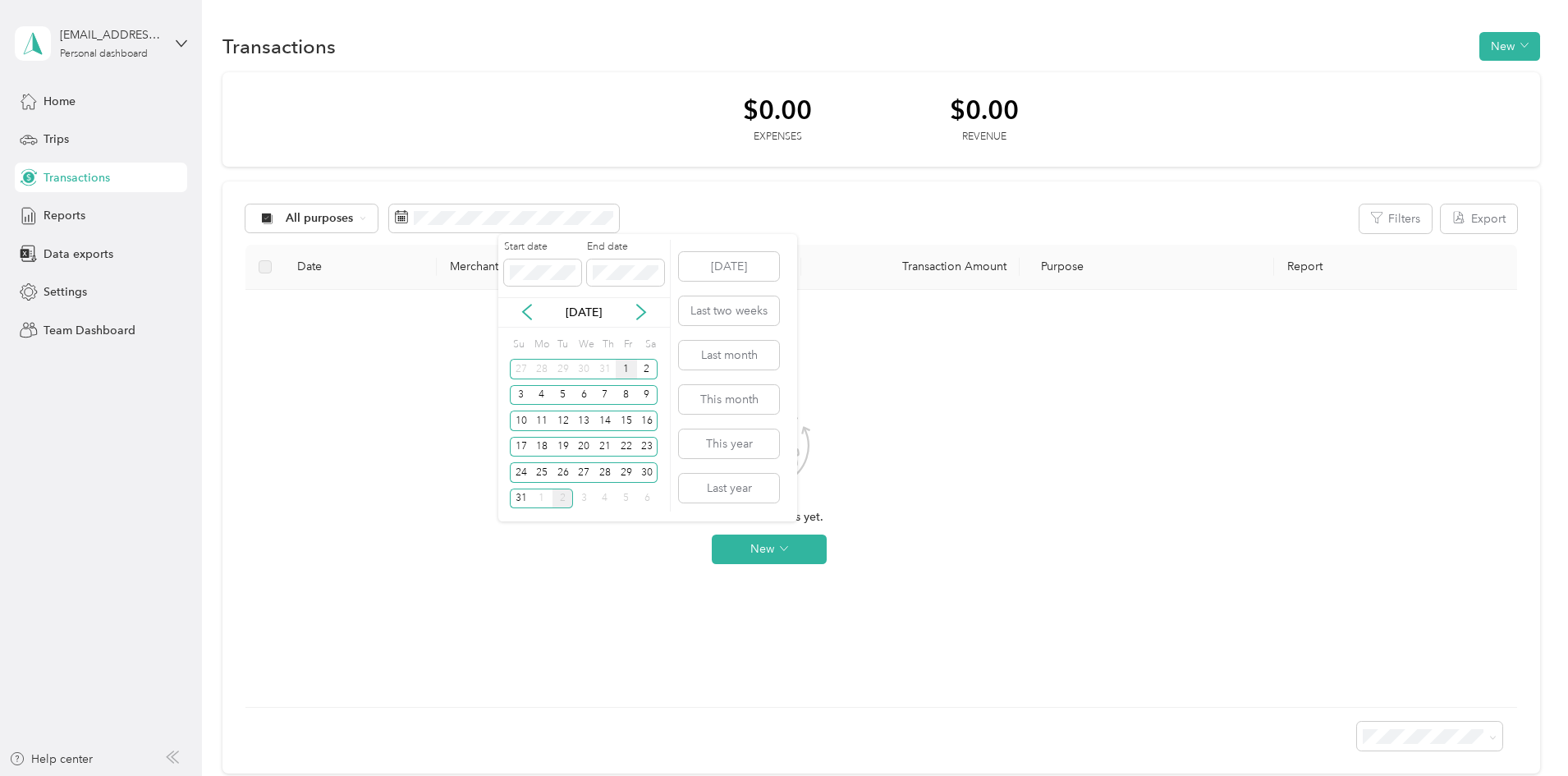
click at [618, 369] on div "1" at bounding box center [626, 369] width 21 height 20
click at [628, 473] on div "29" at bounding box center [626, 472] width 21 height 20
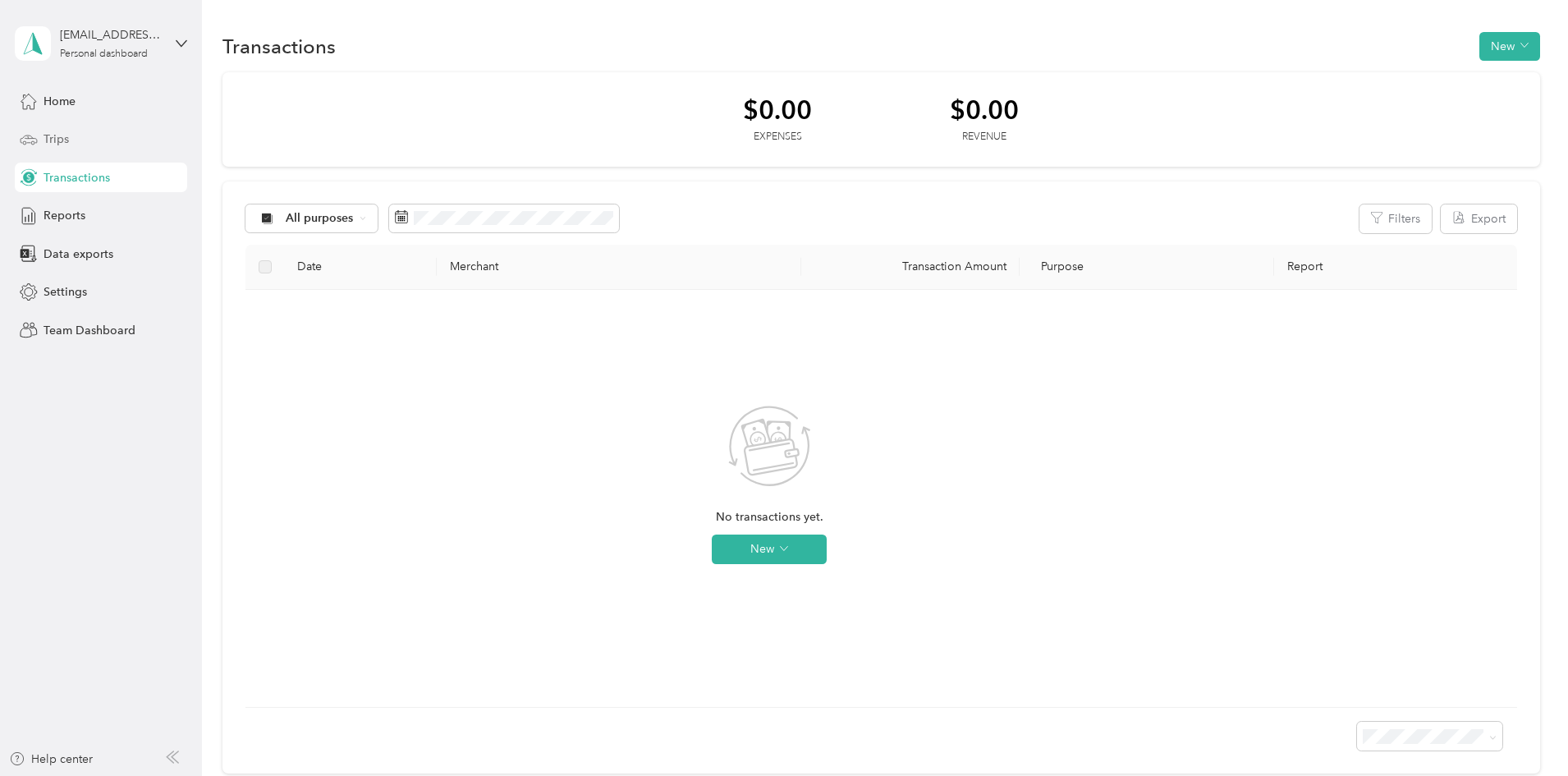
click at [75, 141] on div "Trips" at bounding box center [101, 140] width 173 height 29
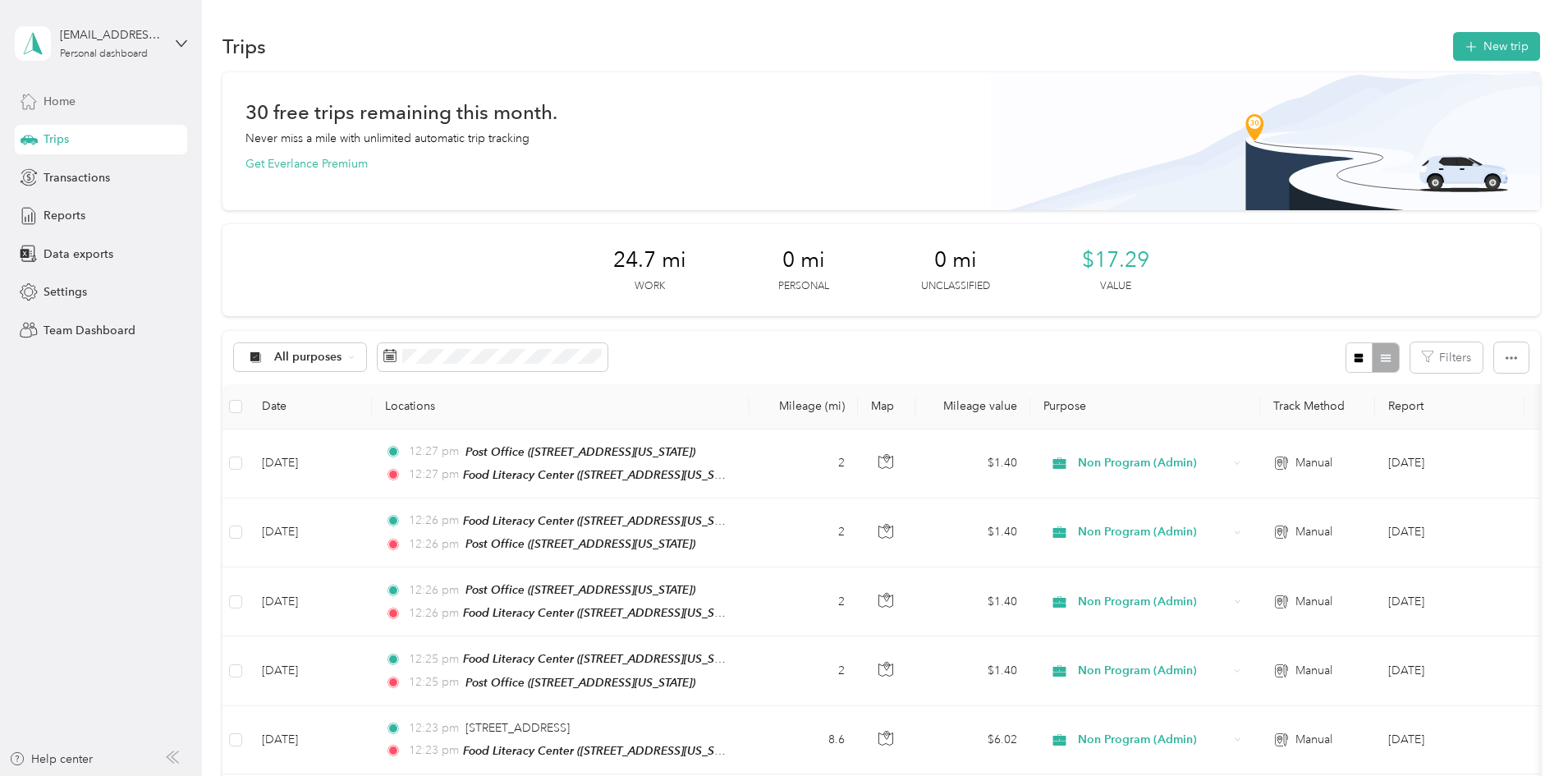
click at [94, 106] on div "Home" at bounding box center [101, 101] width 173 height 29
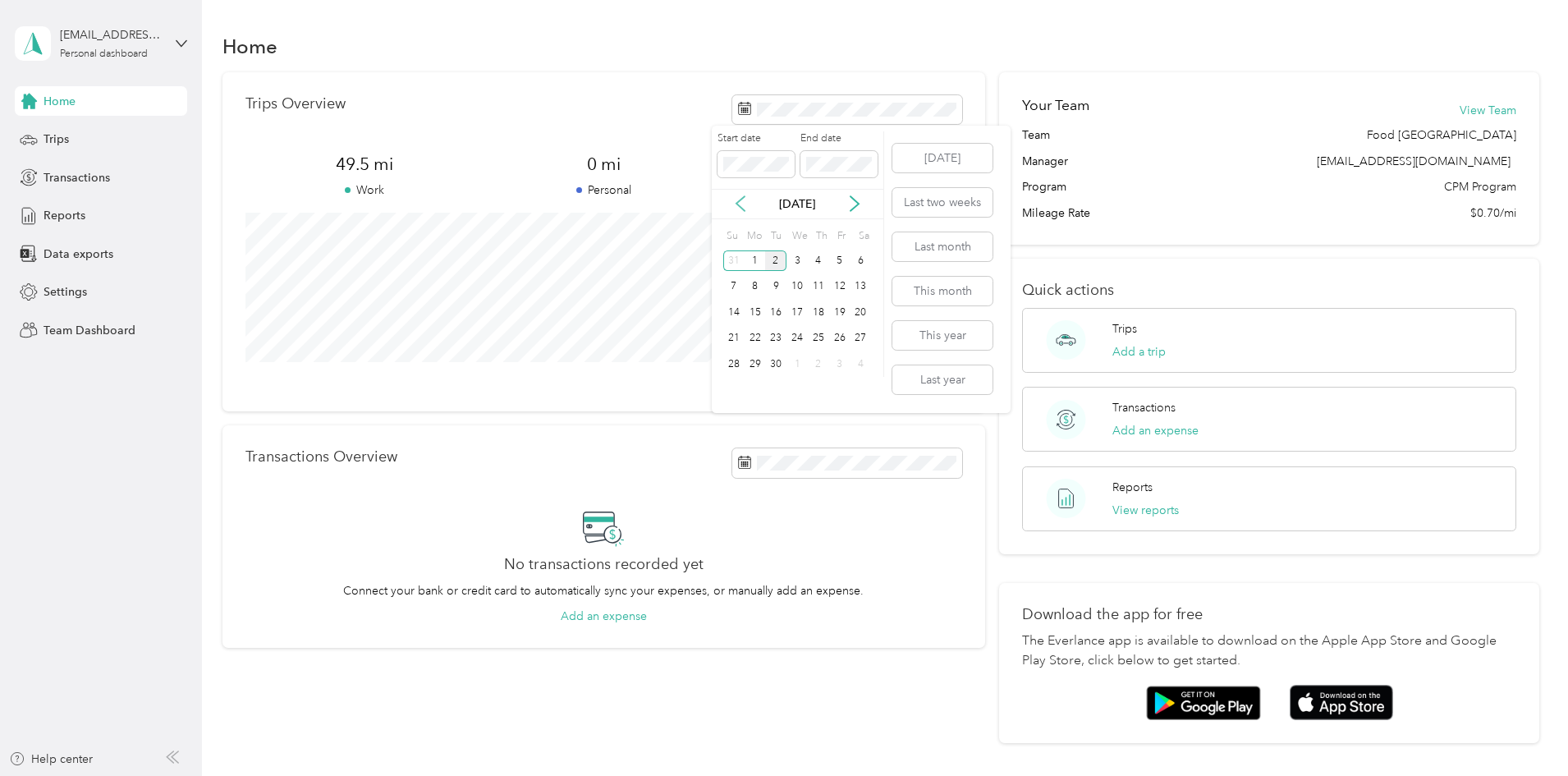
click at [741, 199] on icon at bounding box center [741, 204] width 8 height 15
click at [845, 260] on div "1" at bounding box center [840, 261] width 21 height 20
click at [842, 370] on div "29" at bounding box center [840, 364] width 21 height 20
click at [1122, 359] on button "Add a trip" at bounding box center [1139, 352] width 54 height 18
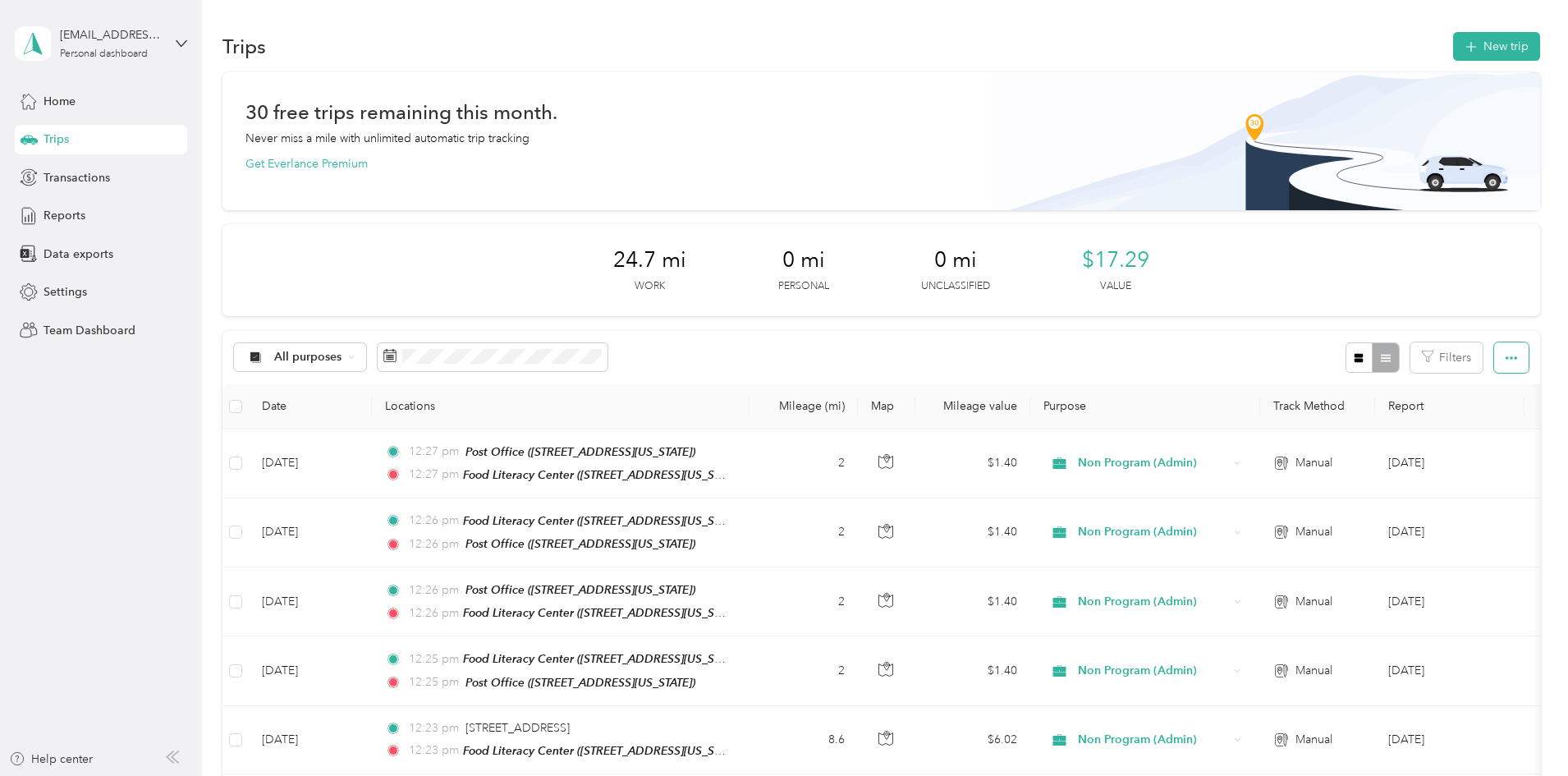
click at [1506, 350] on span "button" at bounding box center [1511, 357] width 12 height 14
click at [1382, 422] on span "Export" at bounding box center [1374, 418] width 34 height 14
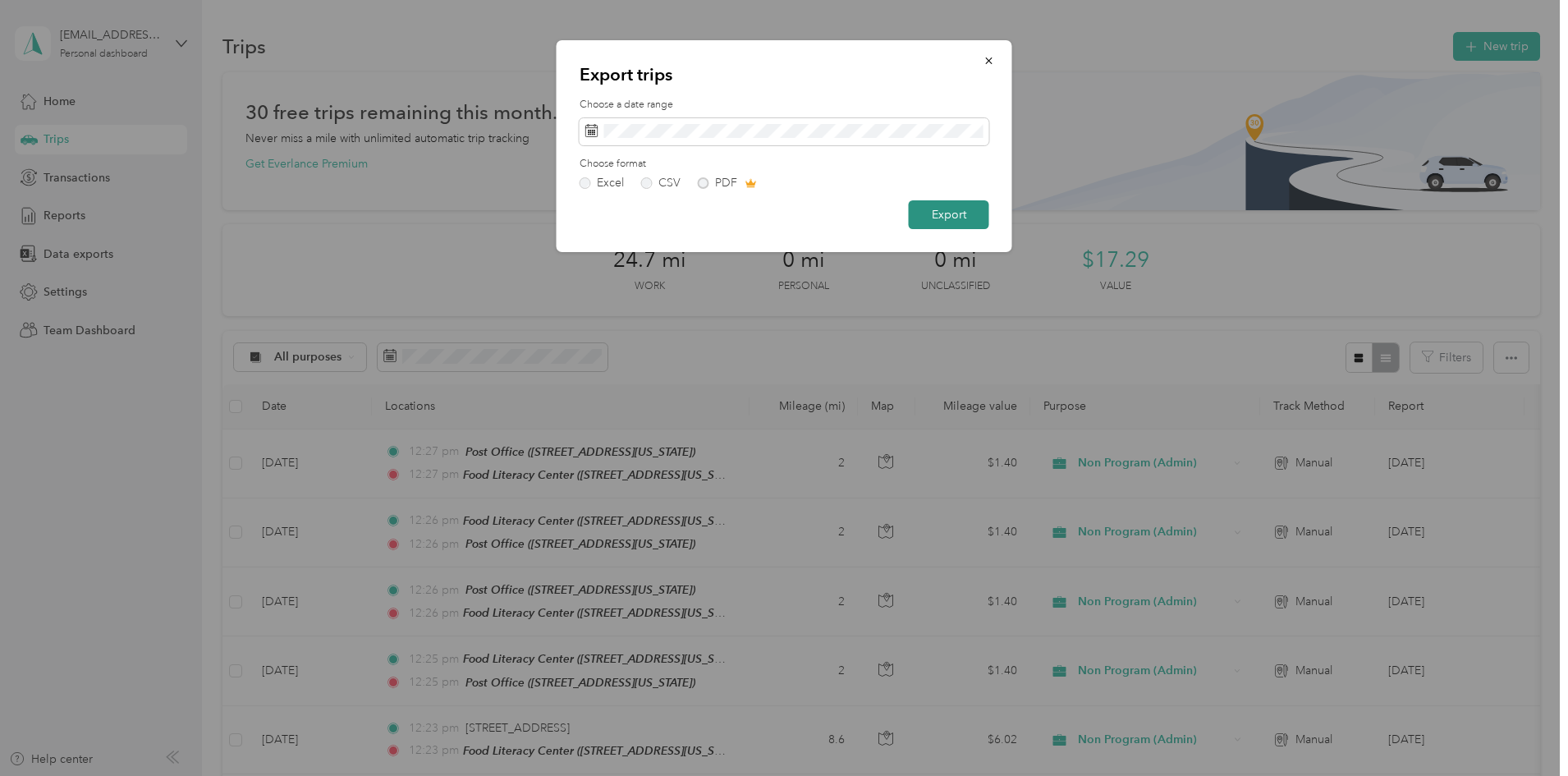
click at [969, 212] on button "Export" at bounding box center [948, 214] width 80 height 28
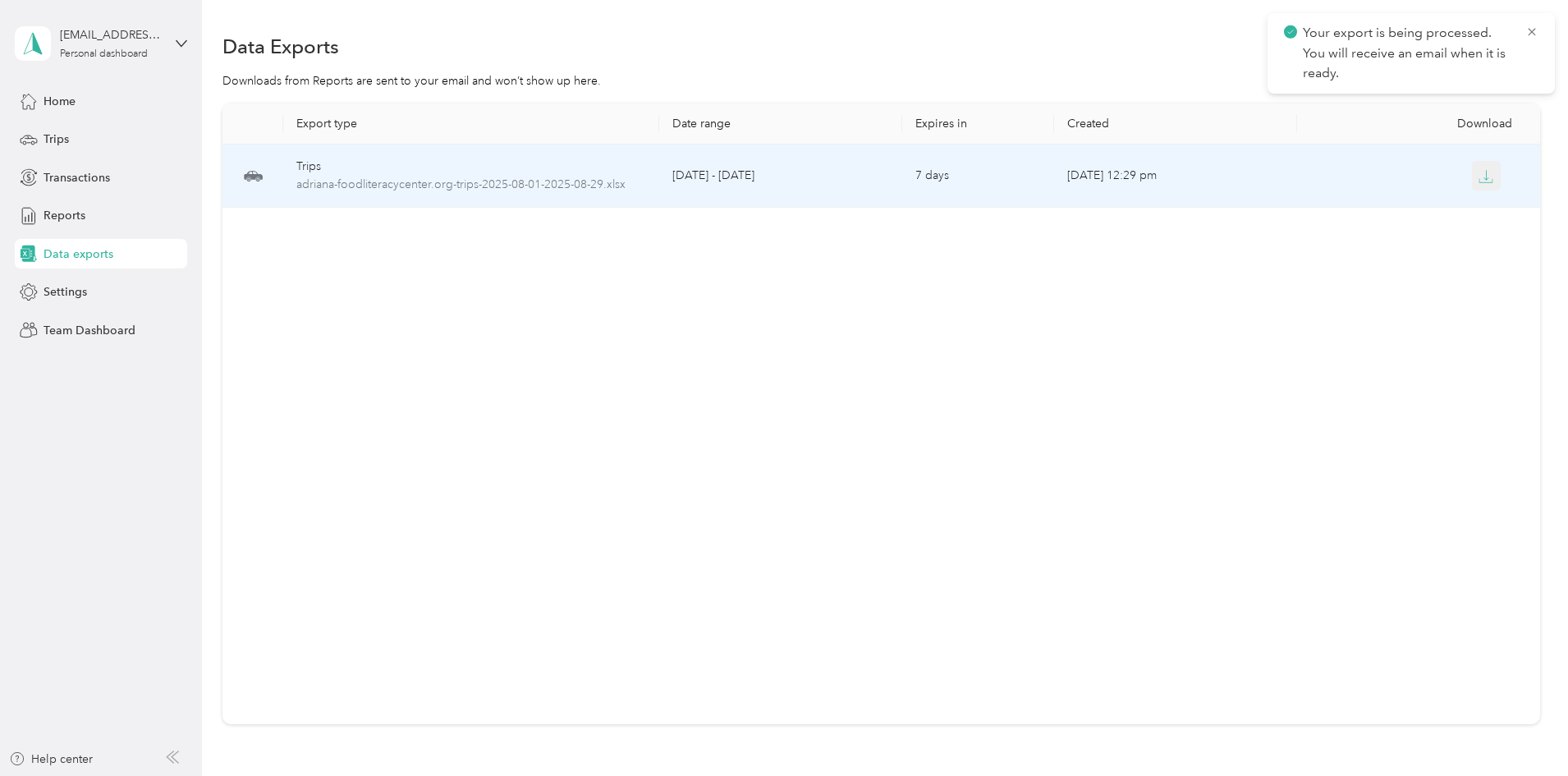
click at [1478, 176] on icon "button" at bounding box center [1485, 176] width 15 height 15
click at [1458, 179] on div "Export type Date range Expires in Created Download Trips adriana-foodliteracyce…" at bounding box center [881, 442] width 1317 height 678
